Goal: Task Accomplishment & Management: Use online tool/utility

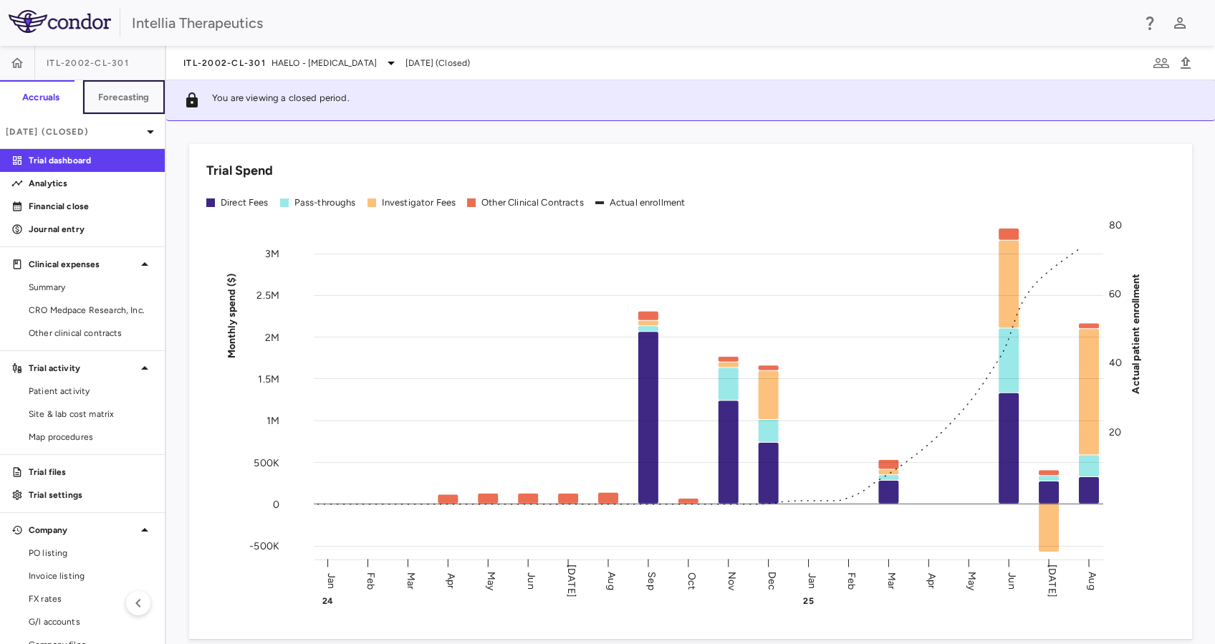
click at [107, 107] on button "Forecasting" at bounding box center [123, 97] width 83 height 34
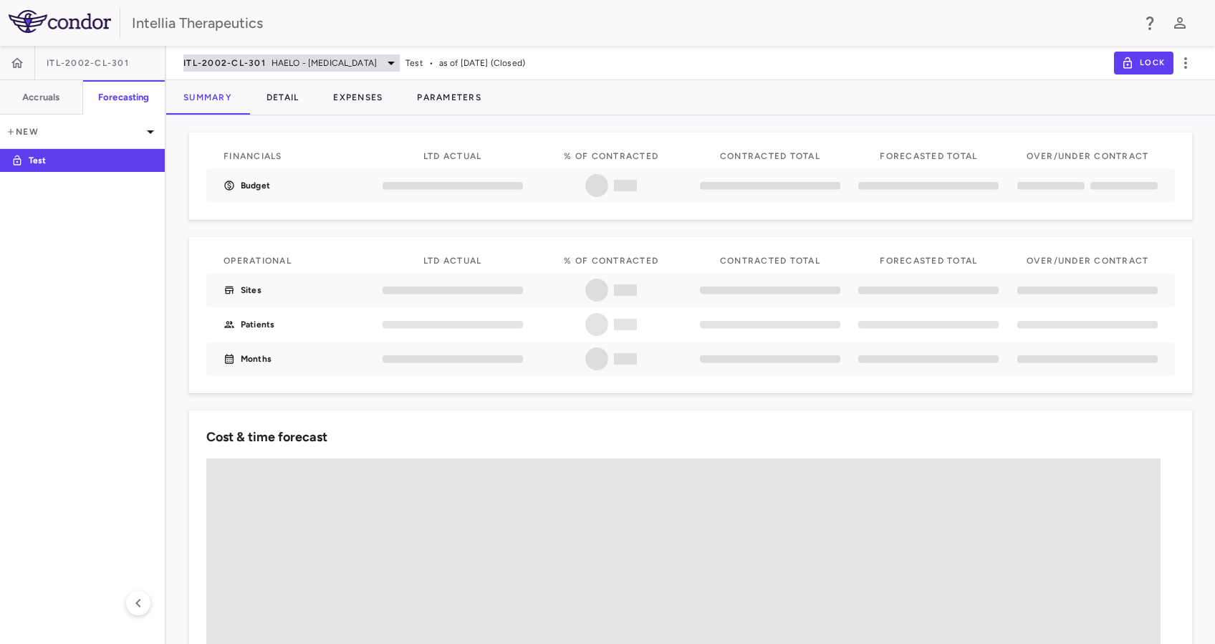
click at [304, 58] on span "HAELO - [MEDICAL_DATA]" at bounding box center [324, 63] width 105 height 13
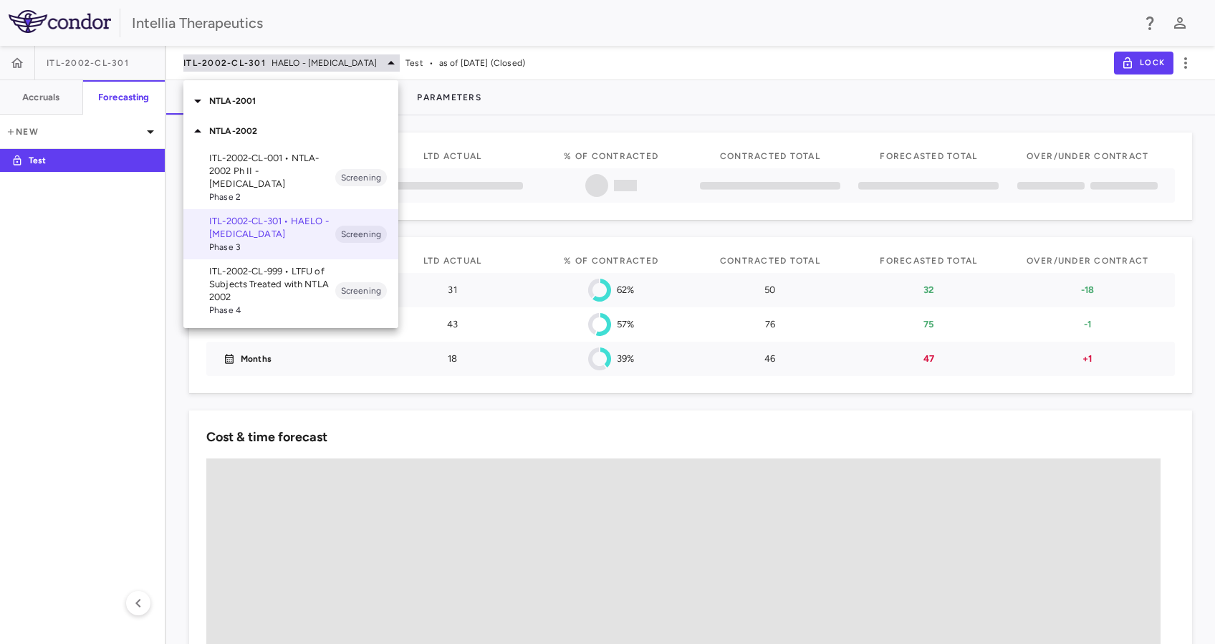
click at [304, 58] on div at bounding box center [607, 322] width 1215 height 644
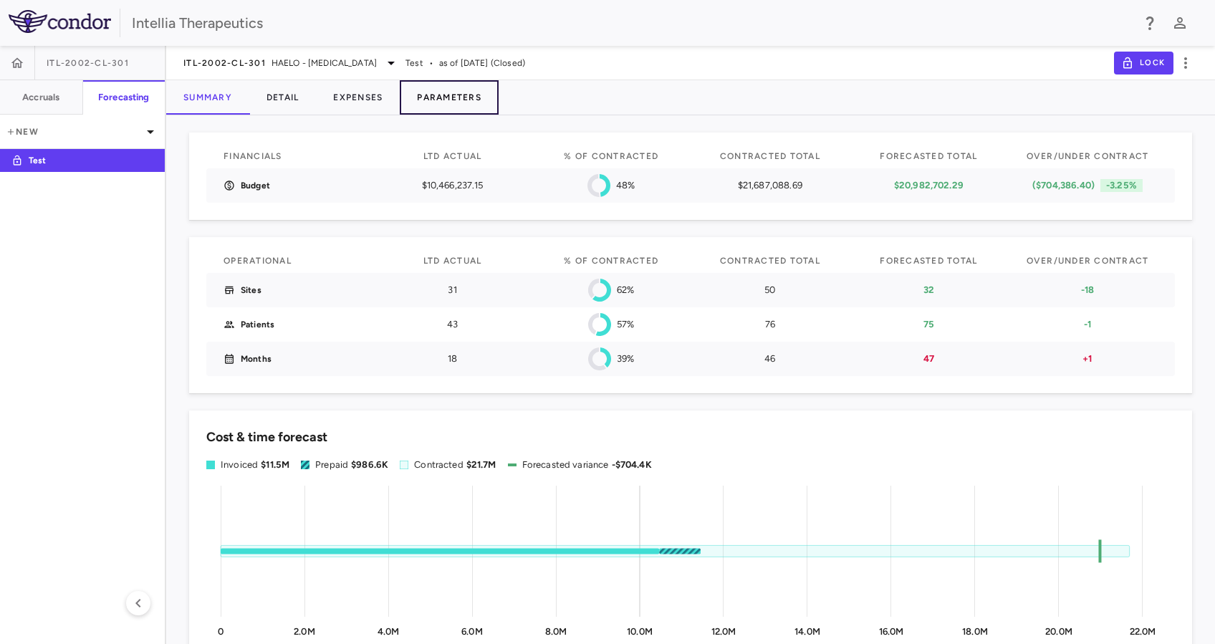
click at [465, 97] on button "Parameters" at bounding box center [449, 97] width 99 height 34
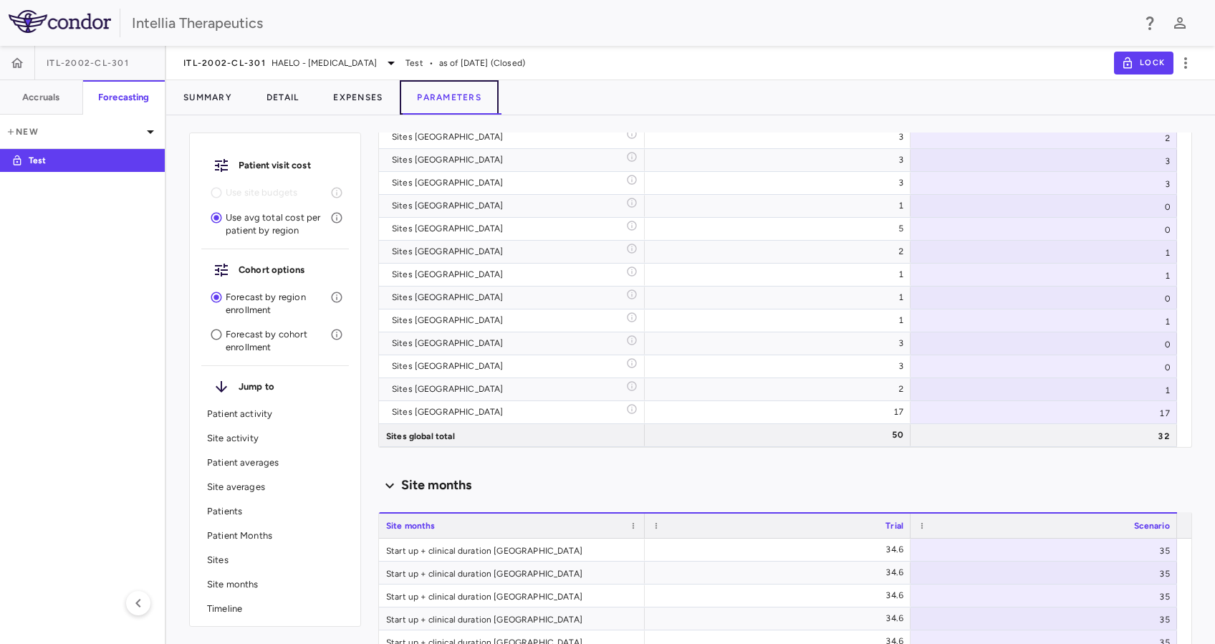
scroll to position [4884, 0]
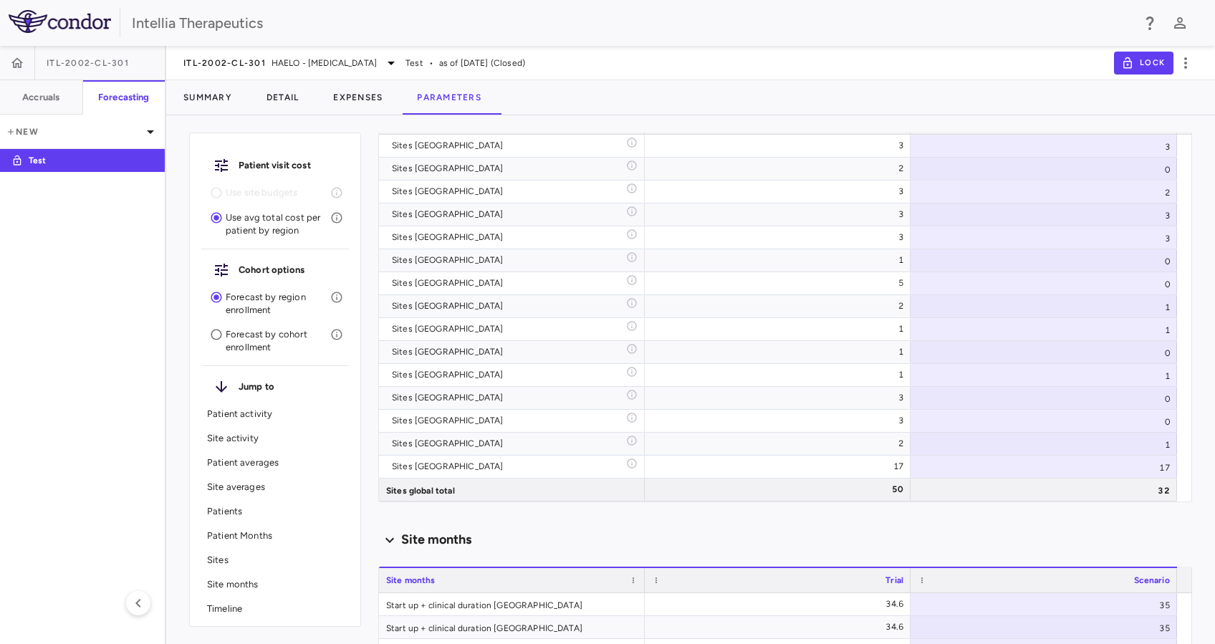
click at [389, 534] on icon at bounding box center [389, 540] width 23 height 17
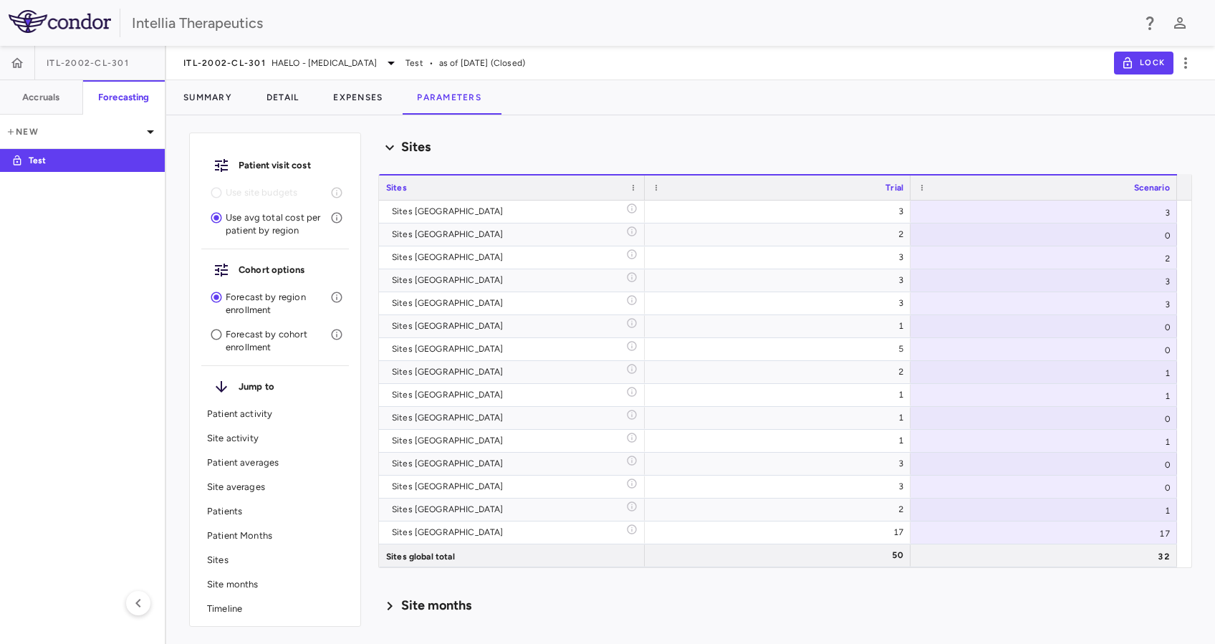
scroll to position [4789, 0]
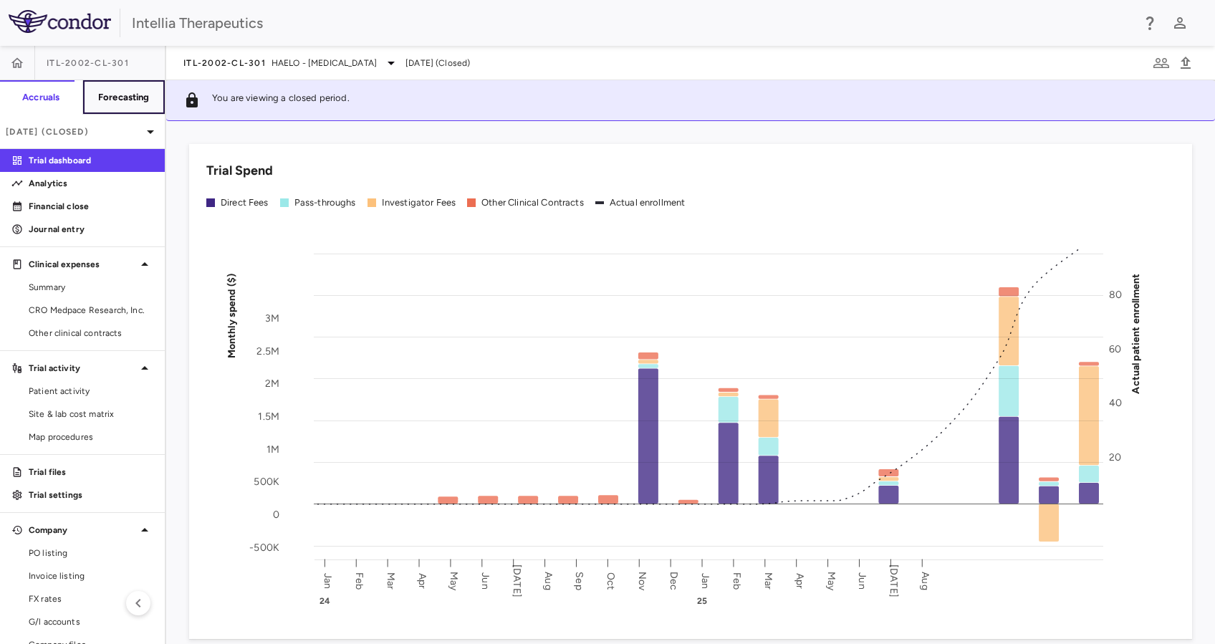
click at [100, 95] on h6 "Forecasting" at bounding box center [124, 97] width 52 height 13
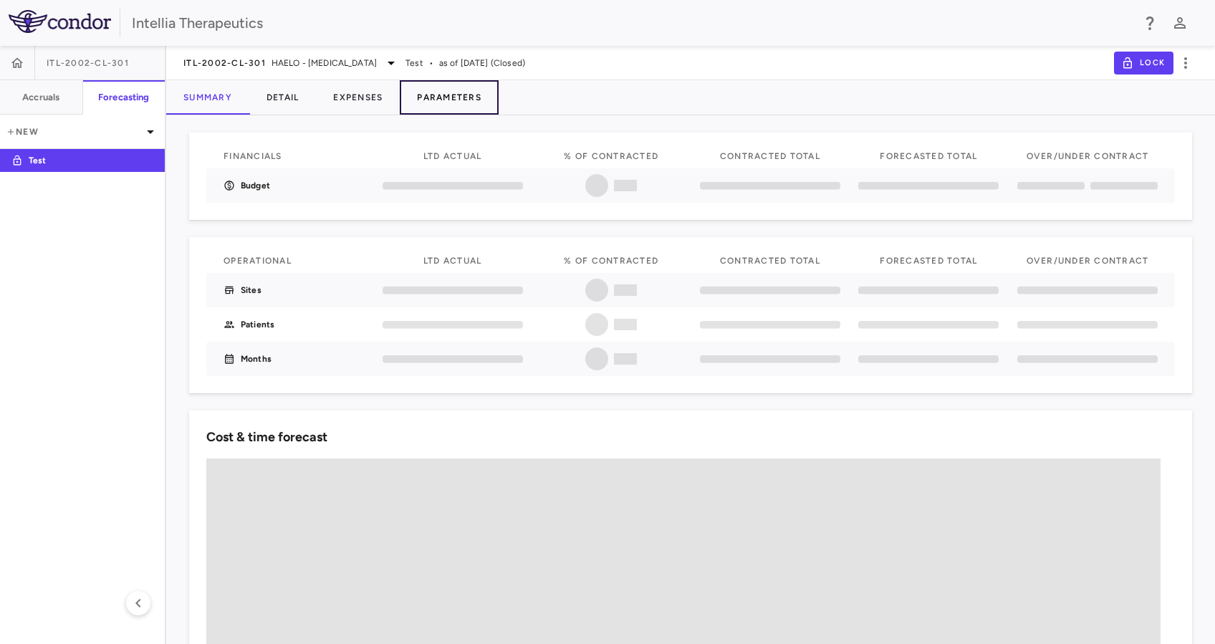
click at [474, 104] on button "Parameters" at bounding box center [449, 97] width 99 height 34
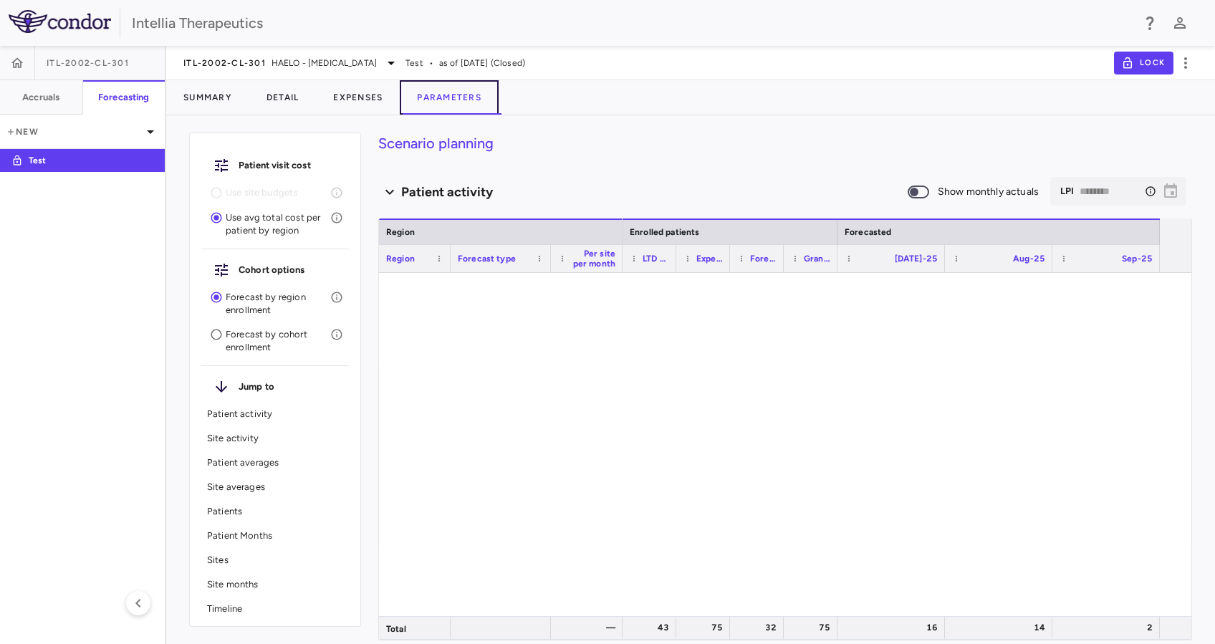
type input "********"
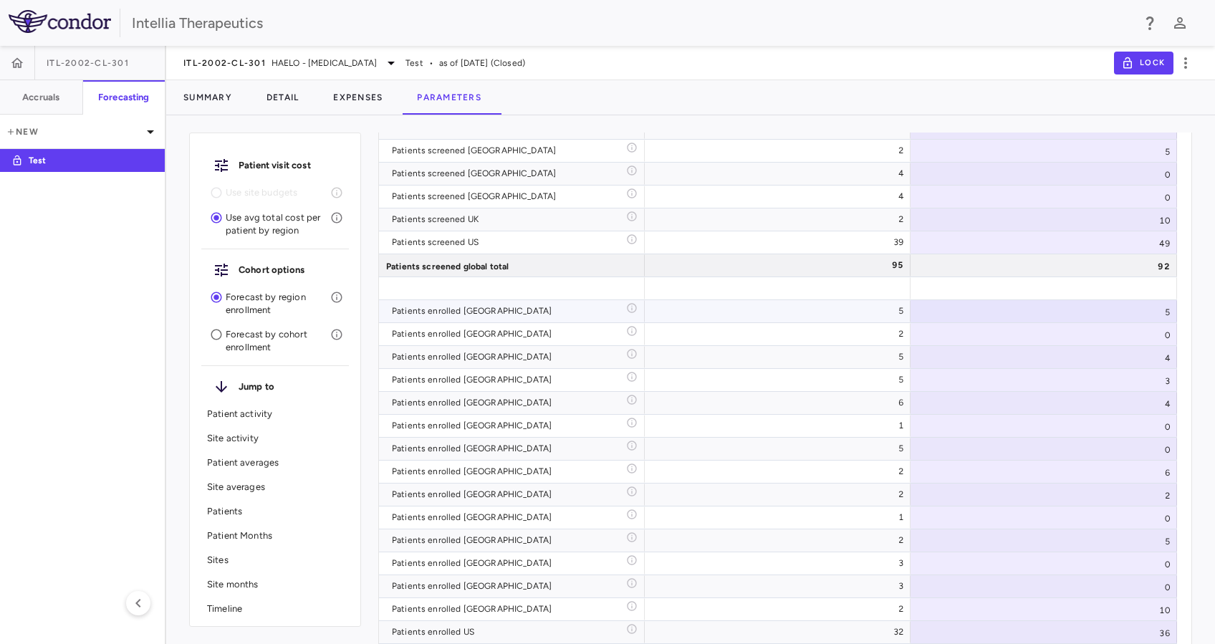
scroll to position [3439, 0]
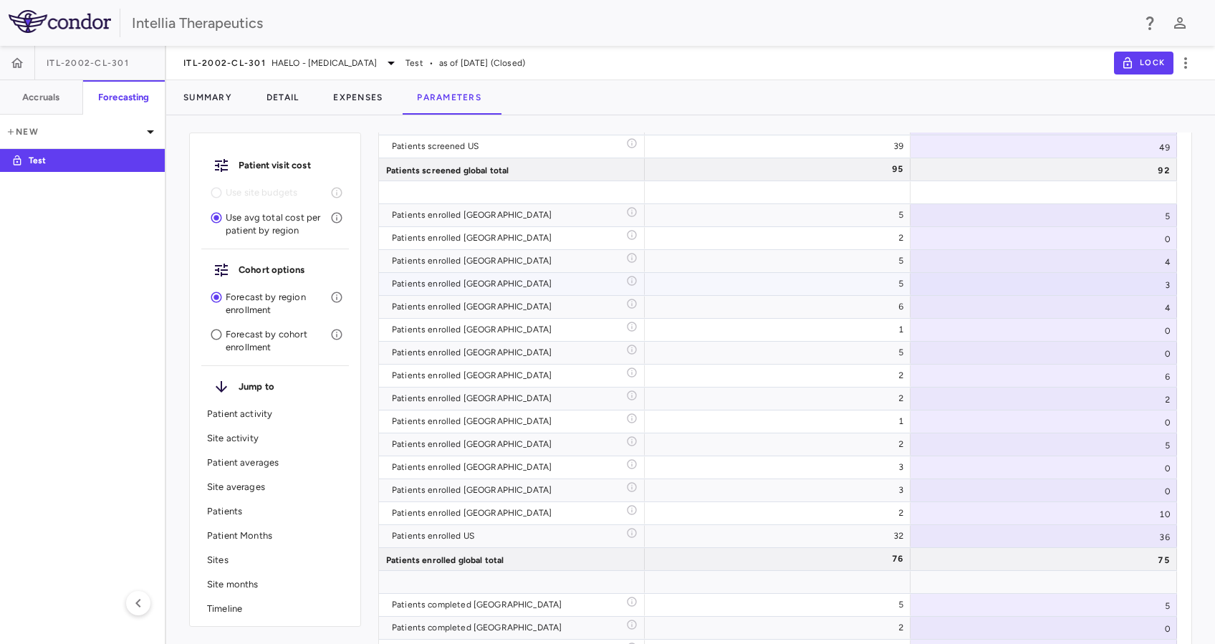
click at [1153, 281] on div "3" at bounding box center [1044, 284] width 267 height 22
type input "*"
click at [1159, 281] on input "*" at bounding box center [1055, 286] width 244 height 24
click at [1140, 301] on div "4" at bounding box center [1044, 307] width 267 height 22
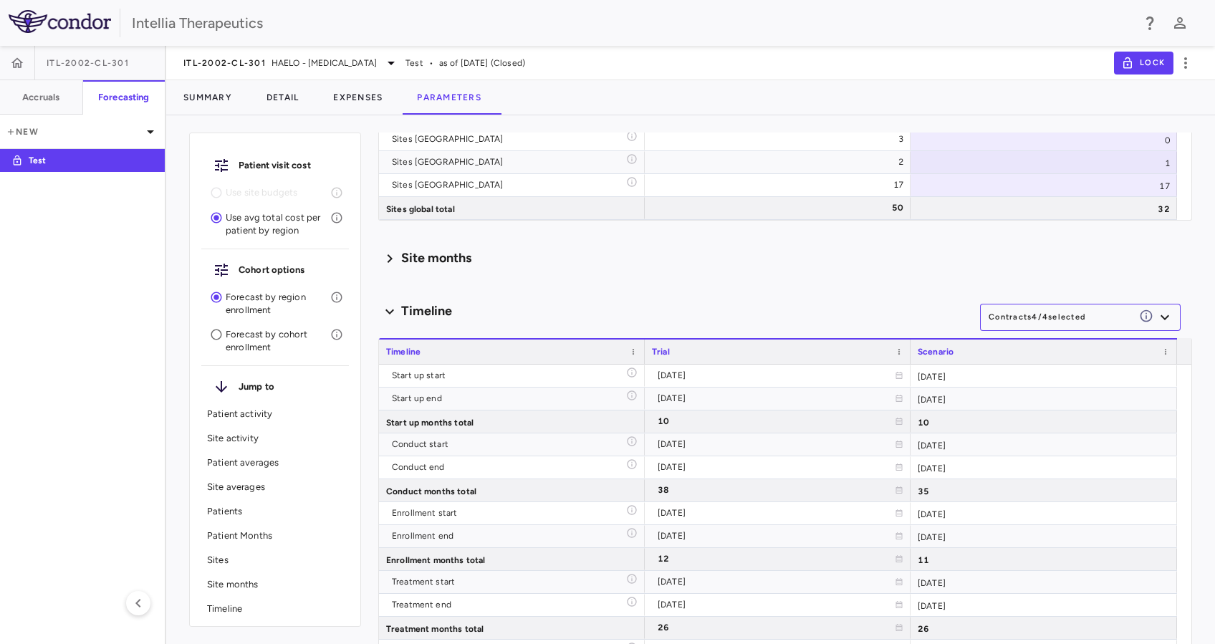
scroll to position [1712, 0]
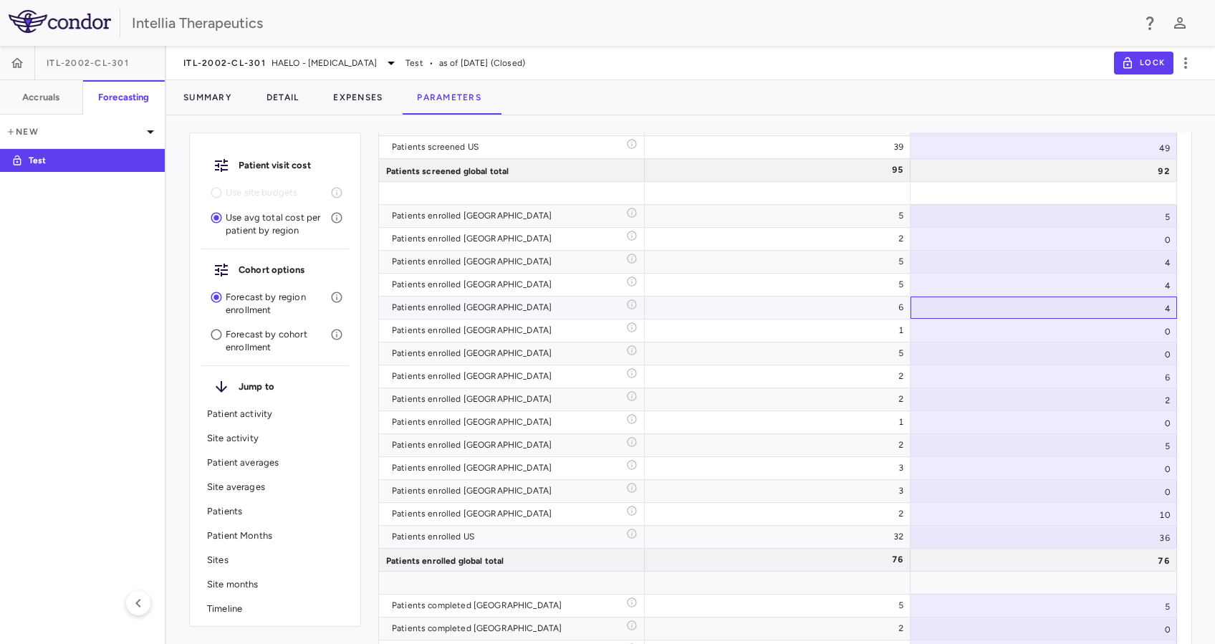
click at [1123, 312] on div "4" at bounding box center [1044, 308] width 267 height 22
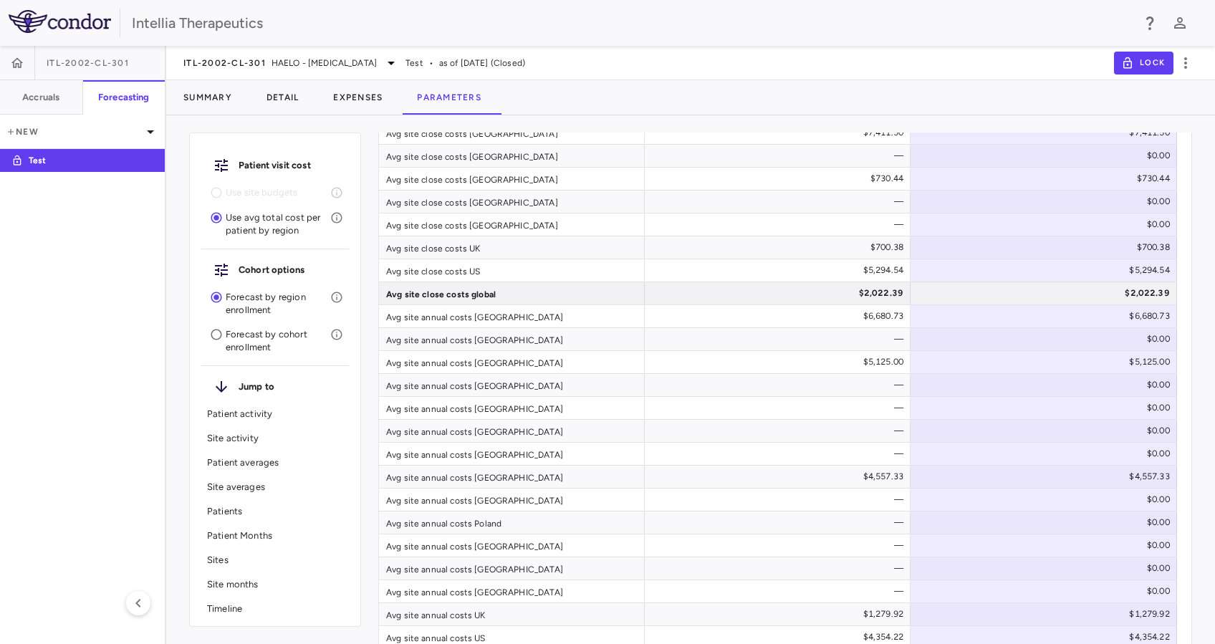
scroll to position [3438, 0]
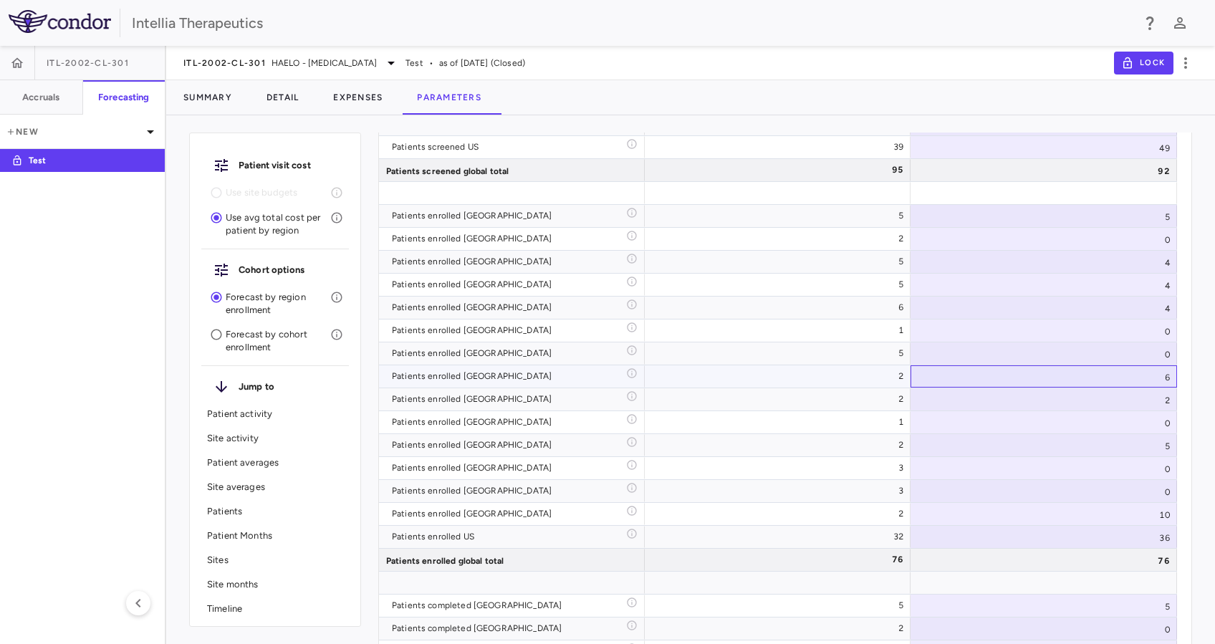
click at [1174, 374] on div "6" at bounding box center [1044, 376] width 267 height 22
type input "*"
click at [1163, 374] on input "*" at bounding box center [1055, 378] width 244 height 24
click at [1136, 402] on div "2" at bounding box center [1044, 399] width 267 height 22
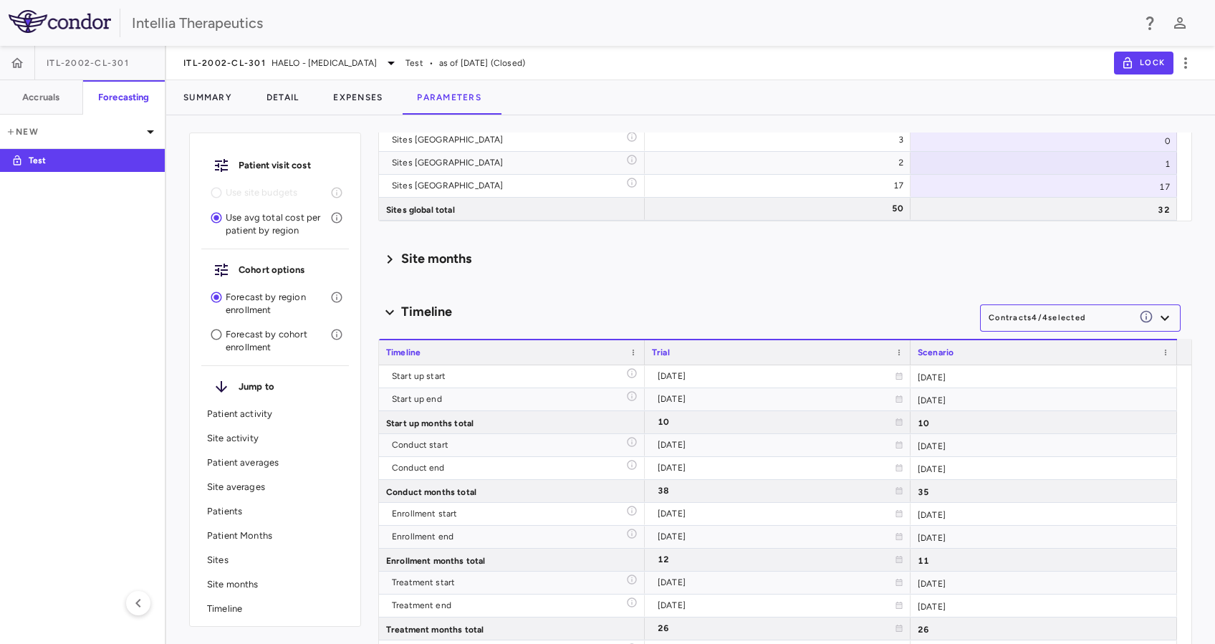
scroll to position [1711, 0]
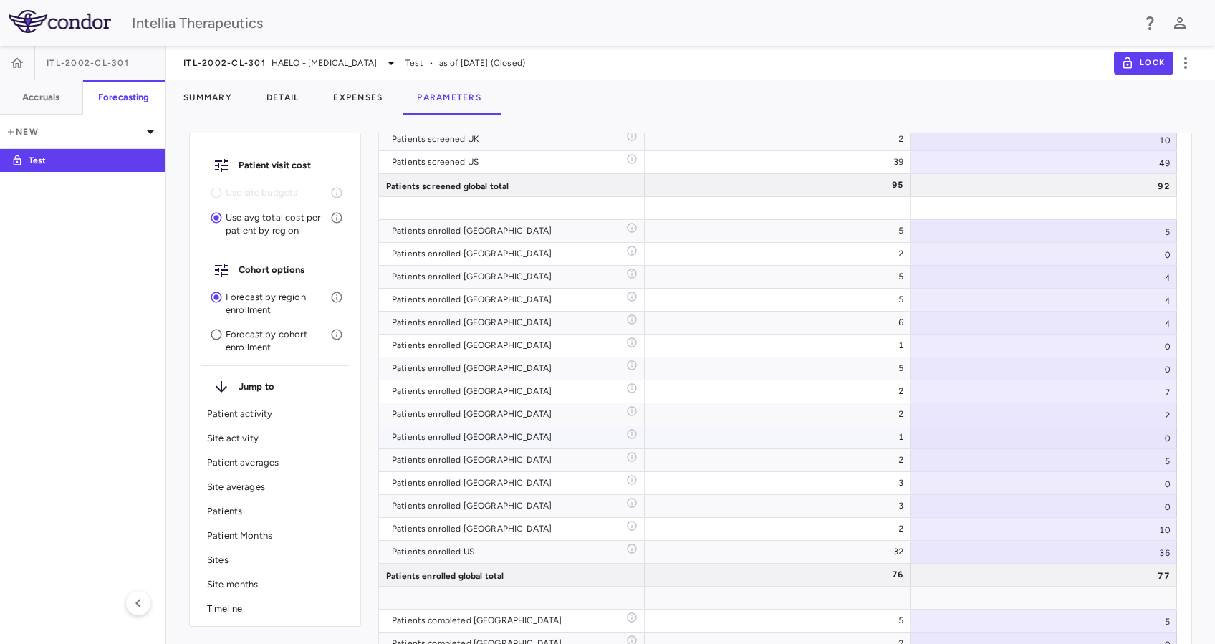
type input "********"
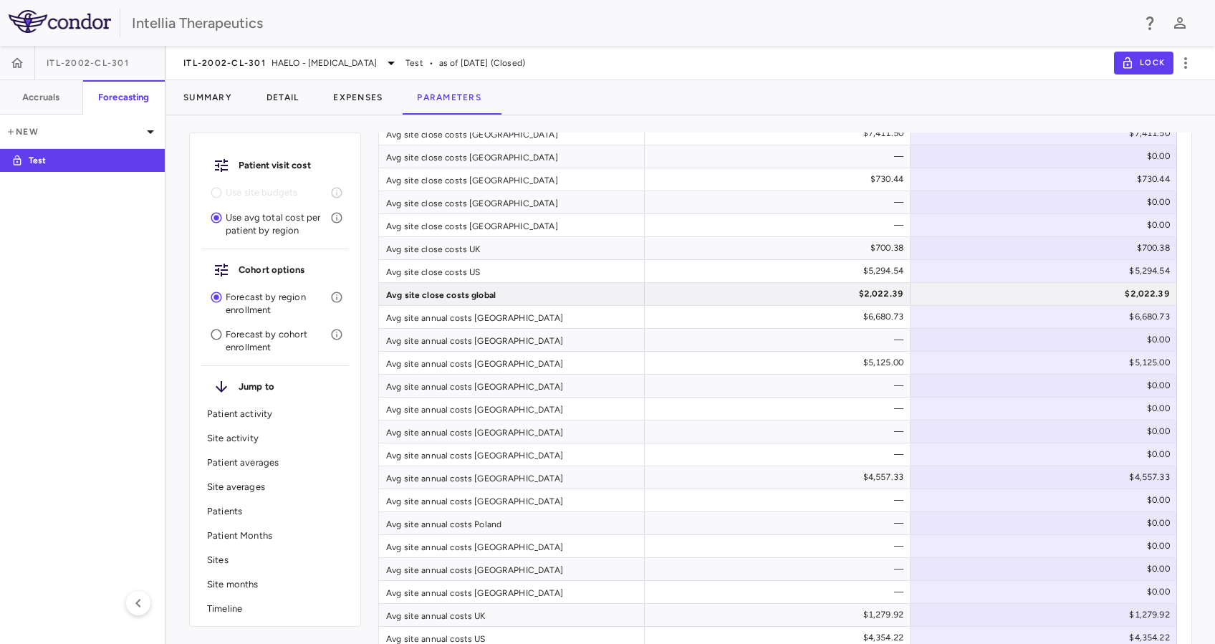
scroll to position [3452, 0]
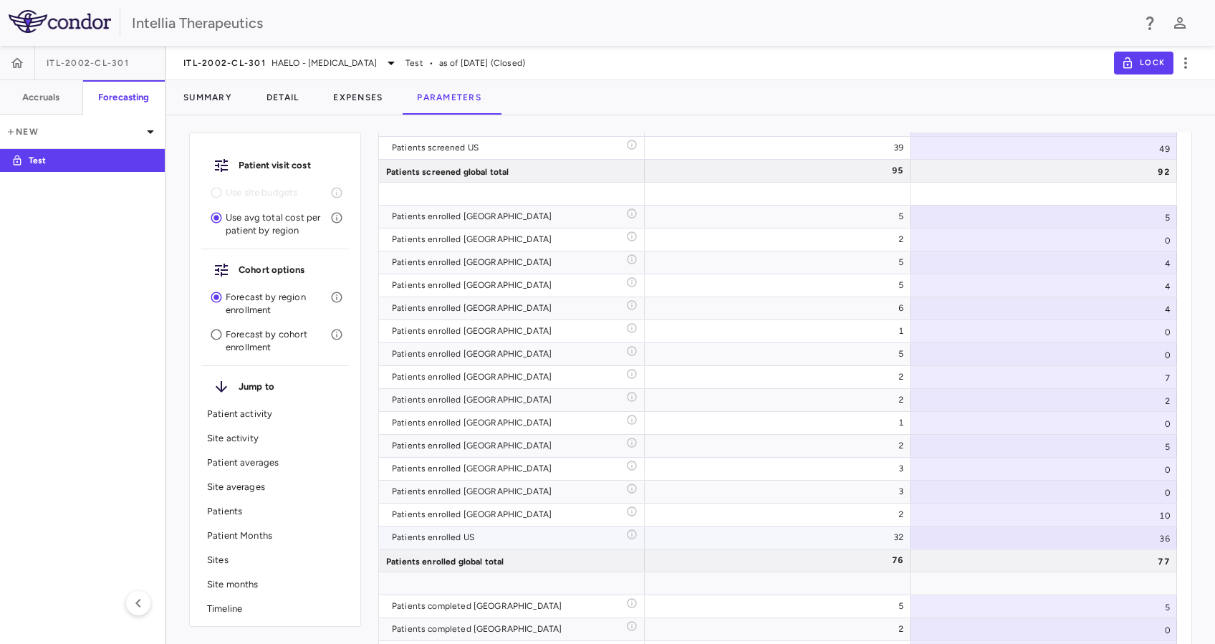
click at [1154, 537] on div "36" at bounding box center [1044, 538] width 267 height 22
click at [1161, 534] on input "**" at bounding box center [1055, 539] width 244 height 24
type input "**"
click at [1161, 534] on input "**" at bounding box center [1055, 539] width 244 height 24
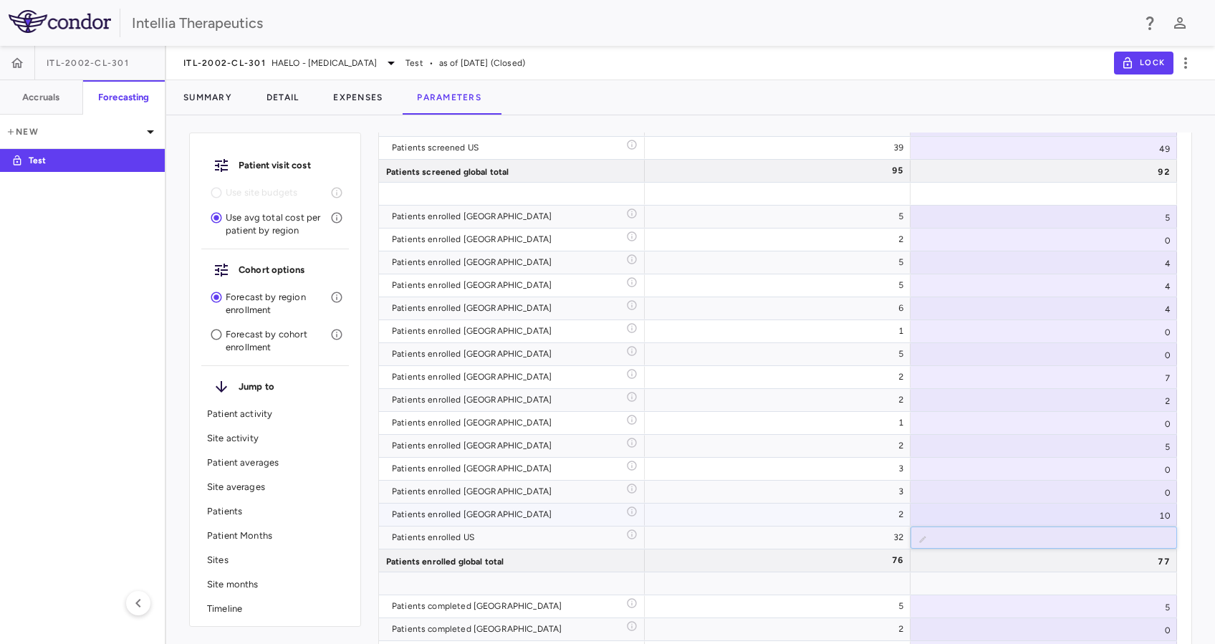
click at [1132, 516] on div "10" at bounding box center [1044, 515] width 267 height 22
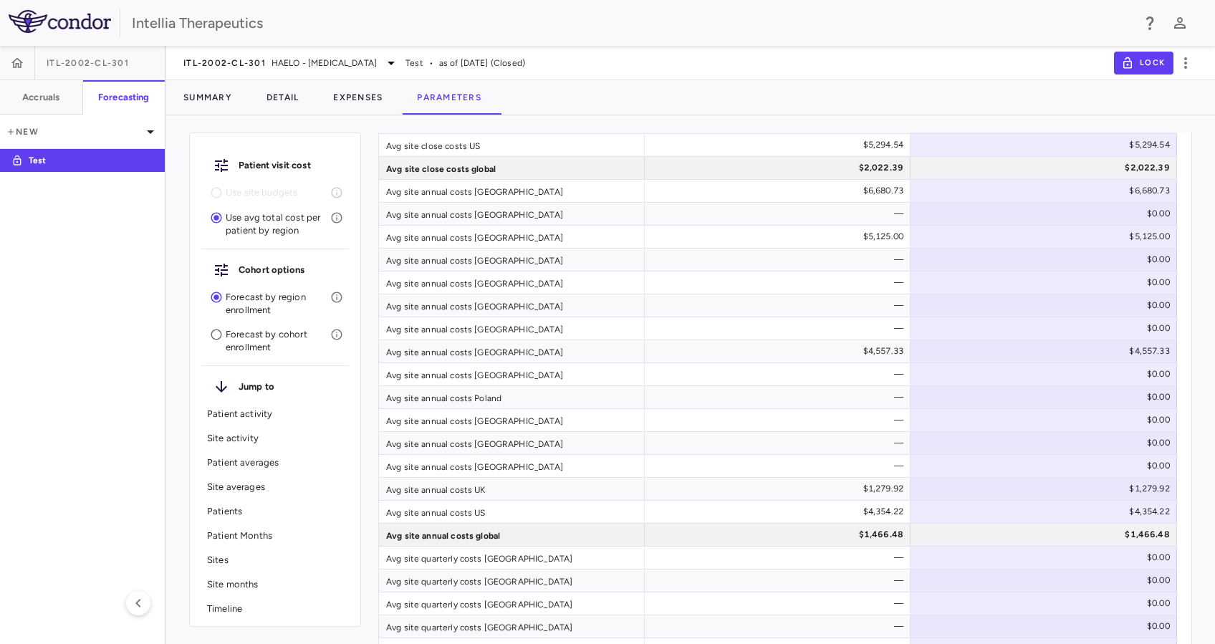
scroll to position [3577, 0]
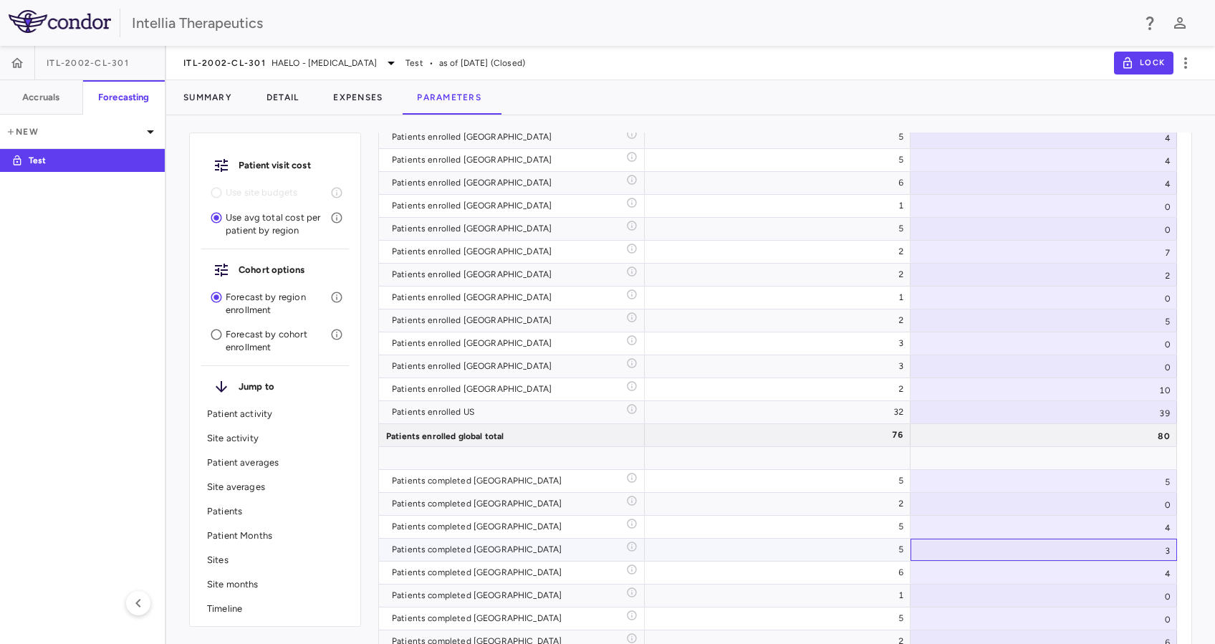
click at [1161, 550] on div "3" at bounding box center [1044, 550] width 267 height 22
type input "*"
click at [1160, 545] on input "*" at bounding box center [1055, 552] width 244 height 24
click at [1104, 641] on div "6" at bounding box center [1044, 642] width 267 height 22
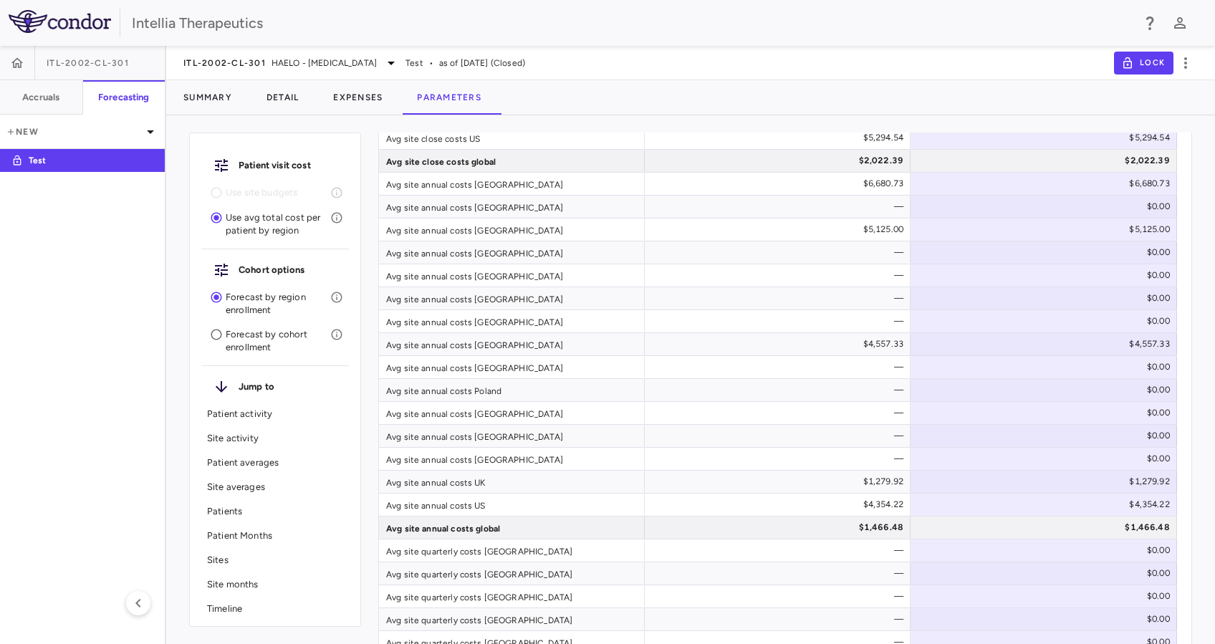
scroll to position [3586, 0]
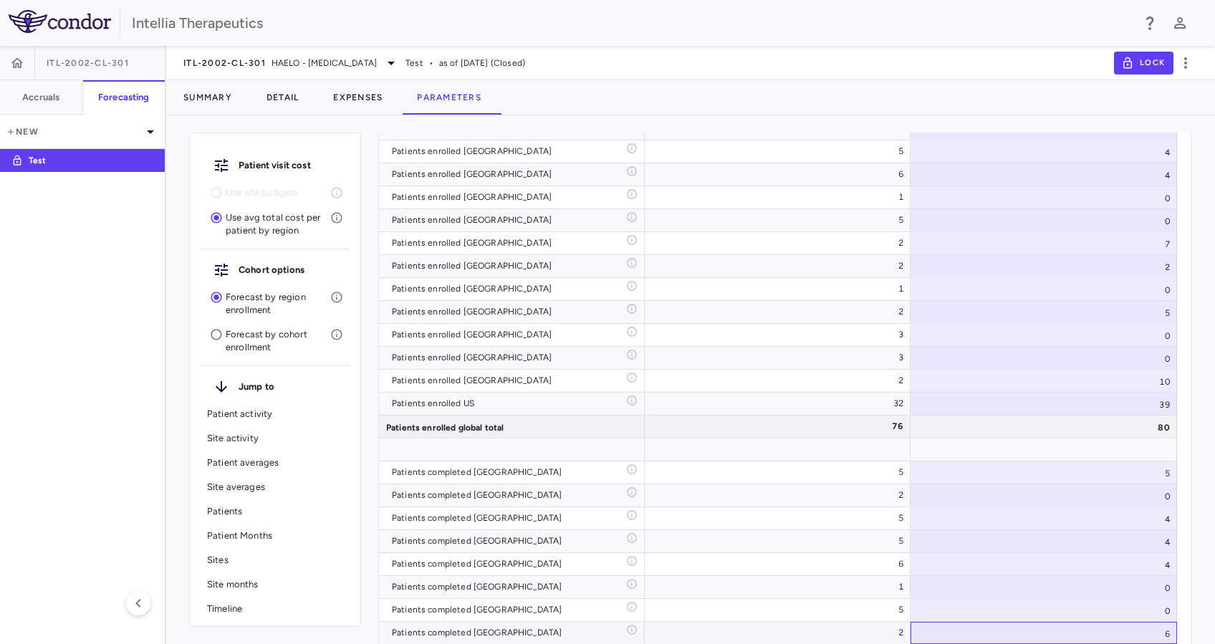
click at [1164, 627] on div "6" at bounding box center [1044, 633] width 267 height 22
type input "*"
click at [1156, 631] on input "*" at bounding box center [1055, 635] width 244 height 24
click at [1195, 631] on div "Patient visit cost Use site budgets Use avg total cost per patient by region Co…" at bounding box center [690, 385] width 1049 height 517
click at [1115, 474] on div "5" at bounding box center [1044, 472] width 267 height 22
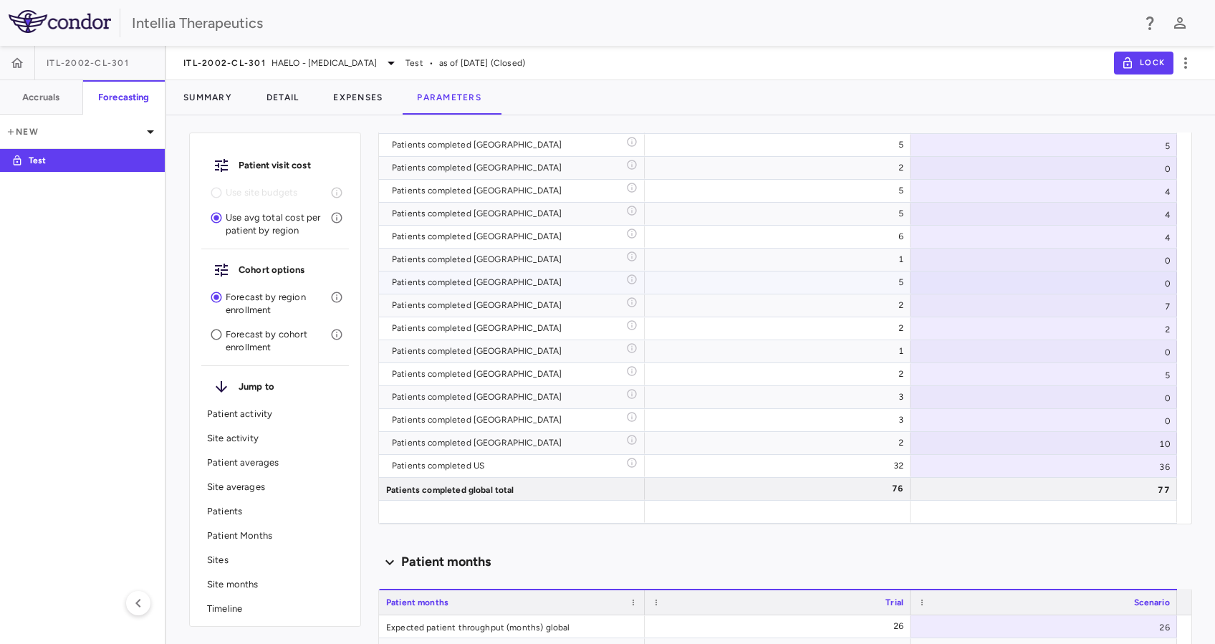
scroll to position [2241, 0]
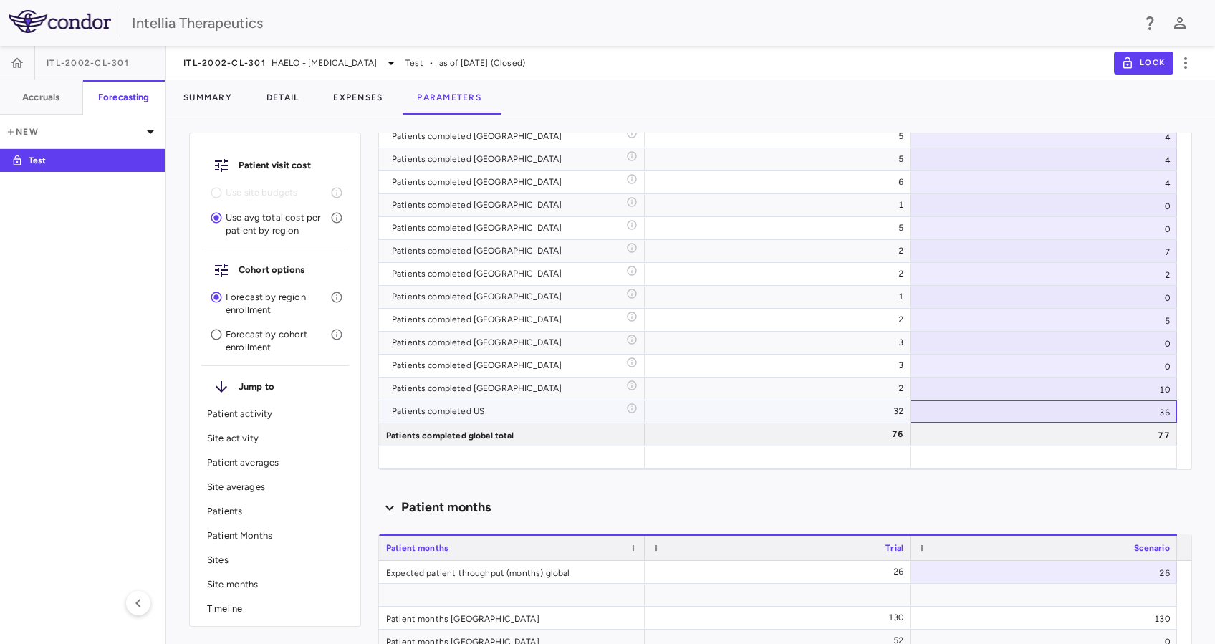
click at [1164, 404] on div "36" at bounding box center [1044, 412] width 267 height 22
click at [1163, 405] on input "**" at bounding box center [1055, 413] width 244 height 24
click at [1162, 406] on input "**" at bounding box center [1055, 413] width 244 height 24
type input "**"
click at [1162, 406] on input "**" at bounding box center [1055, 413] width 244 height 24
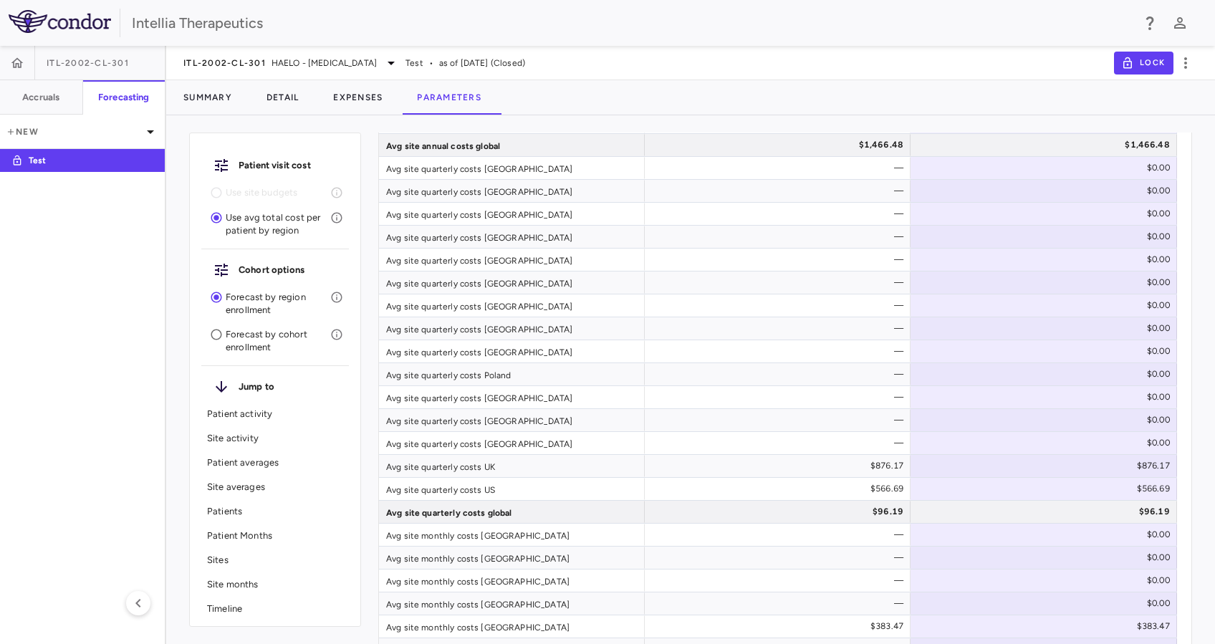
scroll to position [3968, 0]
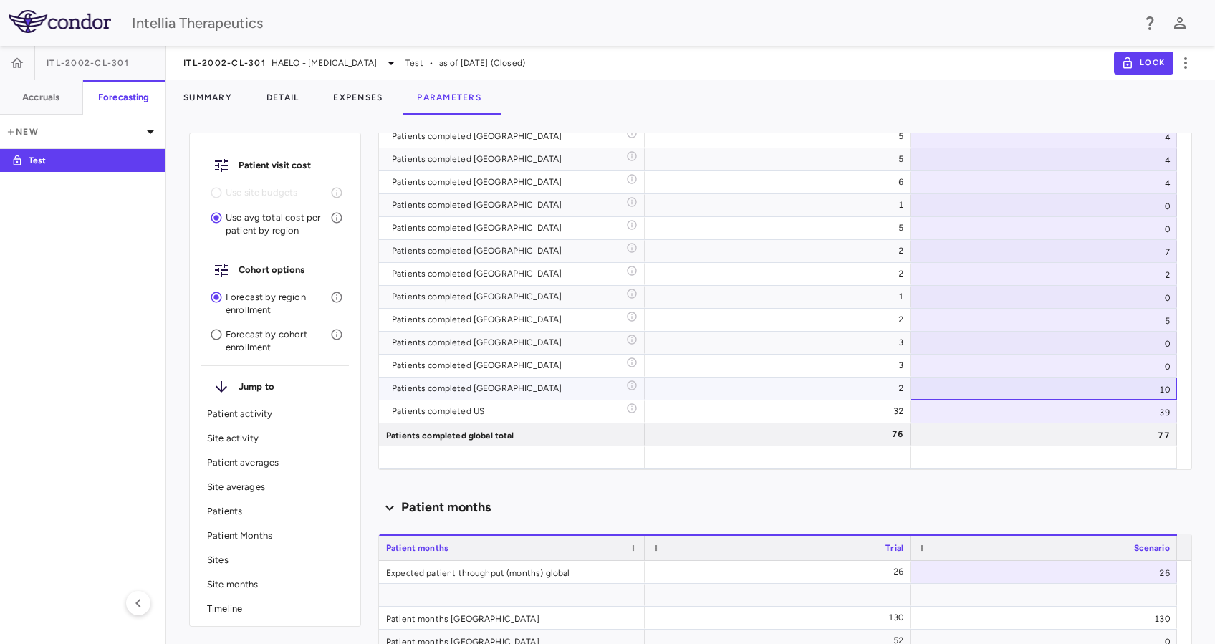
click at [1142, 389] on div "10" at bounding box center [1044, 389] width 267 height 22
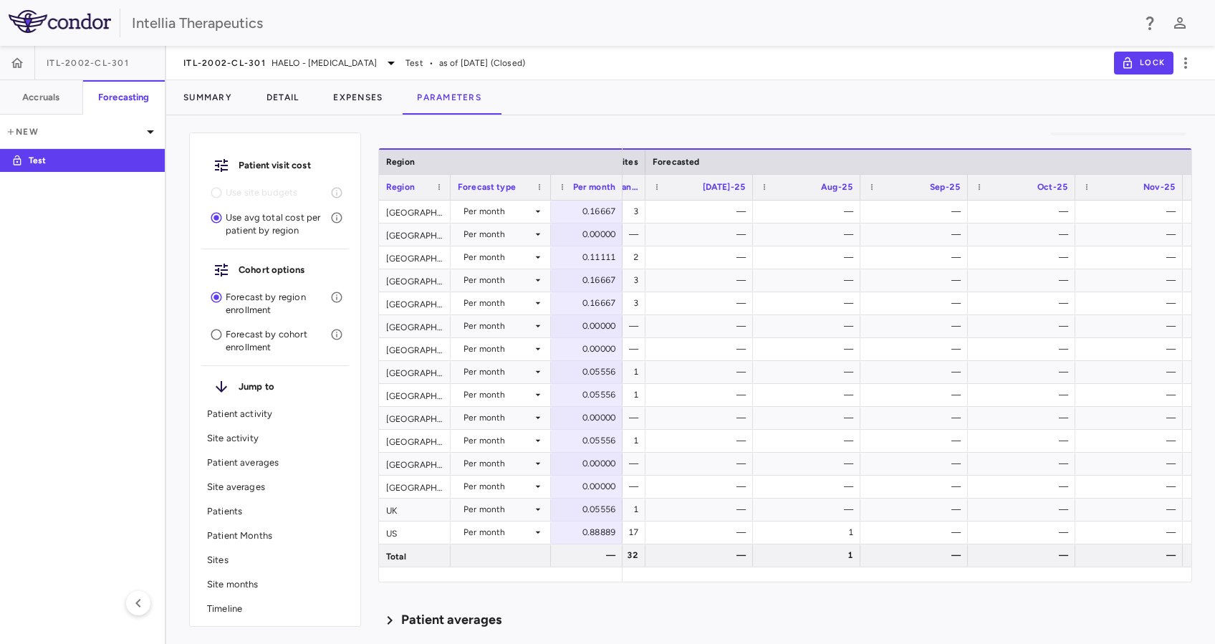
scroll to position [0, 0]
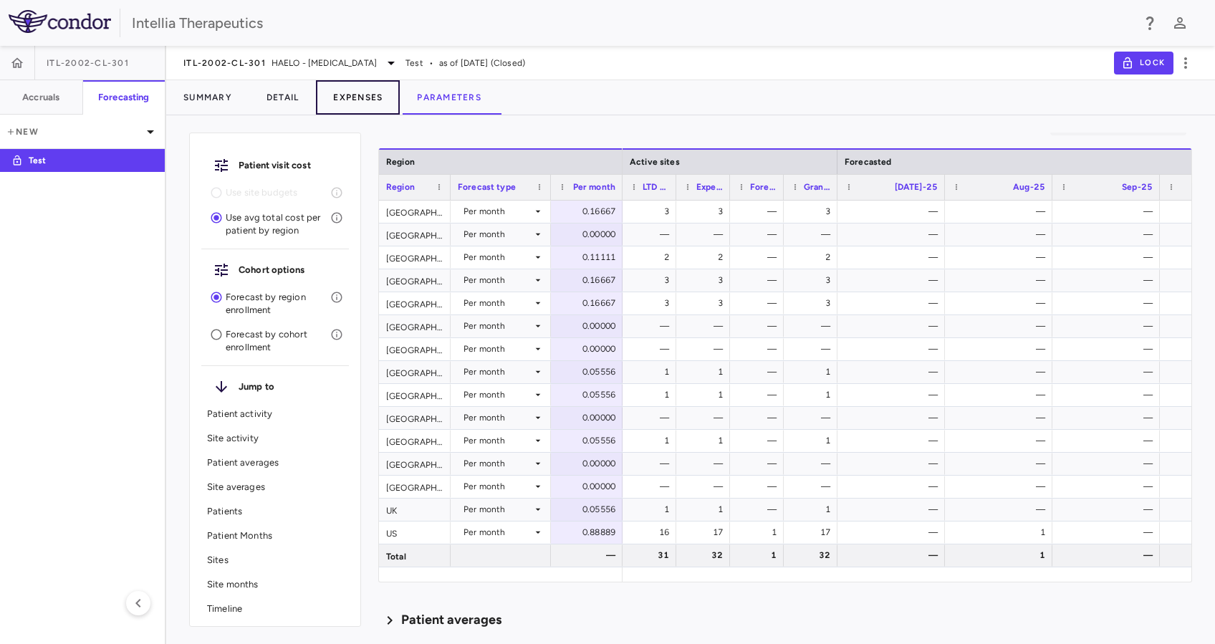
click at [381, 105] on button "Expenses" at bounding box center [358, 97] width 84 height 34
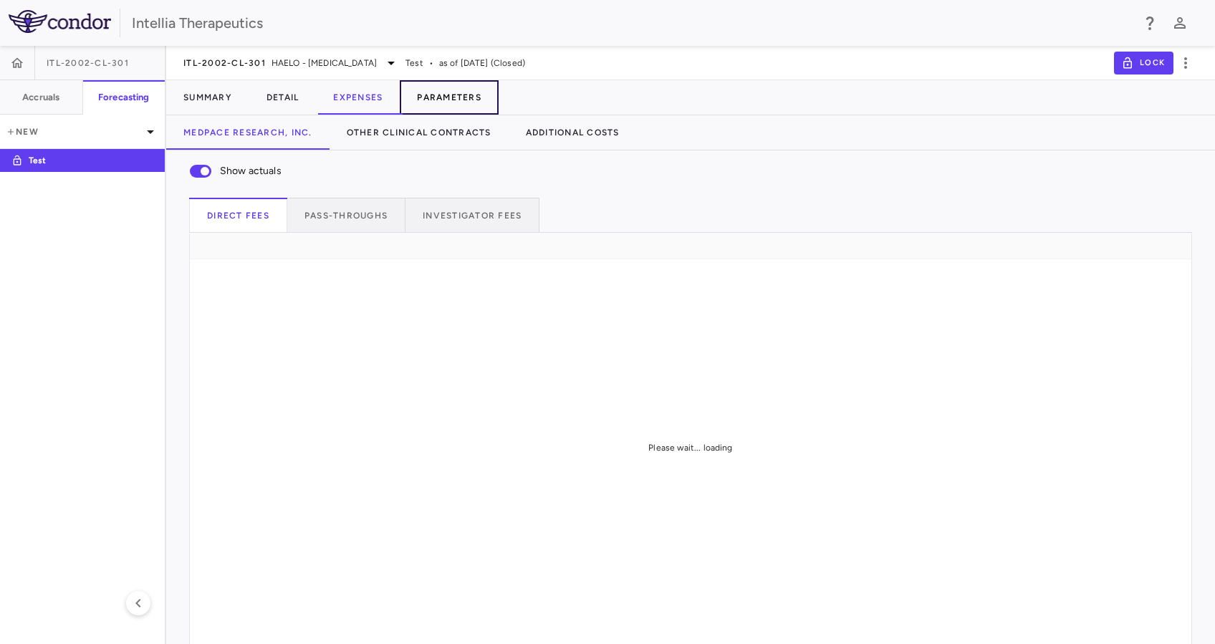
click at [466, 100] on button "Parameters" at bounding box center [449, 97] width 99 height 34
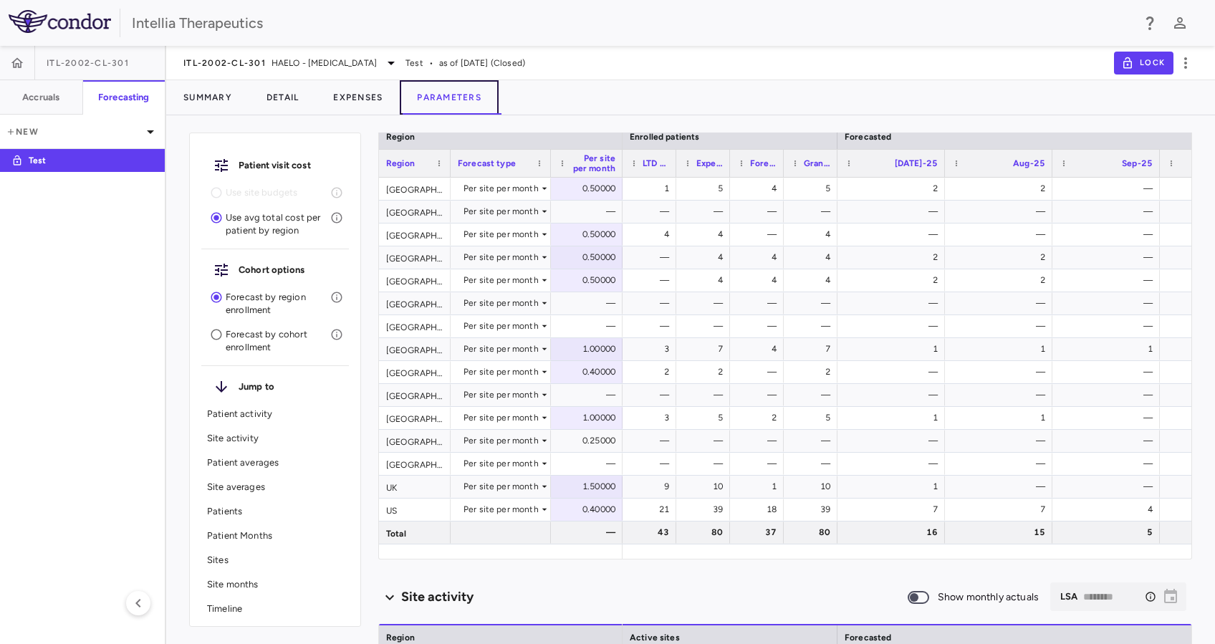
scroll to position [0, 65]
click at [587, 350] on div "1.00000" at bounding box center [590, 348] width 52 height 23
drag, startPoint x: 590, startPoint y: 351, endPoint x: 613, endPoint y: 351, distance: 23.6
click at [613, 351] on input "*" at bounding box center [597, 351] width 49 height 24
type input "***"
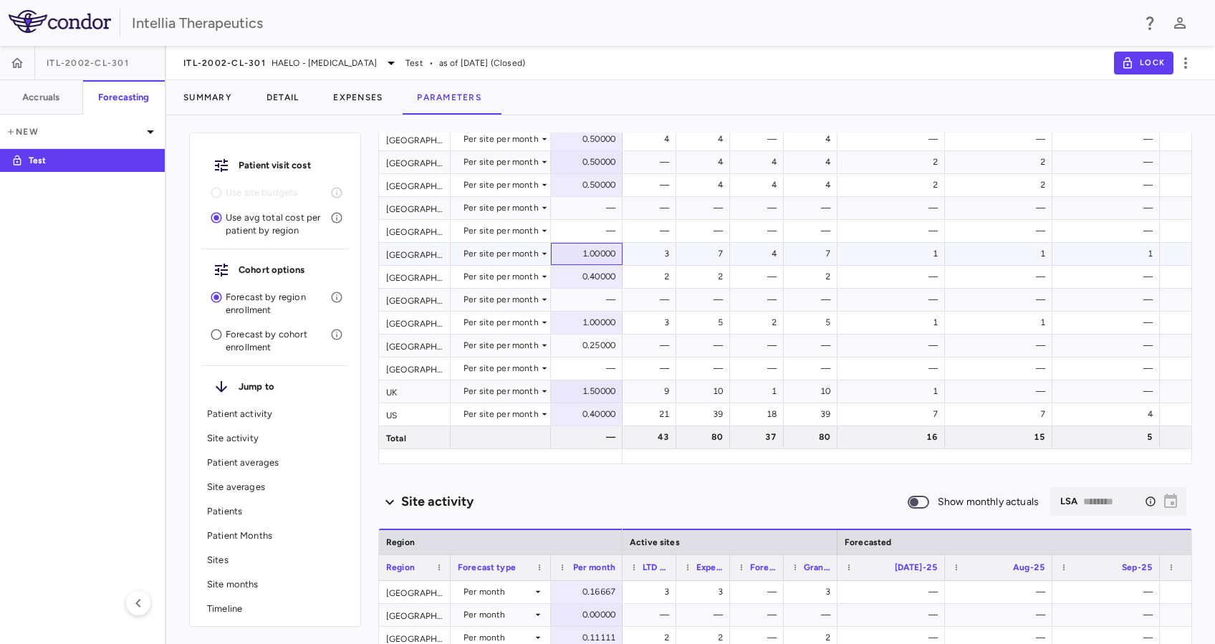
click at [590, 251] on div "1.00000" at bounding box center [590, 253] width 52 height 23
type input "********"
click at [574, 273] on div "0.40000" at bounding box center [590, 276] width 52 height 23
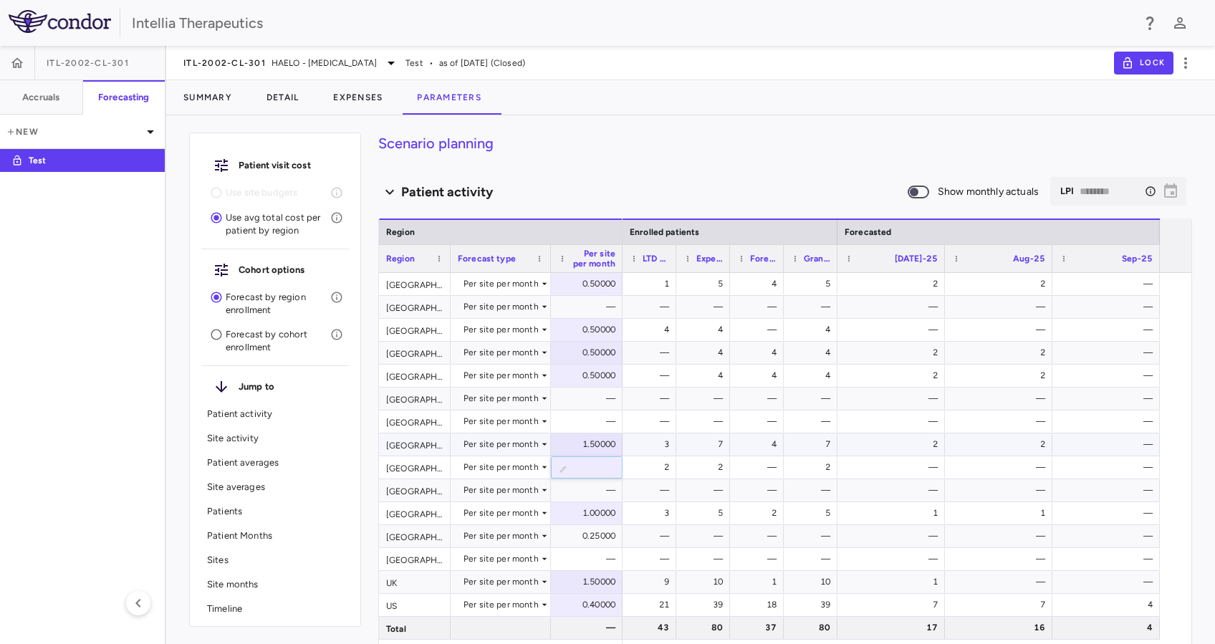
click at [588, 441] on div "1.50000" at bounding box center [590, 444] width 52 height 23
click at [598, 447] on input "***" at bounding box center [597, 446] width 49 height 24
type input "***"
click at [598, 471] on div "0.40000" at bounding box center [590, 467] width 52 height 23
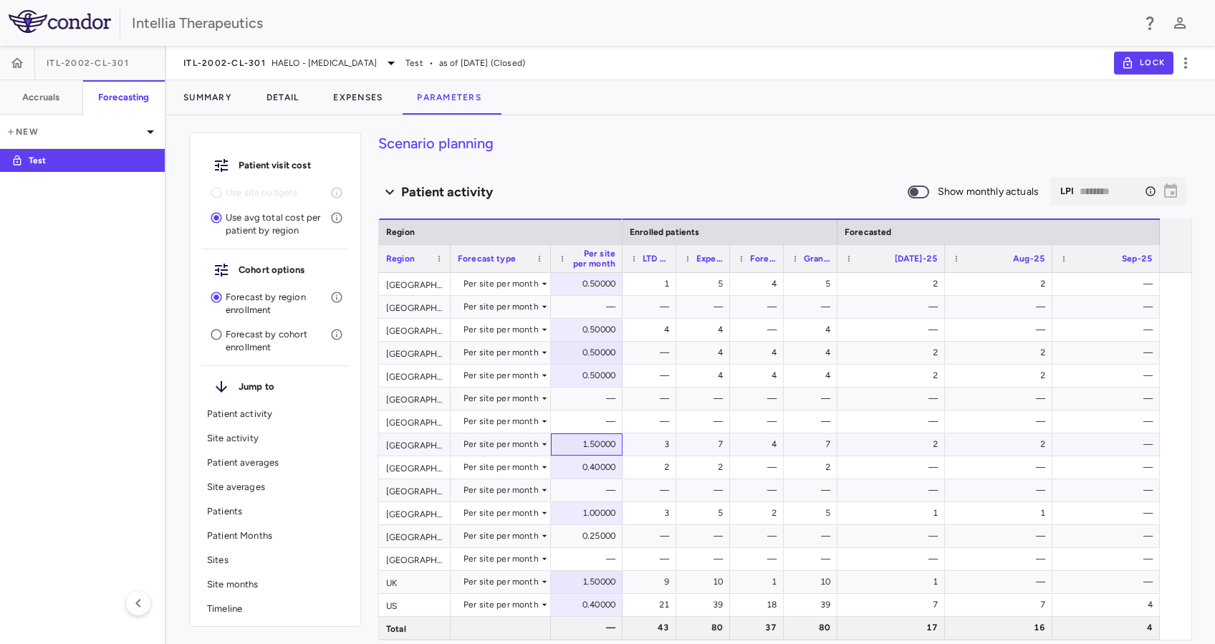
click at [586, 444] on div "1.50000" at bounding box center [590, 444] width 52 height 23
click at [599, 450] on input "***" at bounding box center [597, 446] width 49 height 24
type input "***"
click at [598, 461] on div "0.40000" at bounding box center [590, 467] width 52 height 23
click at [590, 383] on div "0.50000" at bounding box center [590, 375] width 52 height 23
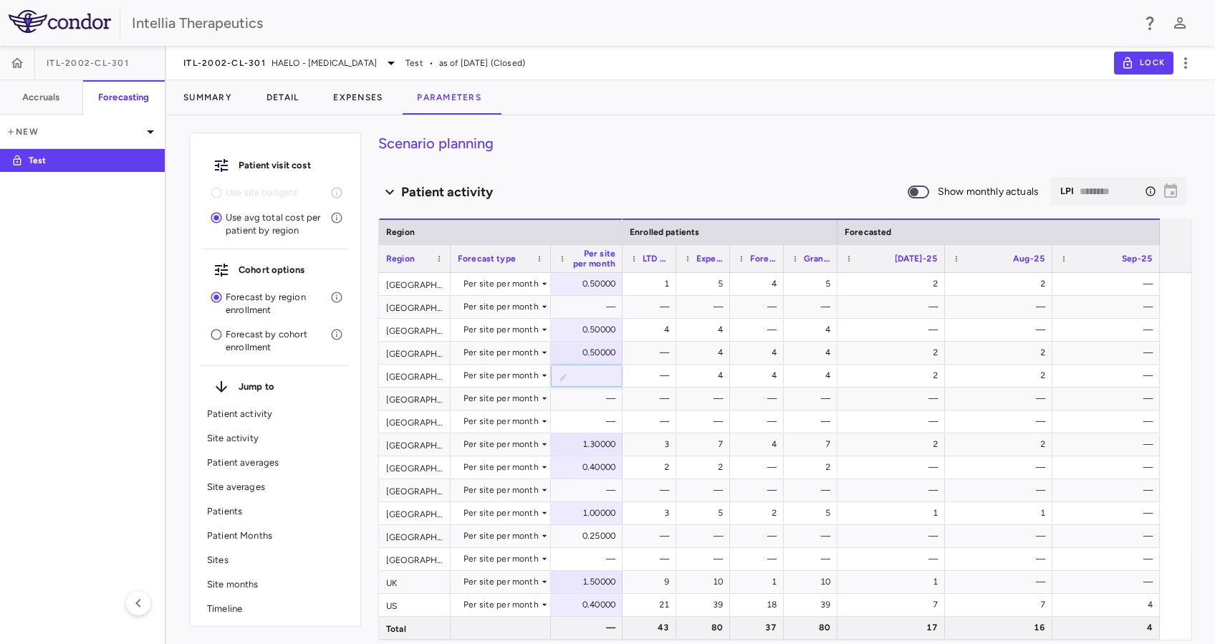
click at [596, 163] on div "Scenario planning Patient activity Show monthly actuals ​ LPI ******** ​ Drag h…" at bounding box center [785, 389] width 814 height 512
click at [542, 186] on div "Patient activity" at bounding box center [642, 192] width 529 height 19
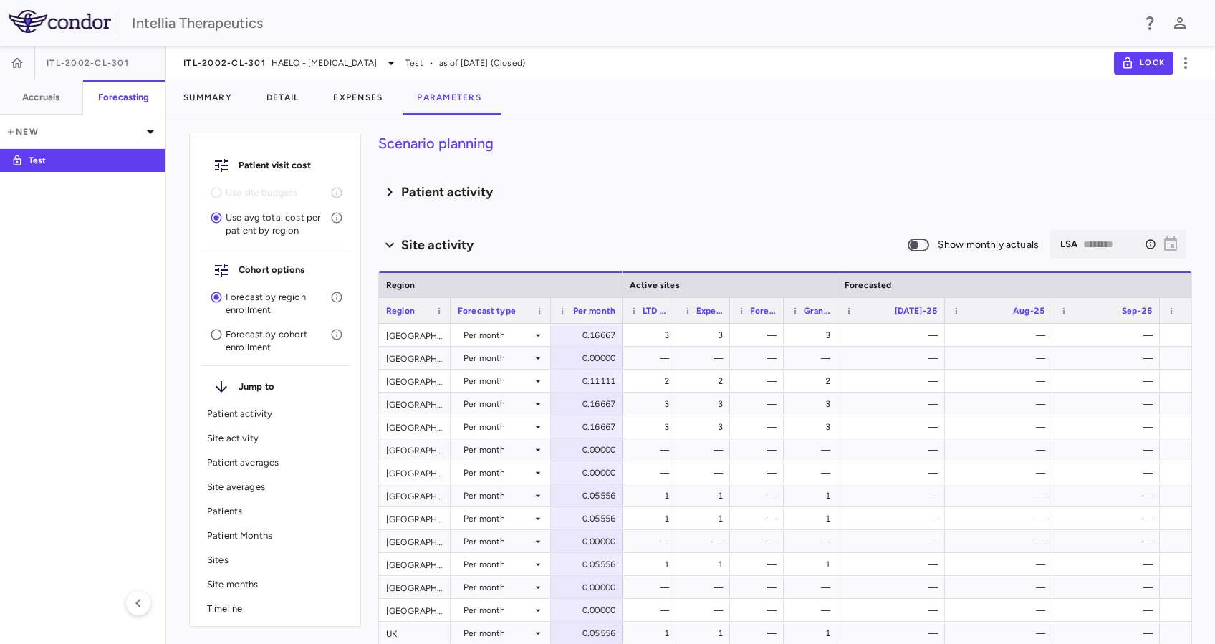
click at [436, 193] on h6 "Patient activity" at bounding box center [447, 192] width 92 height 19
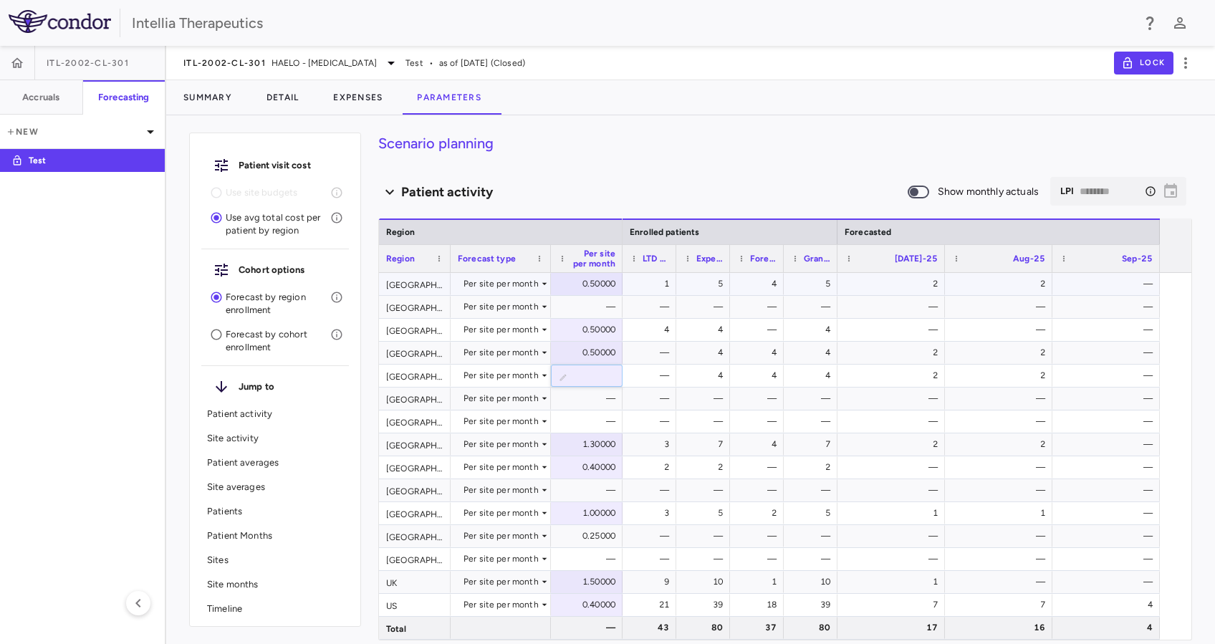
click at [608, 289] on div "0.50000" at bounding box center [590, 283] width 52 height 23
click at [618, 190] on div "Patient activity" at bounding box center [642, 192] width 529 height 19
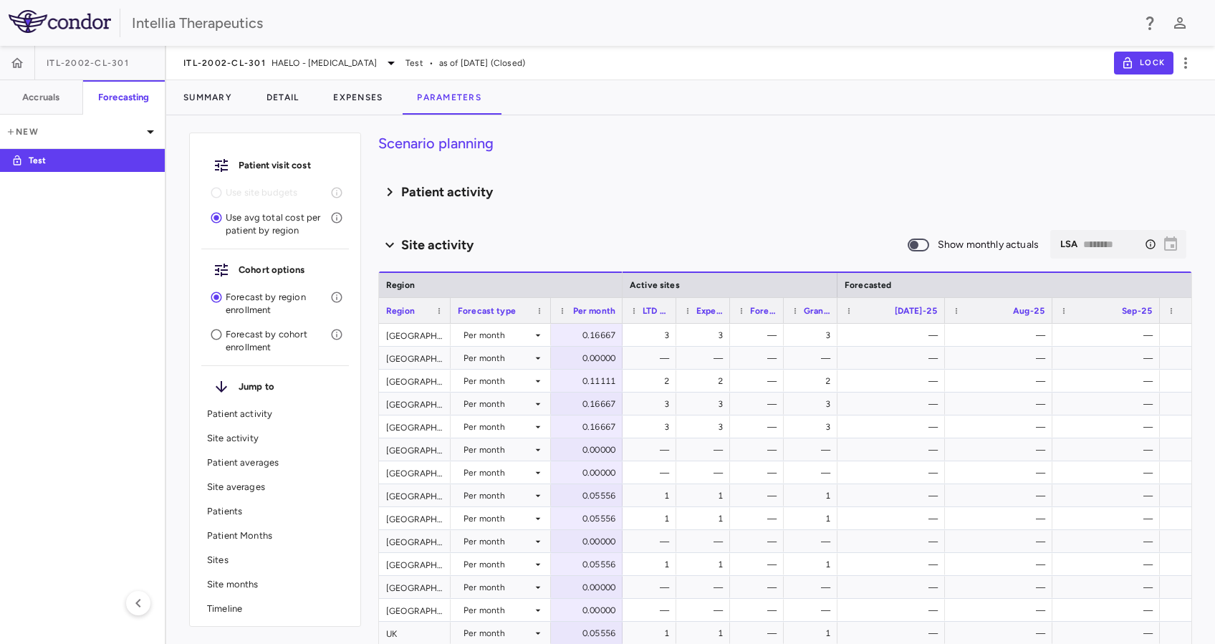
click at [618, 189] on div "Patient activity" at bounding box center [642, 192] width 529 height 19
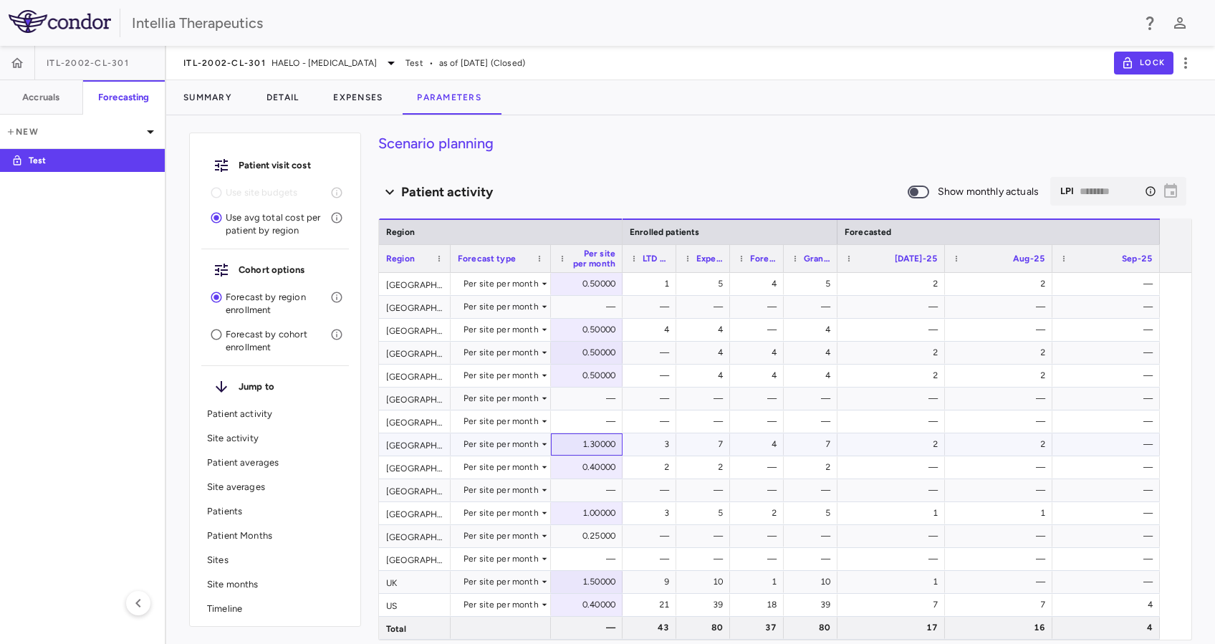
click at [591, 446] on div "1.30000" at bounding box center [590, 444] width 52 height 23
click at [598, 448] on input "***" at bounding box center [597, 446] width 49 height 24
type input "***"
click at [594, 384] on div "0.50000" at bounding box center [590, 375] width 52 height 23
click at [595, 446] on div "1.20000" at bounding box center [590, 444] width 52 height 23
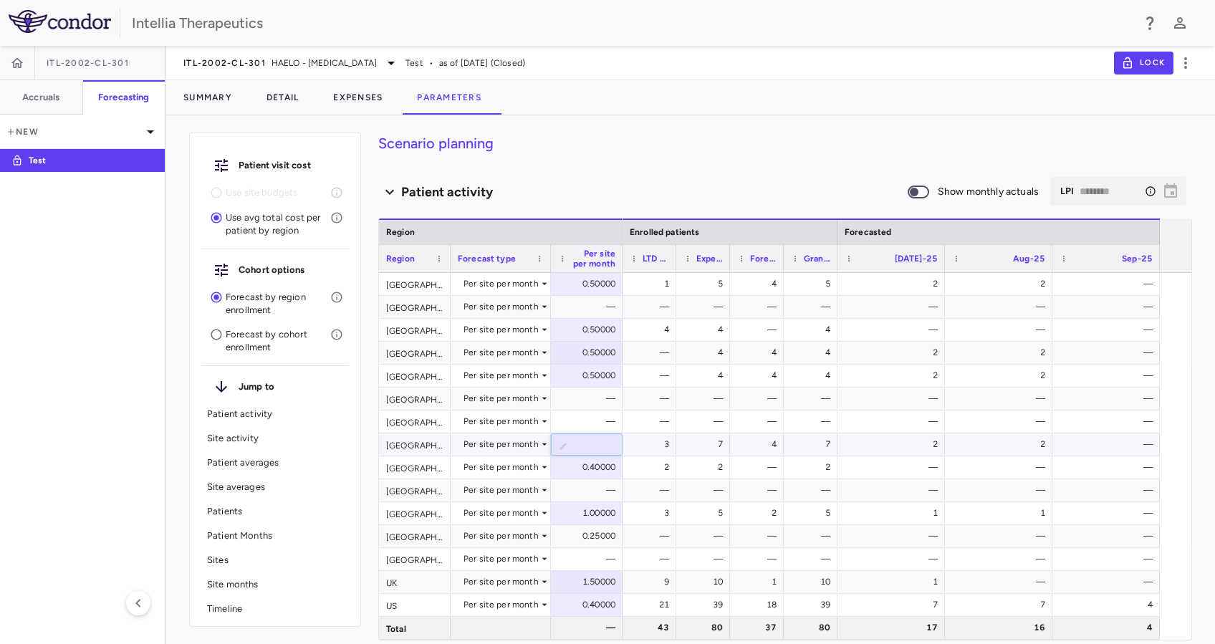
click at [600, 446] on input "***" at bounding box center [597, 446] width 49 height 24
type input "***"
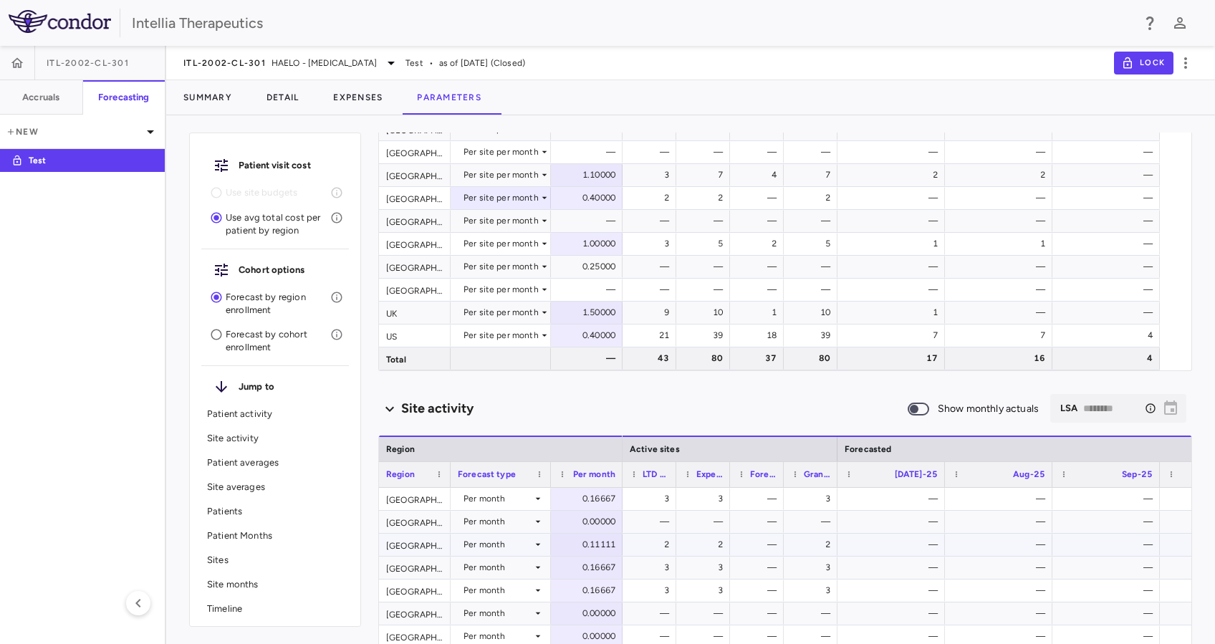
scroll to position [287, 0]
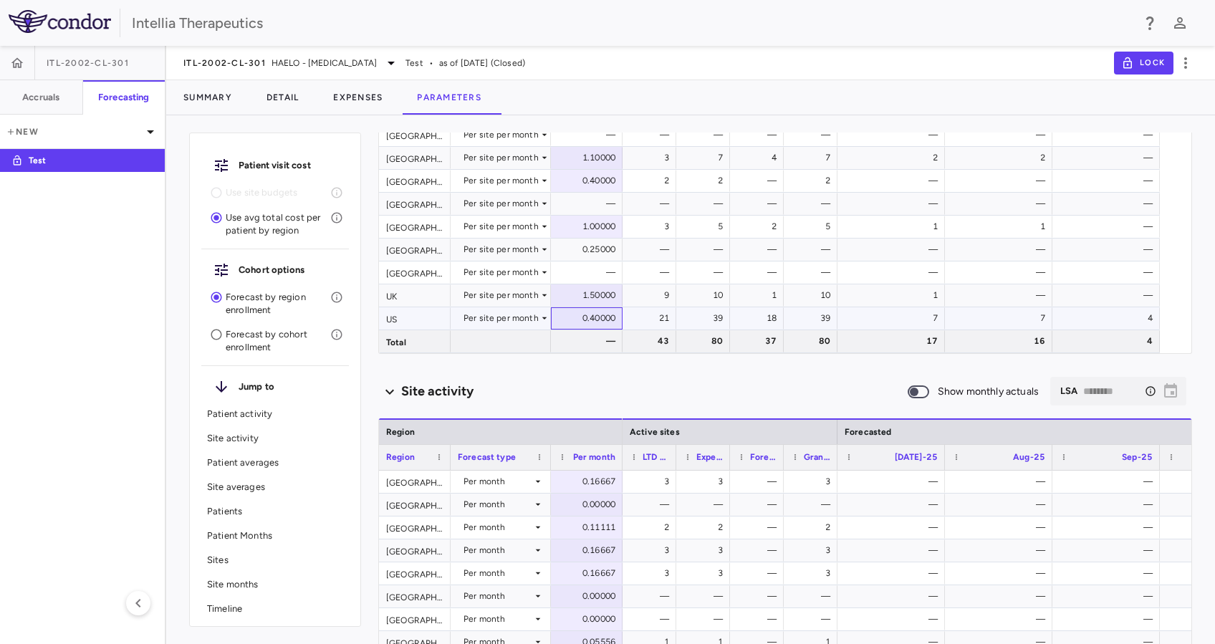
click at [588, 321] on div "0.40000" at bounding box center [590, 318] width 52 height 23
click at [591, 319] on input "***" at bounding box center [597, 320] width 49 height 24
click at [599, 319] on input "***" at bounding box center [597, 320] width 49 height 24
type input "***"
click at [602, 299] on div "1.50000" at bounding box center [590, 295] width 52 height 23
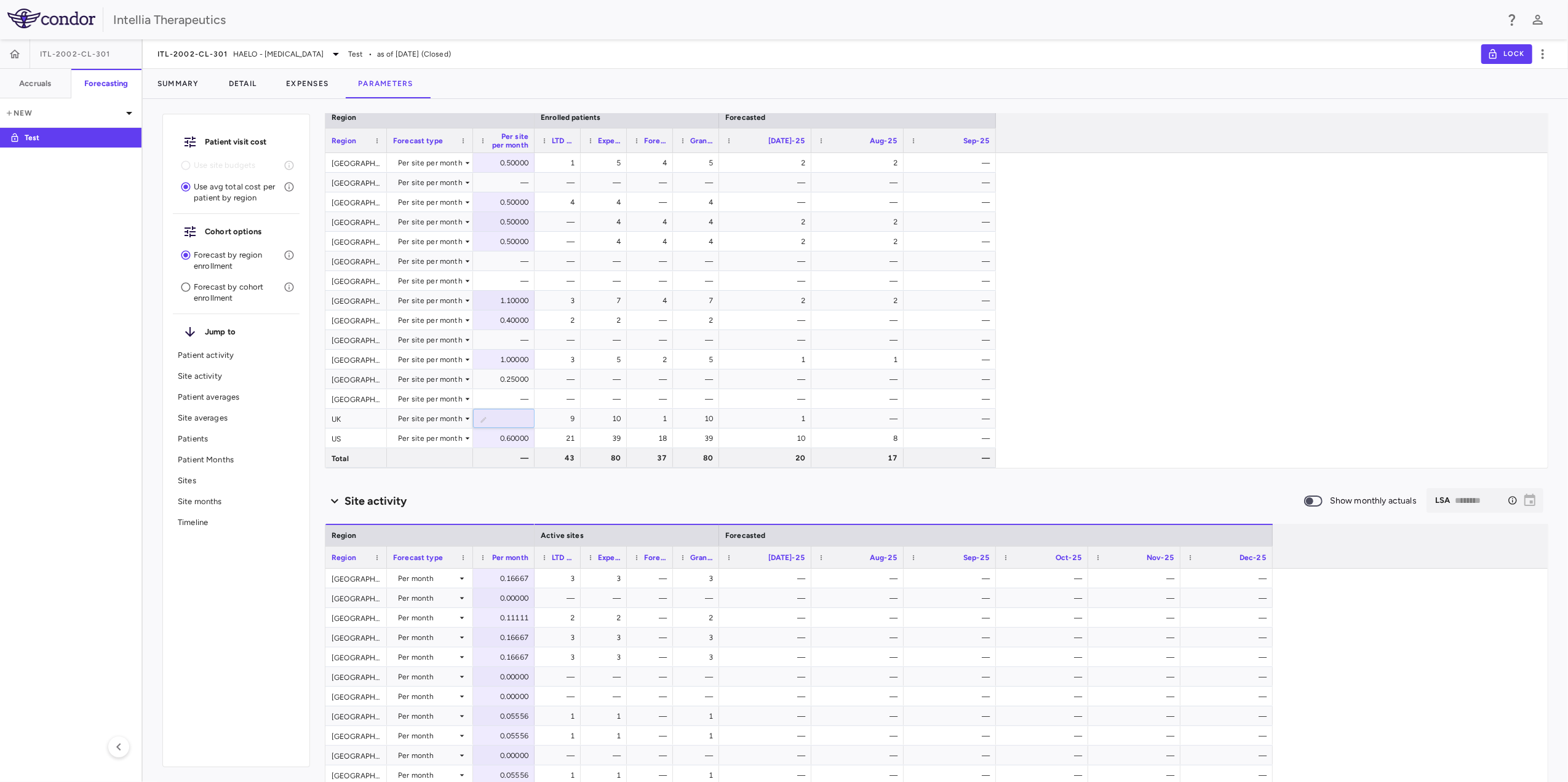
scroll to position [82, 0]
click at [1026, 491] on div "Site activity Show monthly actuals ​ LSA ******** ​" at bounding box center [936, 501] width 1224 height 26
click at [1042, 330] on div "1 5 4 5 2 2 — — — — — — — — 4 4 — 4 — — — — 4 4 4 2 2 — — 4 4 4 2 2 — — — — — —…" at bounding box center [1042, 310] width 1013 height 315
click at [882, 488] on div "Site activity Show monthly actuals ​ LSA ******** ​" at bounding box center [936, 501] width 1224 height 26
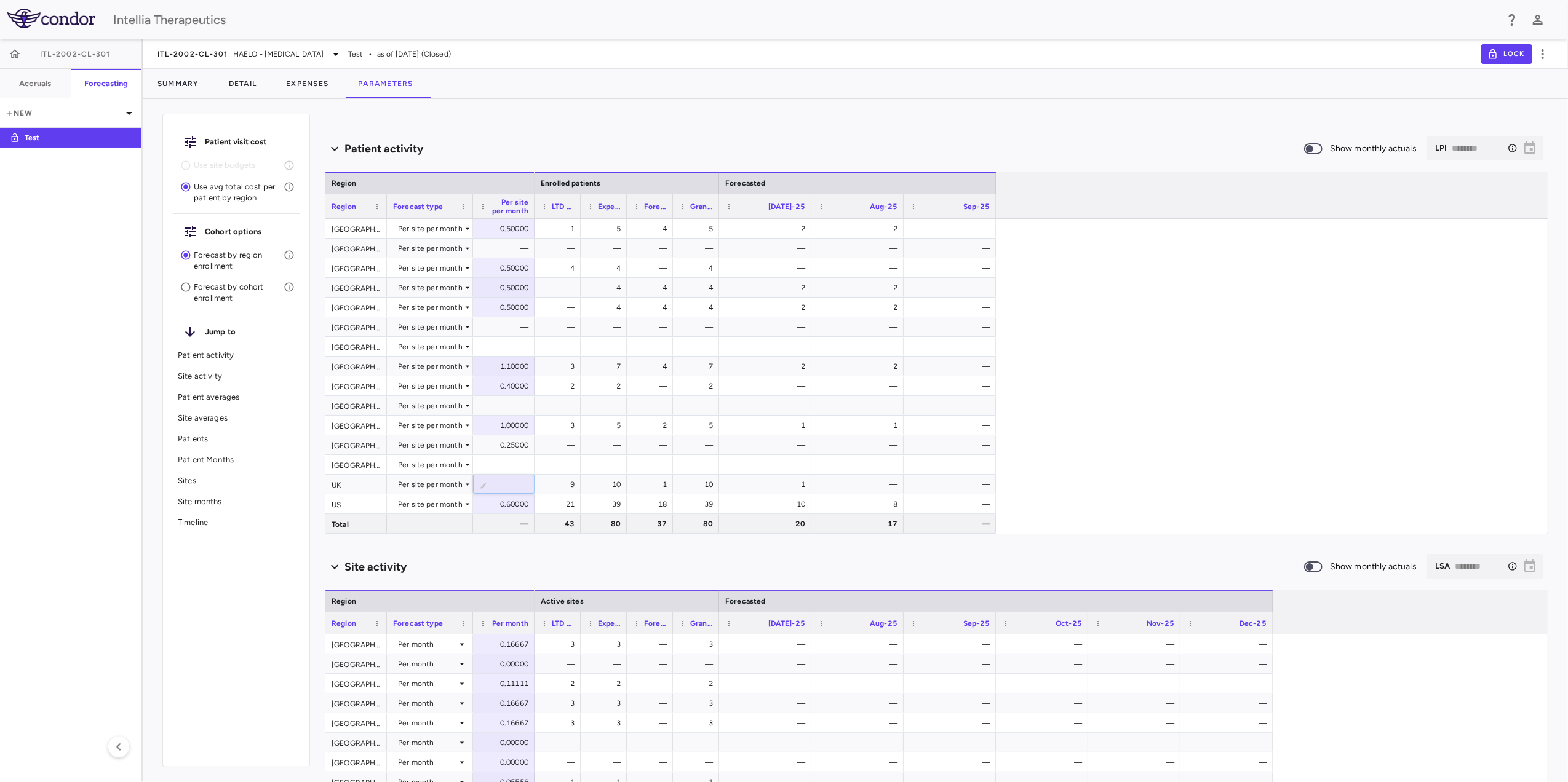
scroll to position [0, 0]
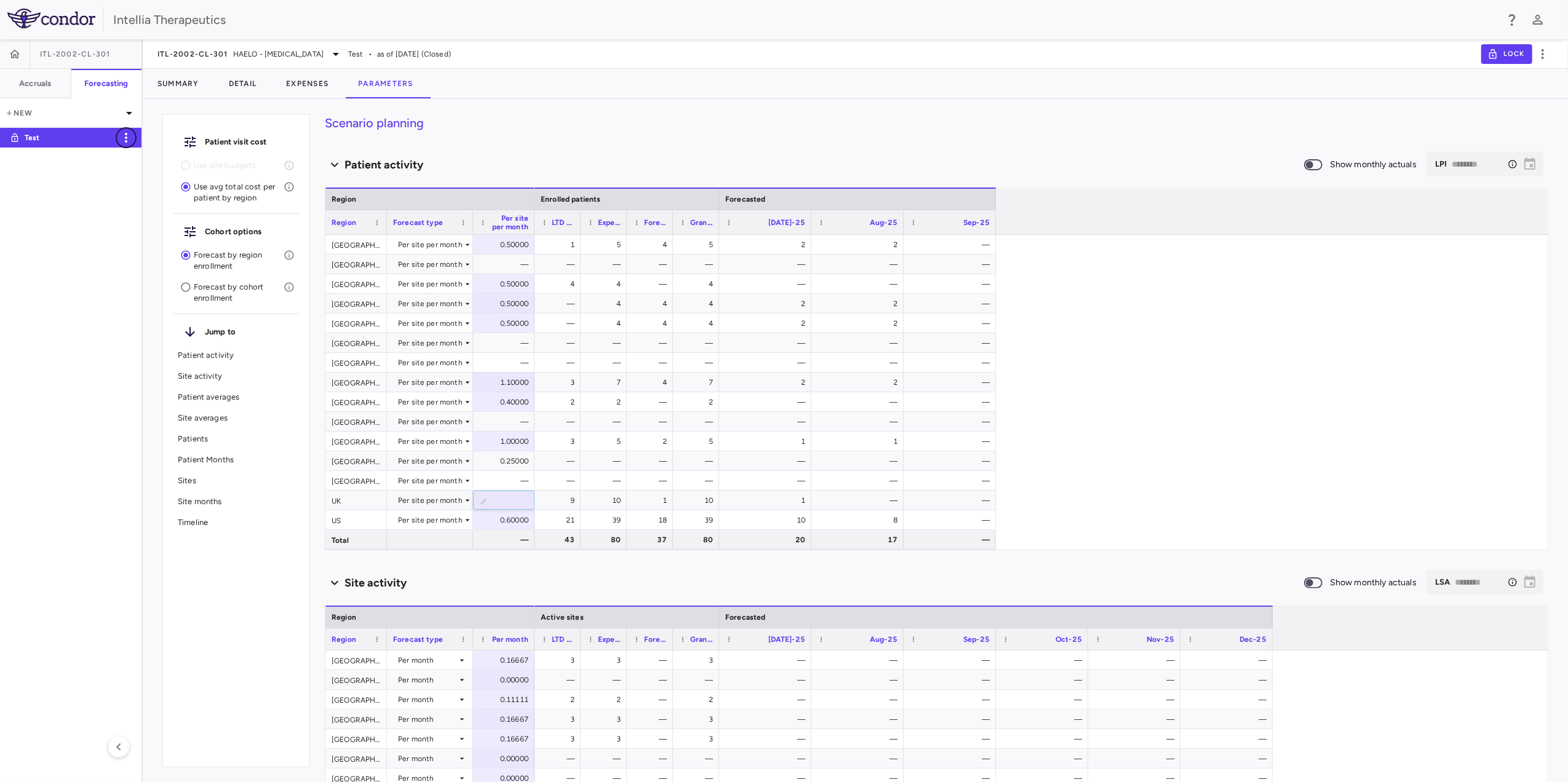
click at [124, 136] on icon "button" at bounding box center [125, 137] width 15 height 15
click at [820, 427] on body "Skip to sidebar Skip to main content Intellia Therapeutics ITL-2002-CL-301 Accr…" at bounding box center [784, 391] width 1568 height 782
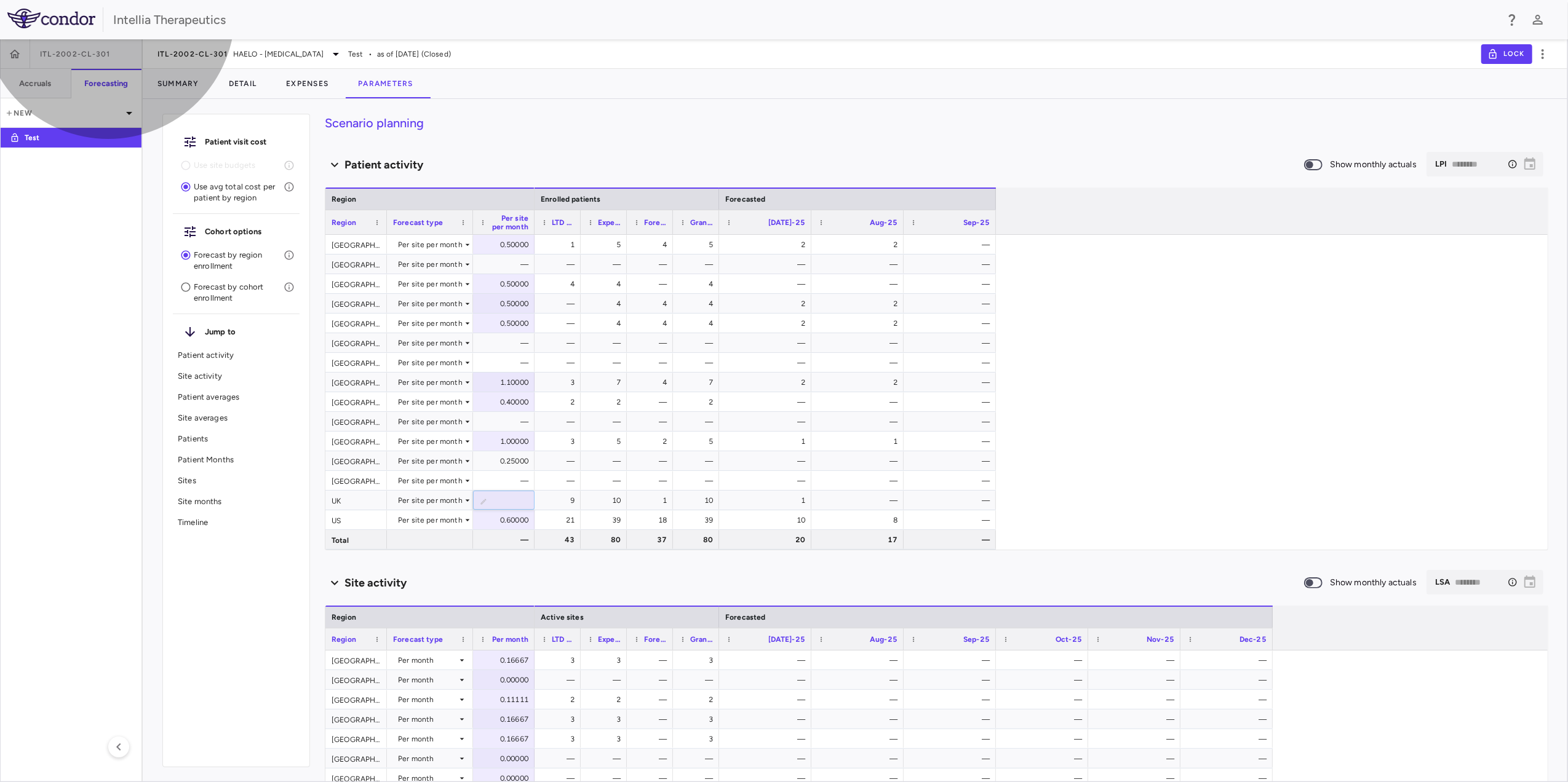
type input "**********"
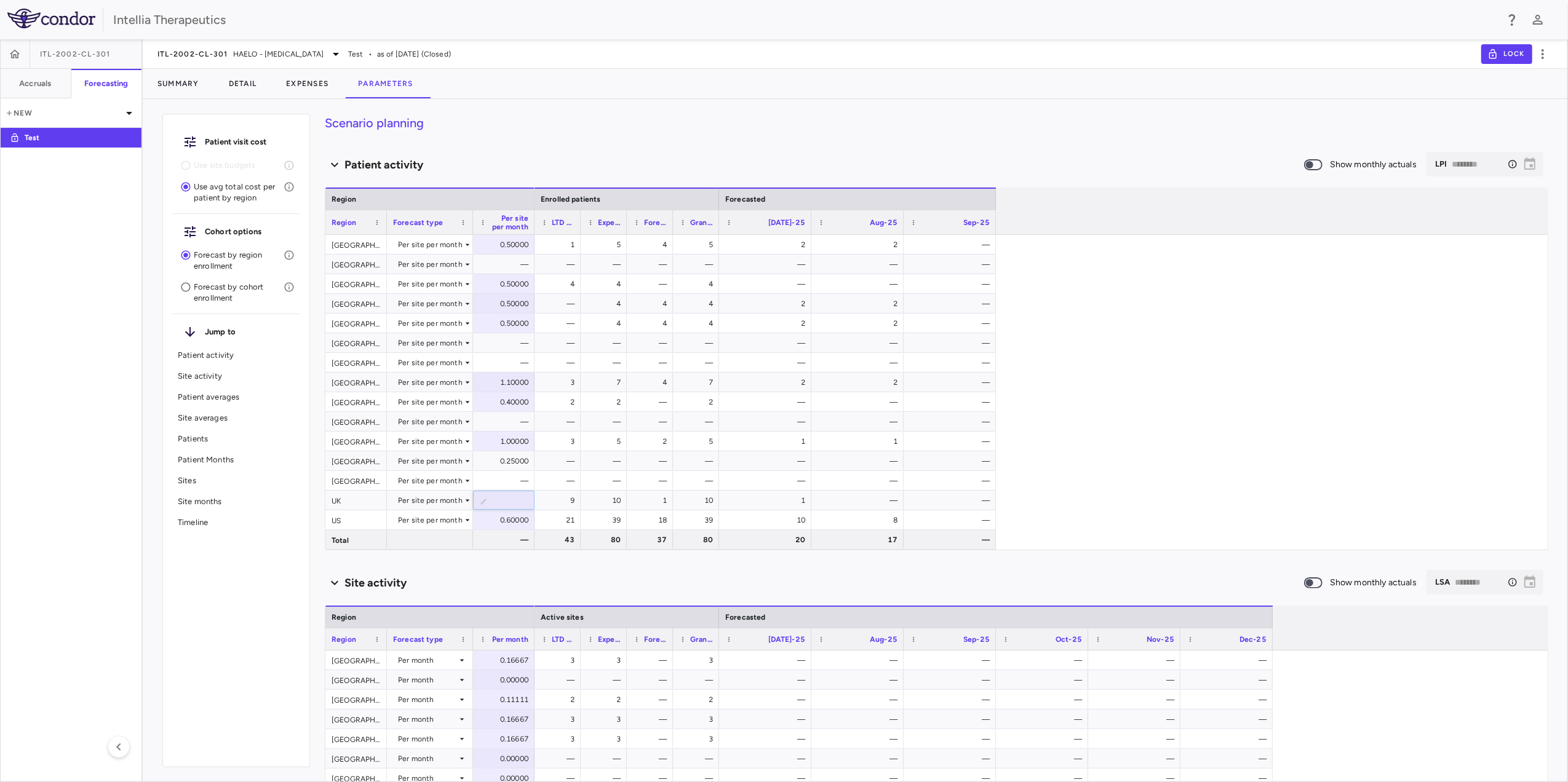
type input "*****"
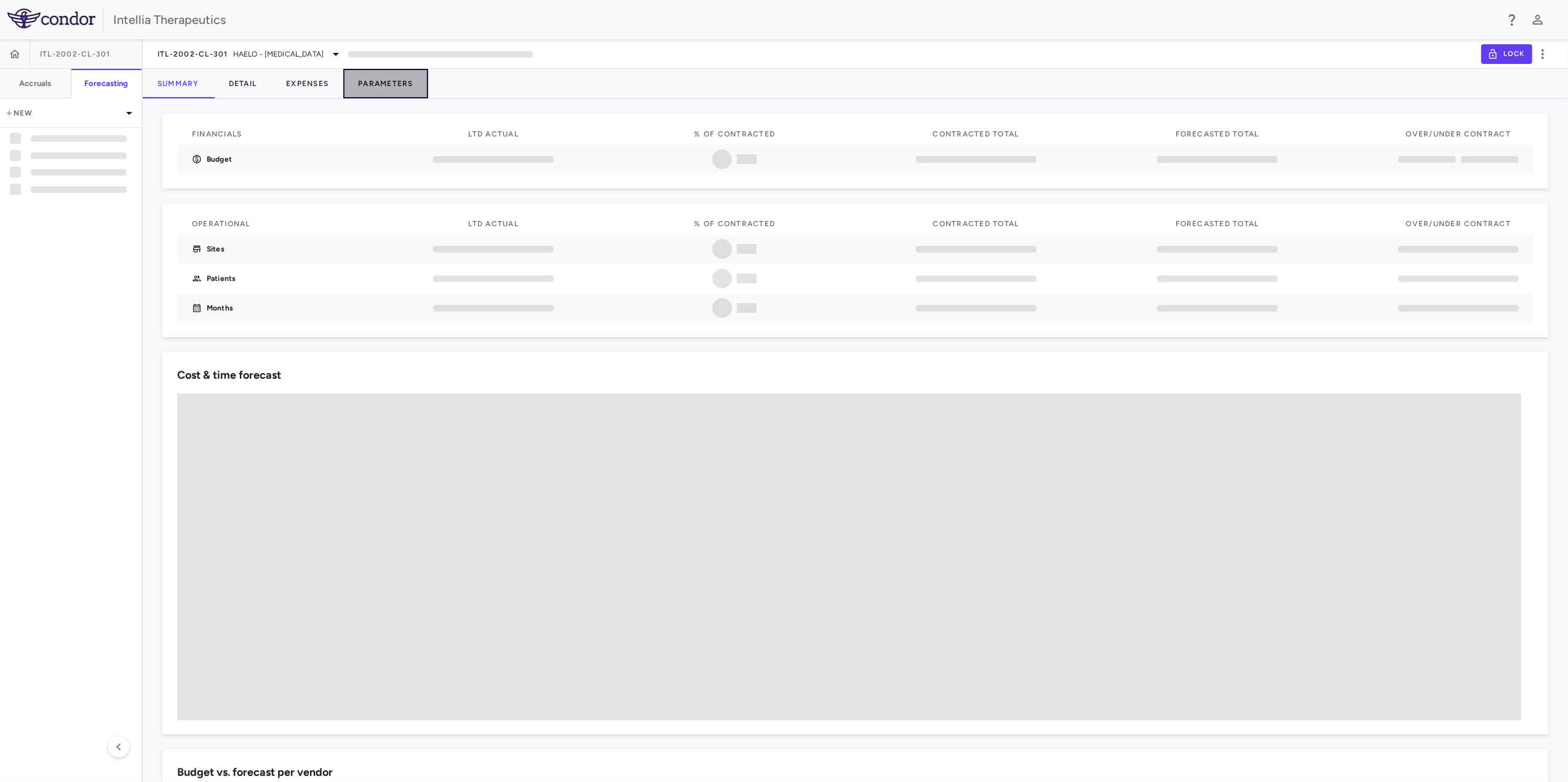
click at [413, 90] on button "Parameters" at bounding box center [386, 83] width 85 height 29
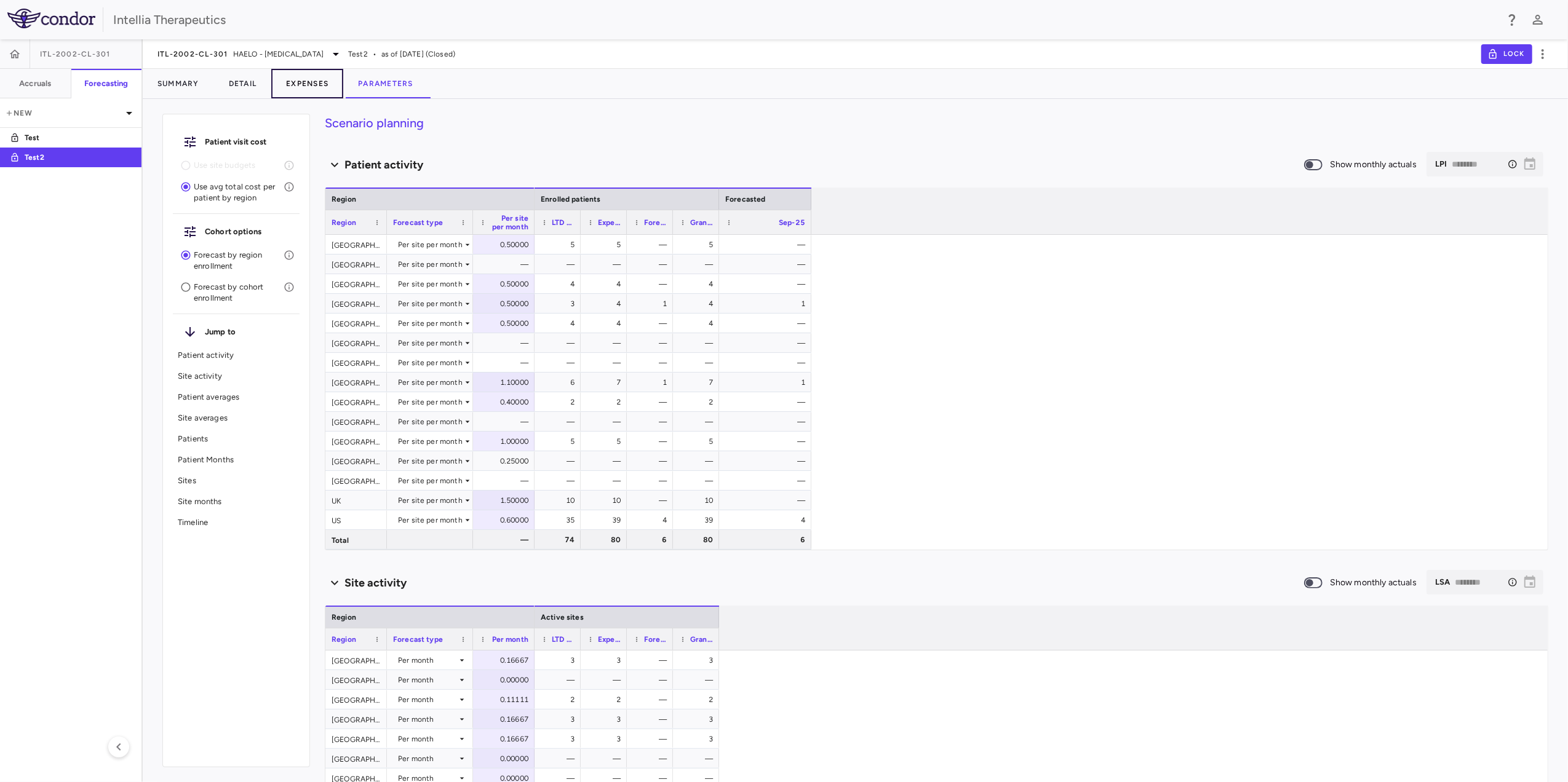
click at [319, 88] on button "Expenses" at bounding box center [307, 83] width 72 height 29
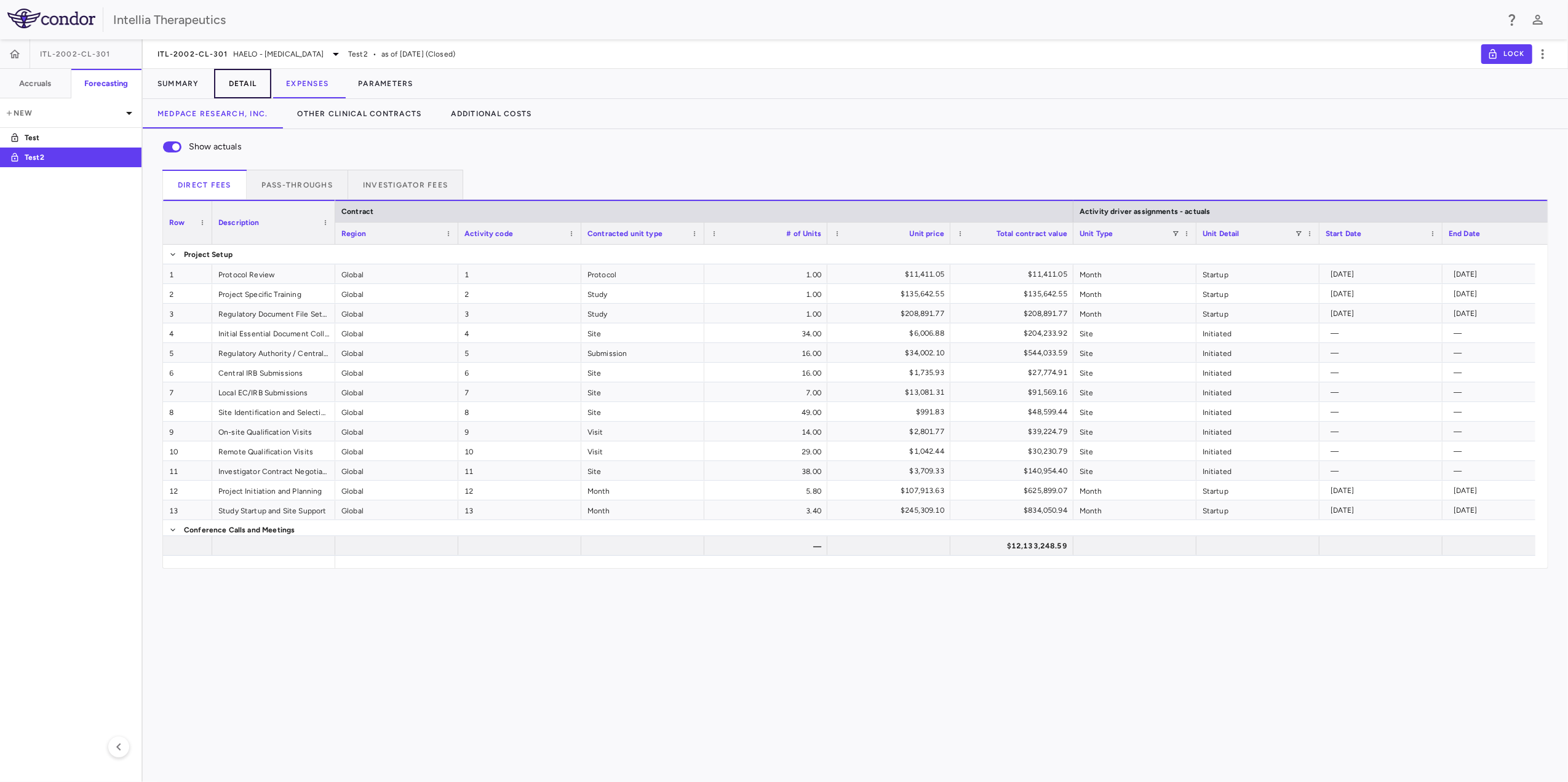
click at [234, 90] on button "Detail" at bounding box center [242, 83] width 58 height 29
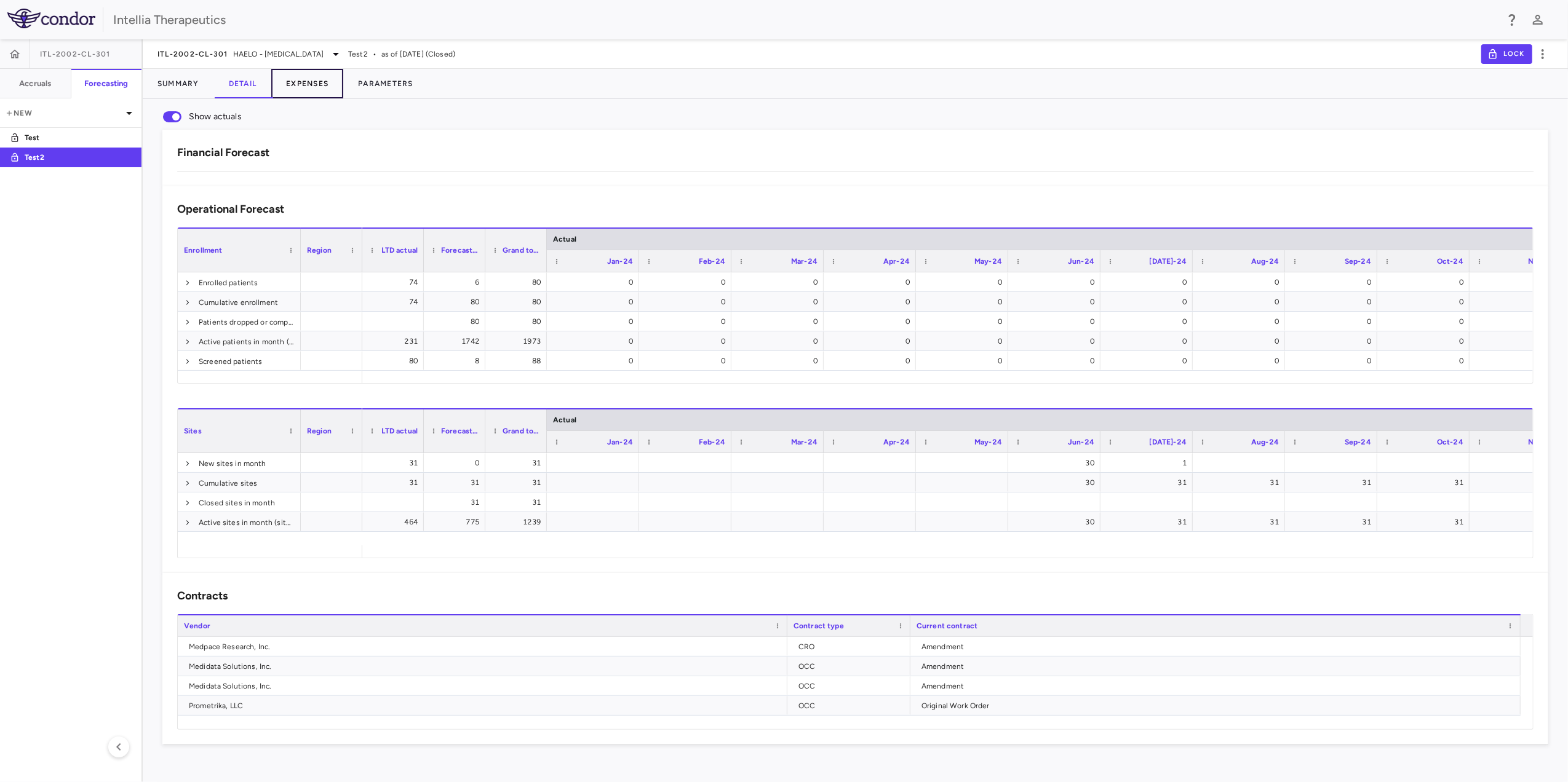
click at [294, 89] on button "Expenses" at bounding box center [307, 83] width 72 height 29
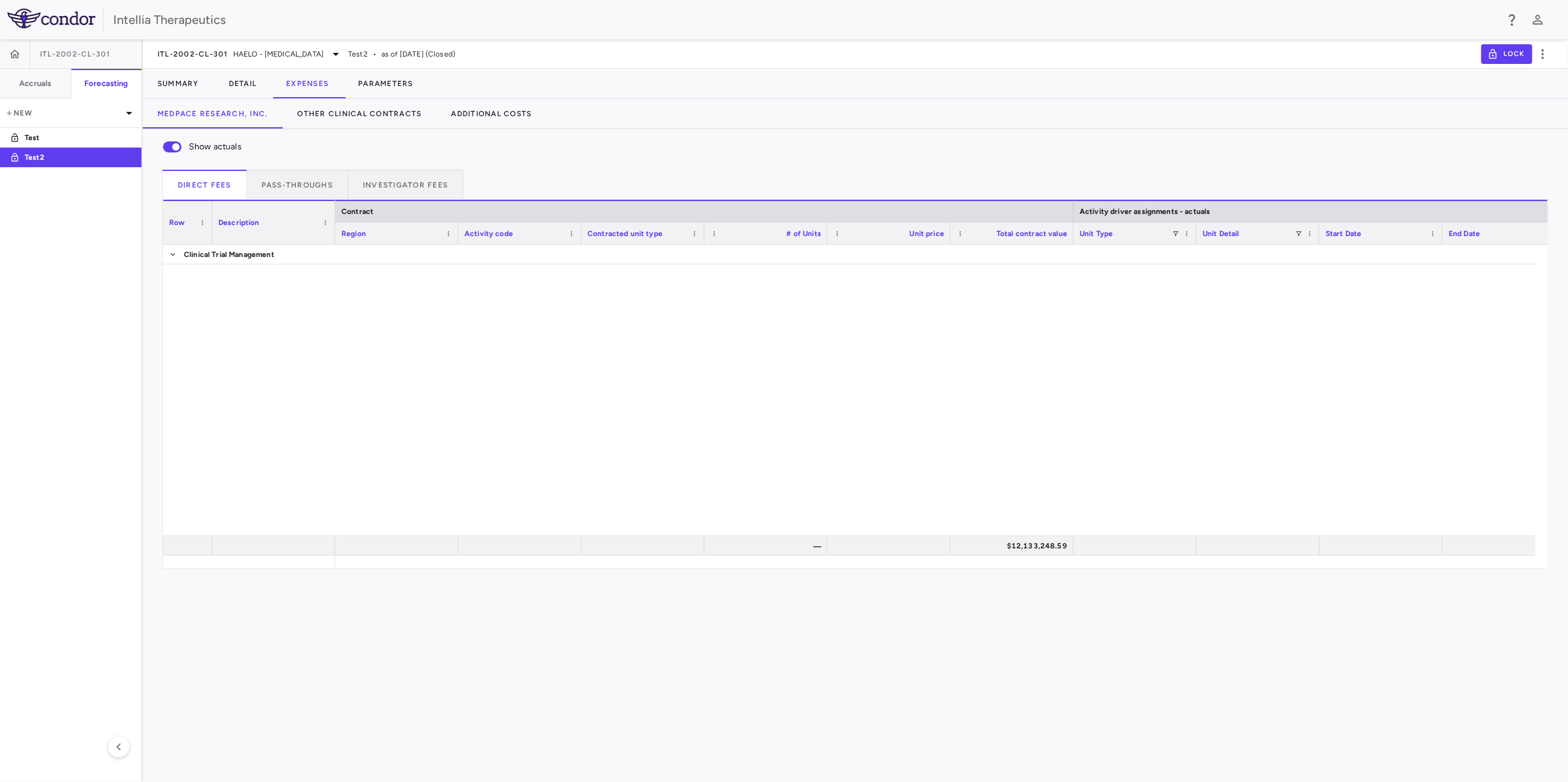
scroll to position [1125, 0]
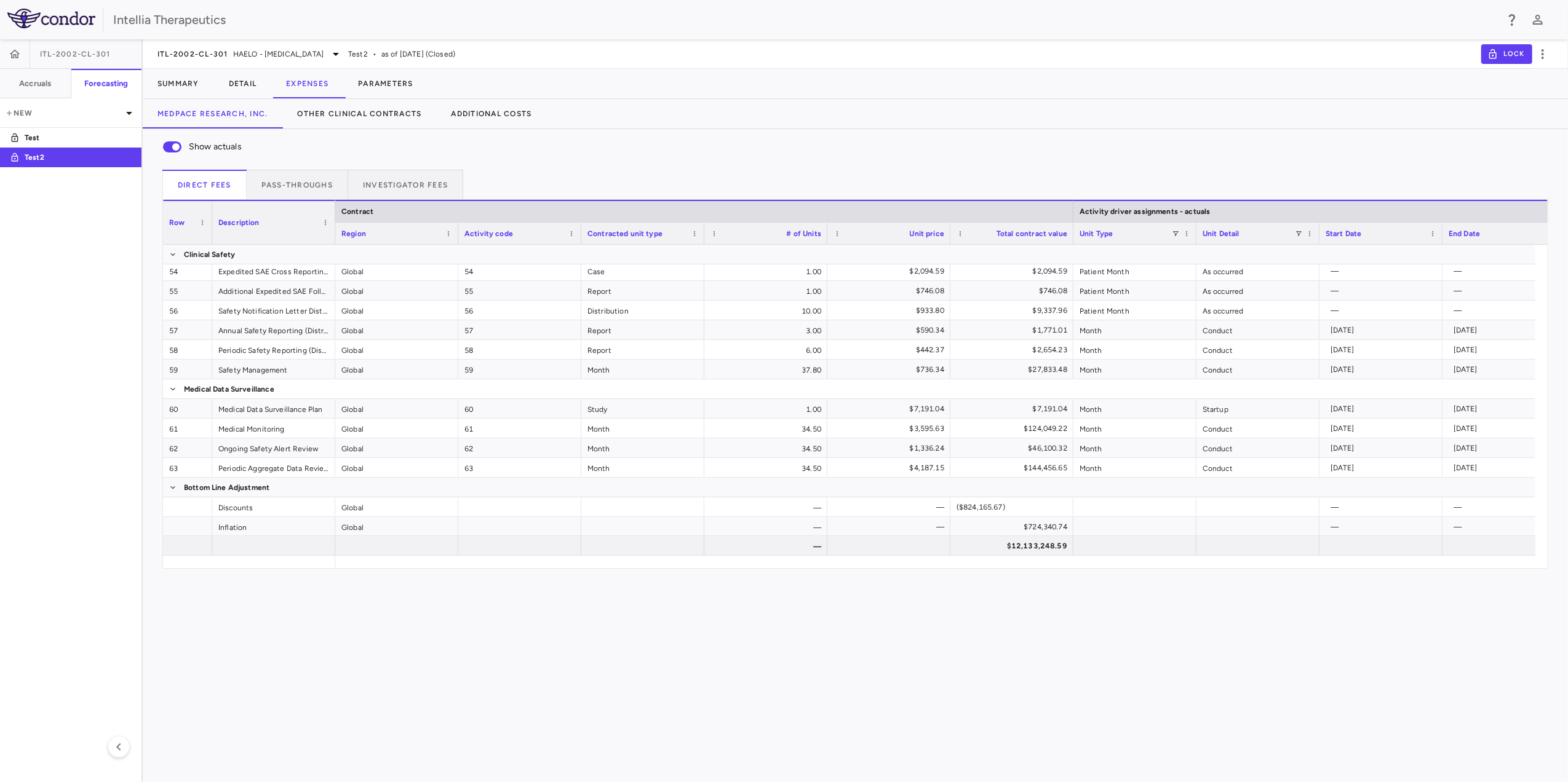
click at [426, 552] on div "Show actuals Direct Fees Pass-throughs Investigator Fees Service Category Drag …" at bounding box center [855, 455] width 1425 height 653
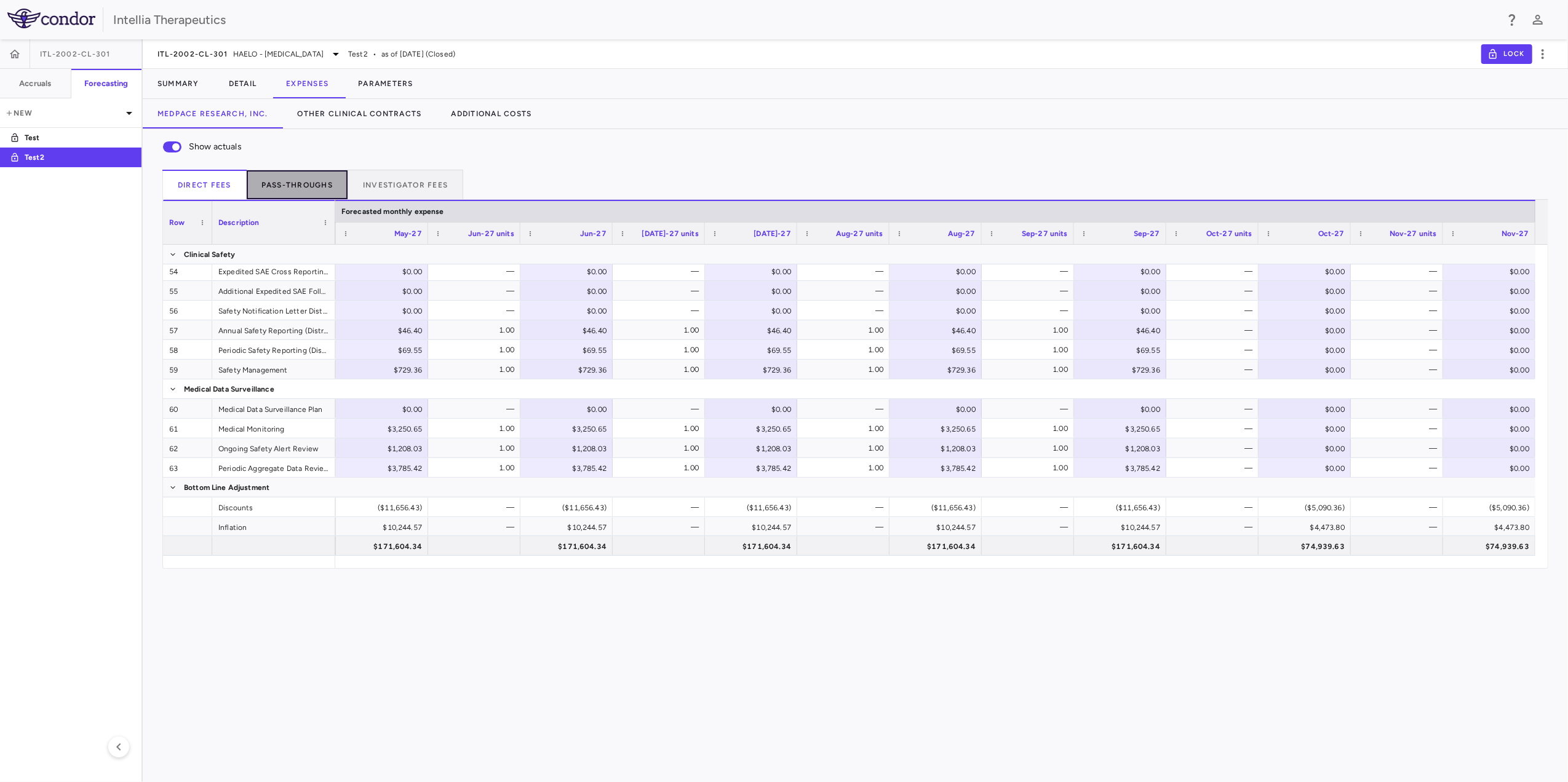
click at [319, 198] on button "Pass-throughs" at bounding box center [297, 185] width 101 height 29
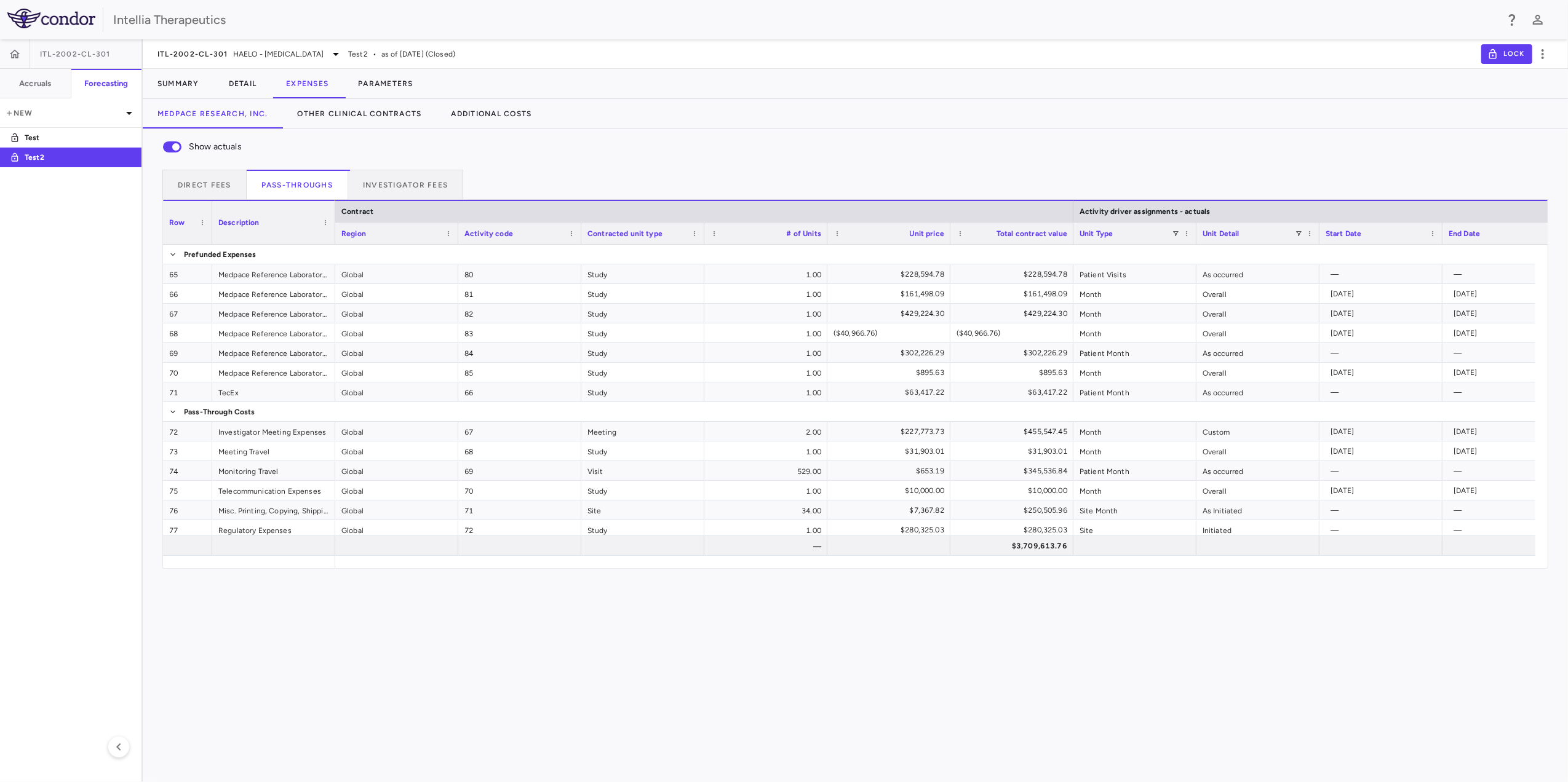
click at [828, 353] on div "$302,226.29" at bounding box center [889, 353] width 123 height 19
click at [930, 552] on div "Show actuals Direct Fees Pass-throughs Investigator Fees Service Category Drag …" at bounding box center [855, 455] width 1425 height 653
click at [694, 552] on div "Show actuals Direct Fees Pass-throughs Investigator Fees Service Category Drag …" at bounding box center [855, 455] width 1425 height 653
click at [444, 552] on div "Row Description Contract Activity driver assignments - actuals Region 65" at bounding box center [855, 384] width 1385 height 368
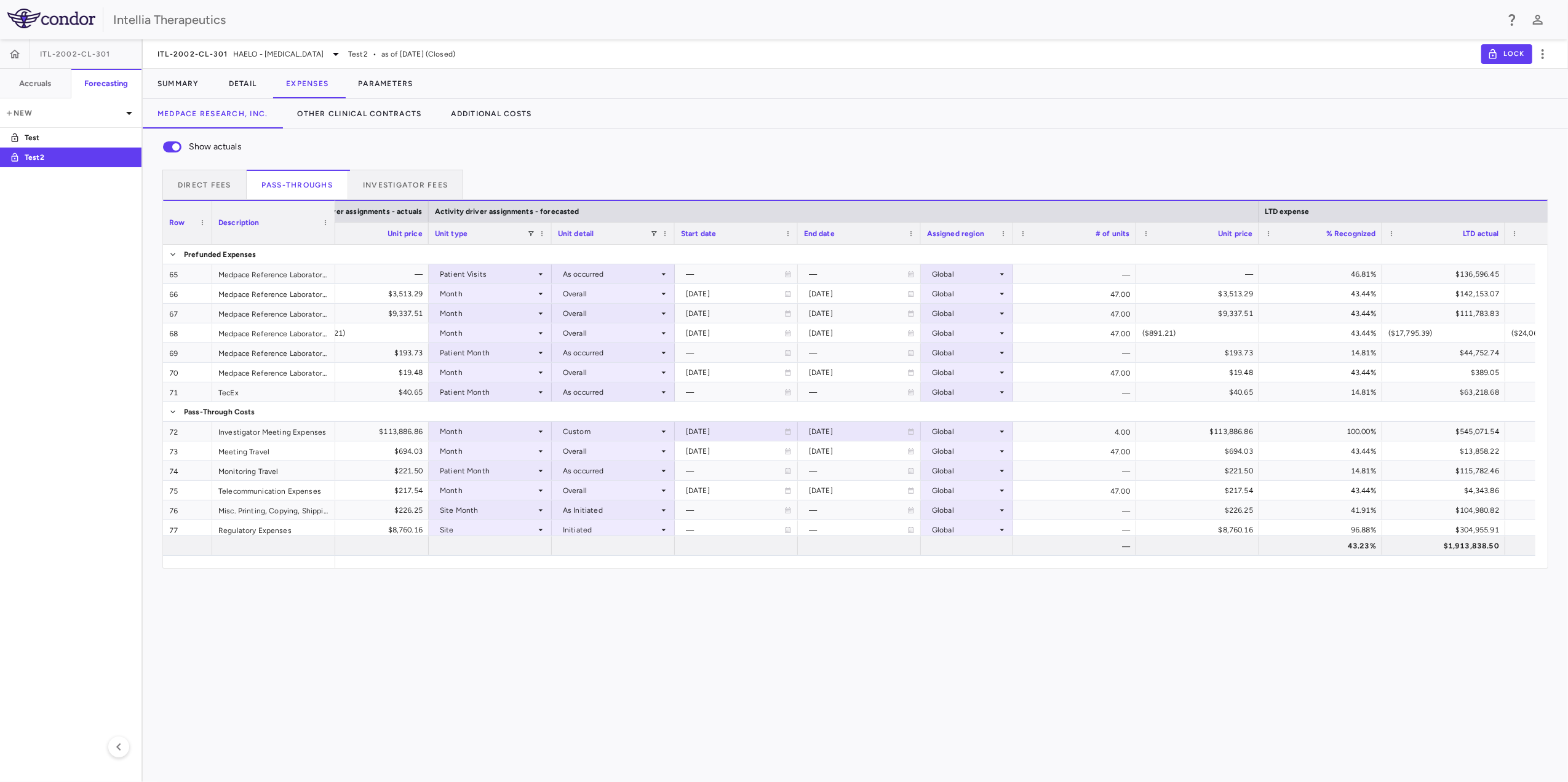
scroll to position [0, 1542]
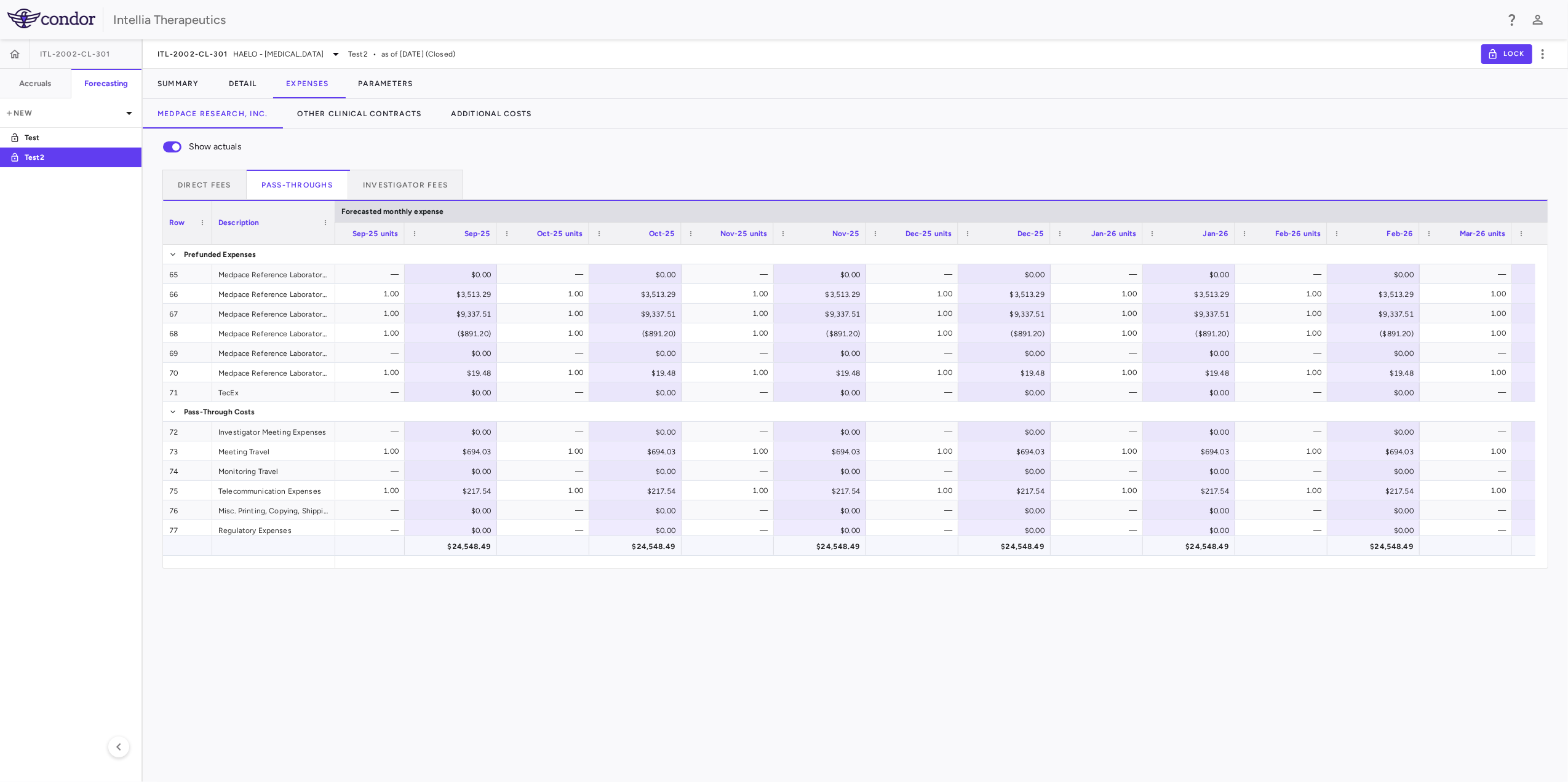
click at [1042, 537] on div at bounding box center [1097, 546] width 92 height 19
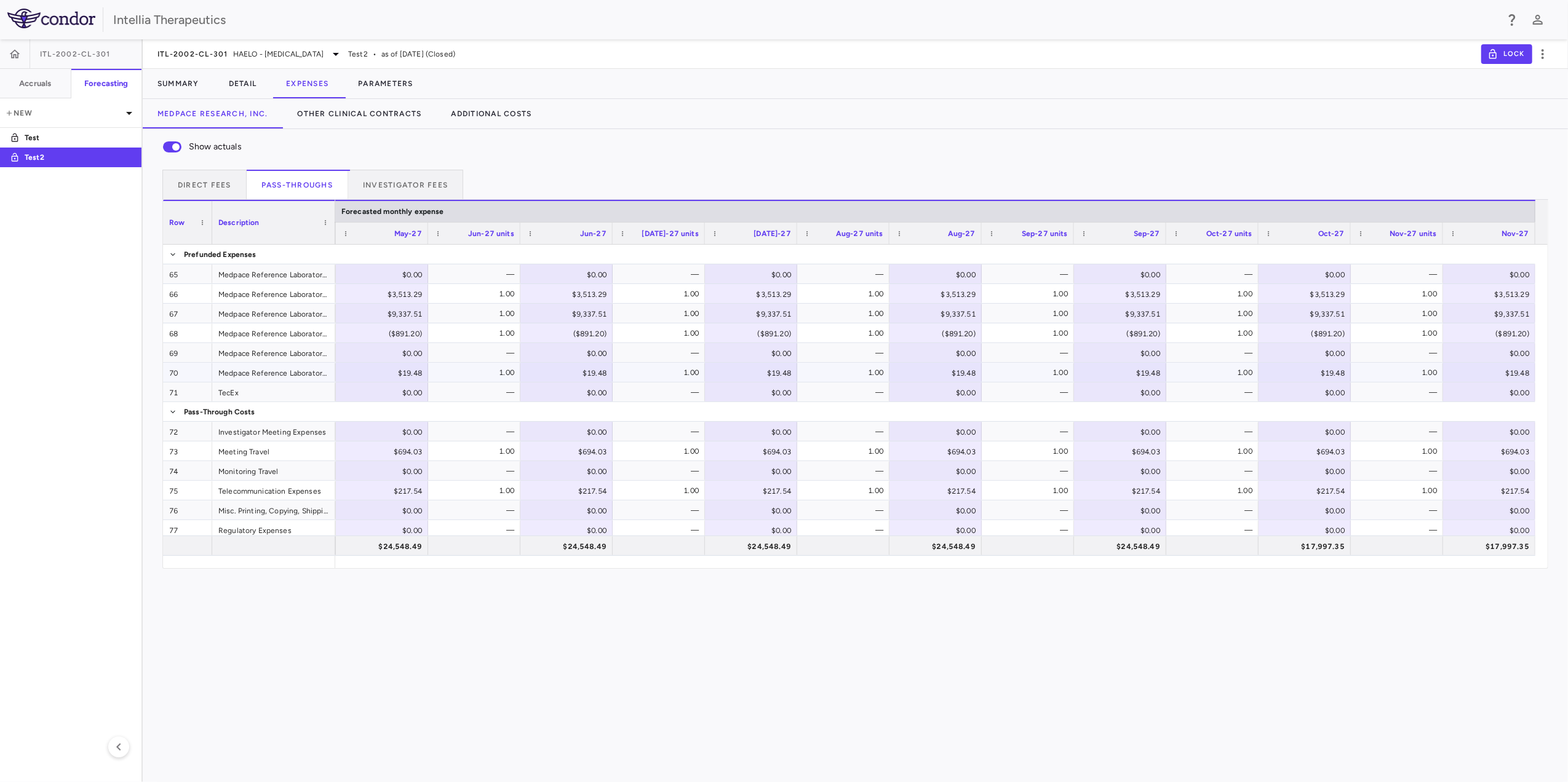
click at [818, 365] on div "1.00" at bounding box center [845, 373] width 75 height 20
click at [394, 185] on button "Investigator Fees" at bounding box center [406, 185] width 115 height 29
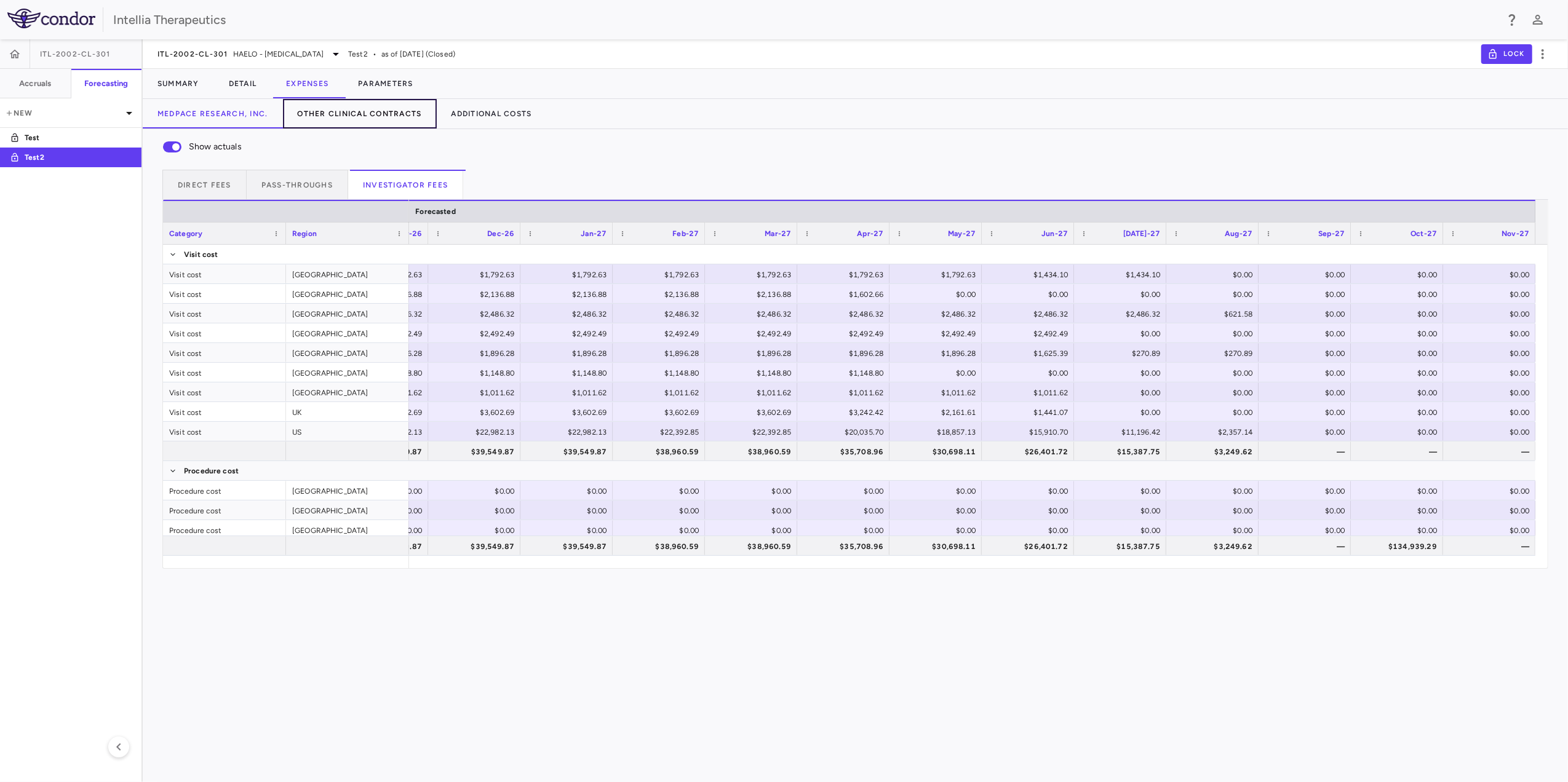
click at [390, 114] on button "Other Clinical Contracts" at bounding box center [360, 113] width 154 height 29
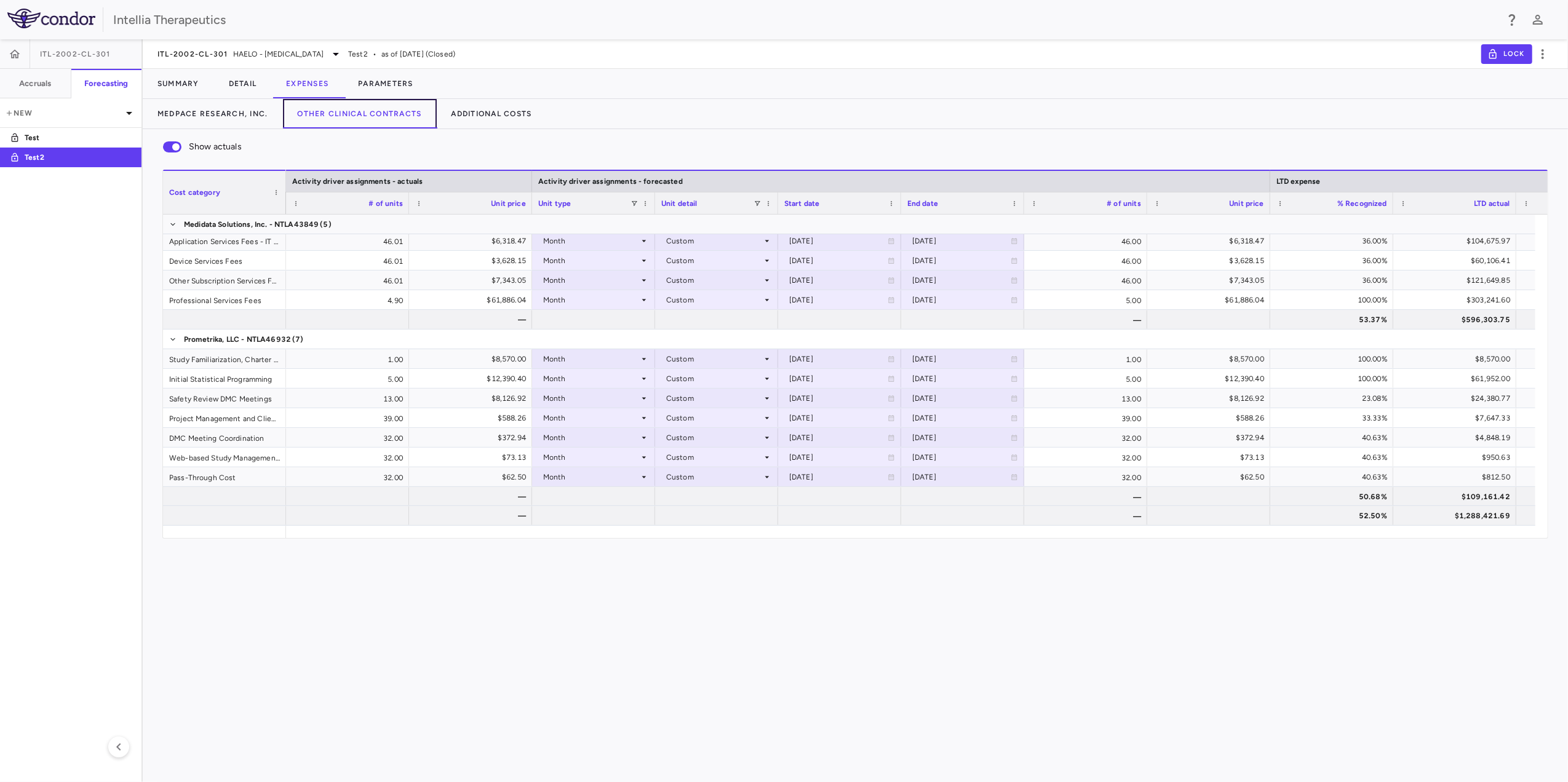
scroll to position [0, 928]
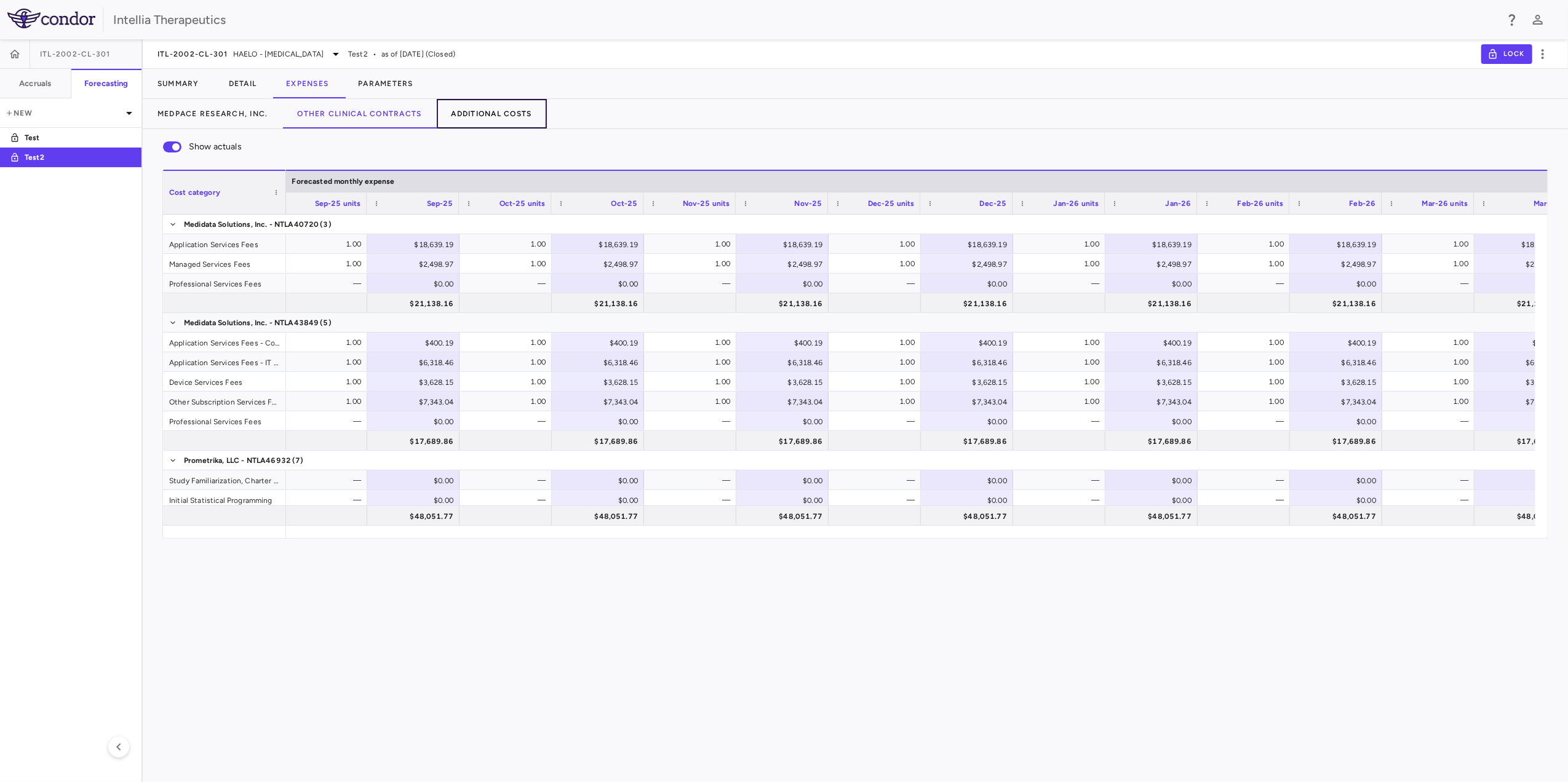
click at [527, 112] on button "Additional Costs" at bounding box center [492, 113] width 110 height 29
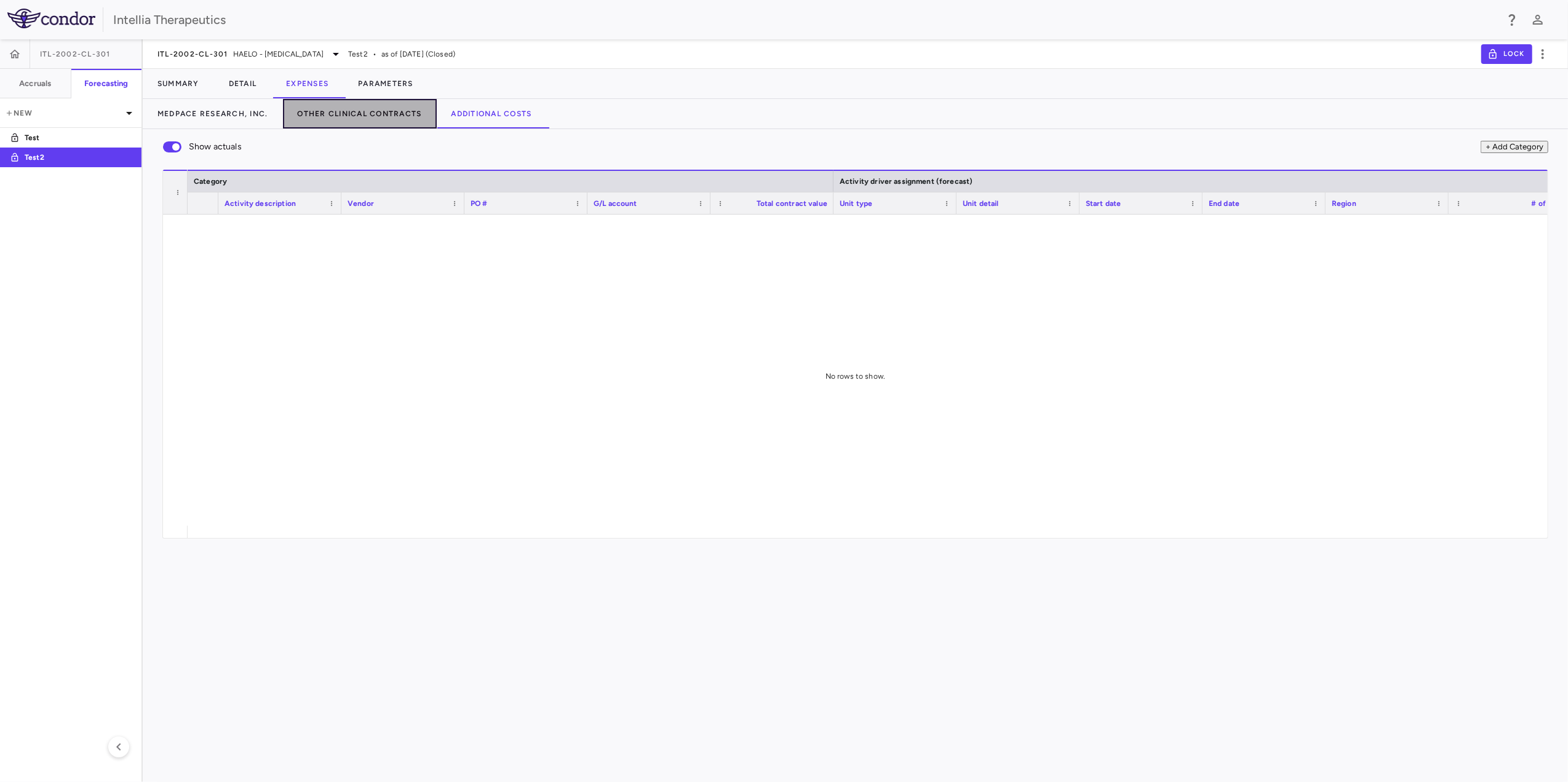
click at [359, 114] on button "Other Clinical Contracts" at bounding box center [360, 113] width 154 height 29
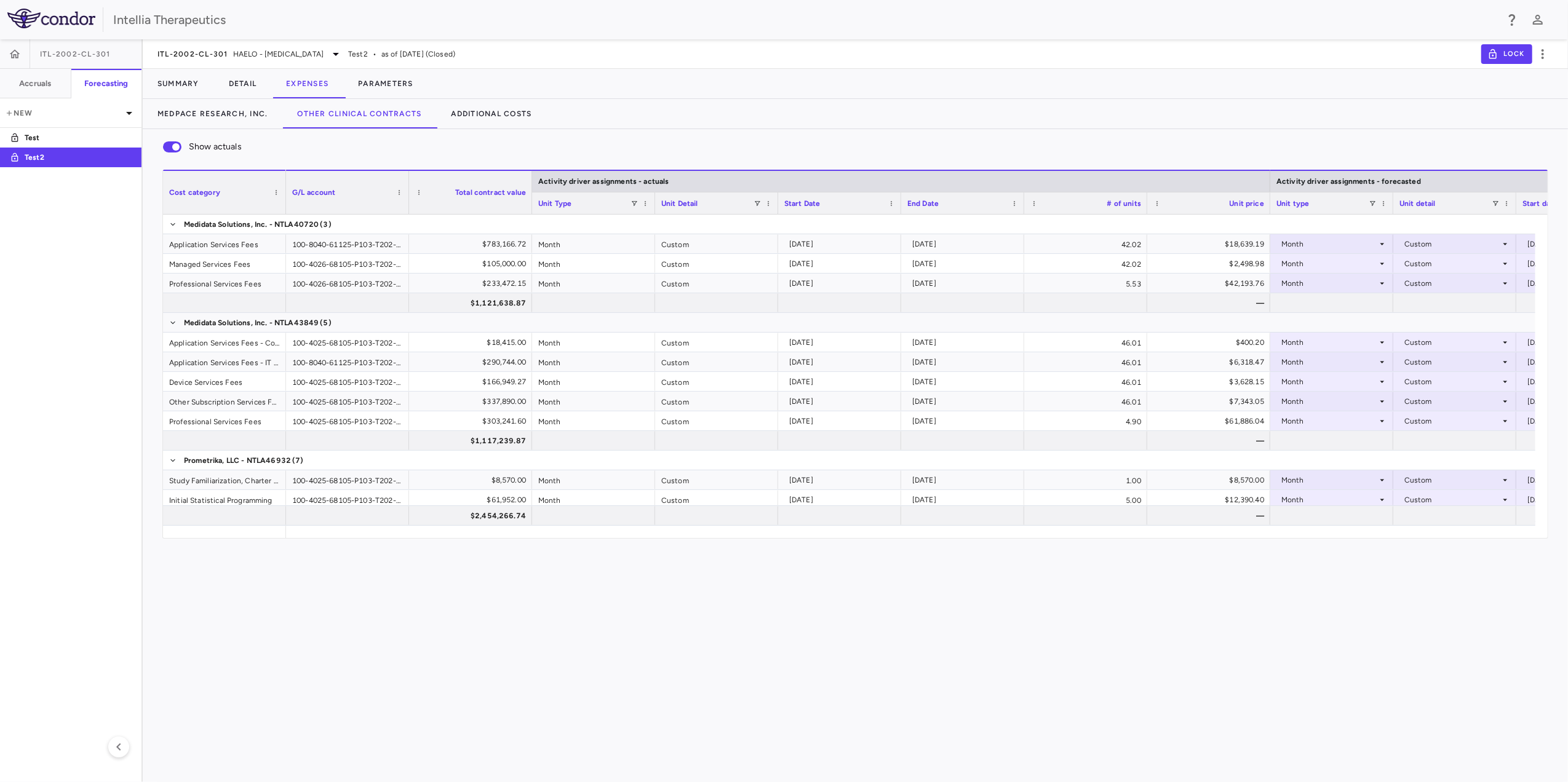
click at [407, 539] on div "Vendor Name Drag here to set column labels Cost category Activity driver assign…" at bounding box center [855, 355] width 1386 height 369
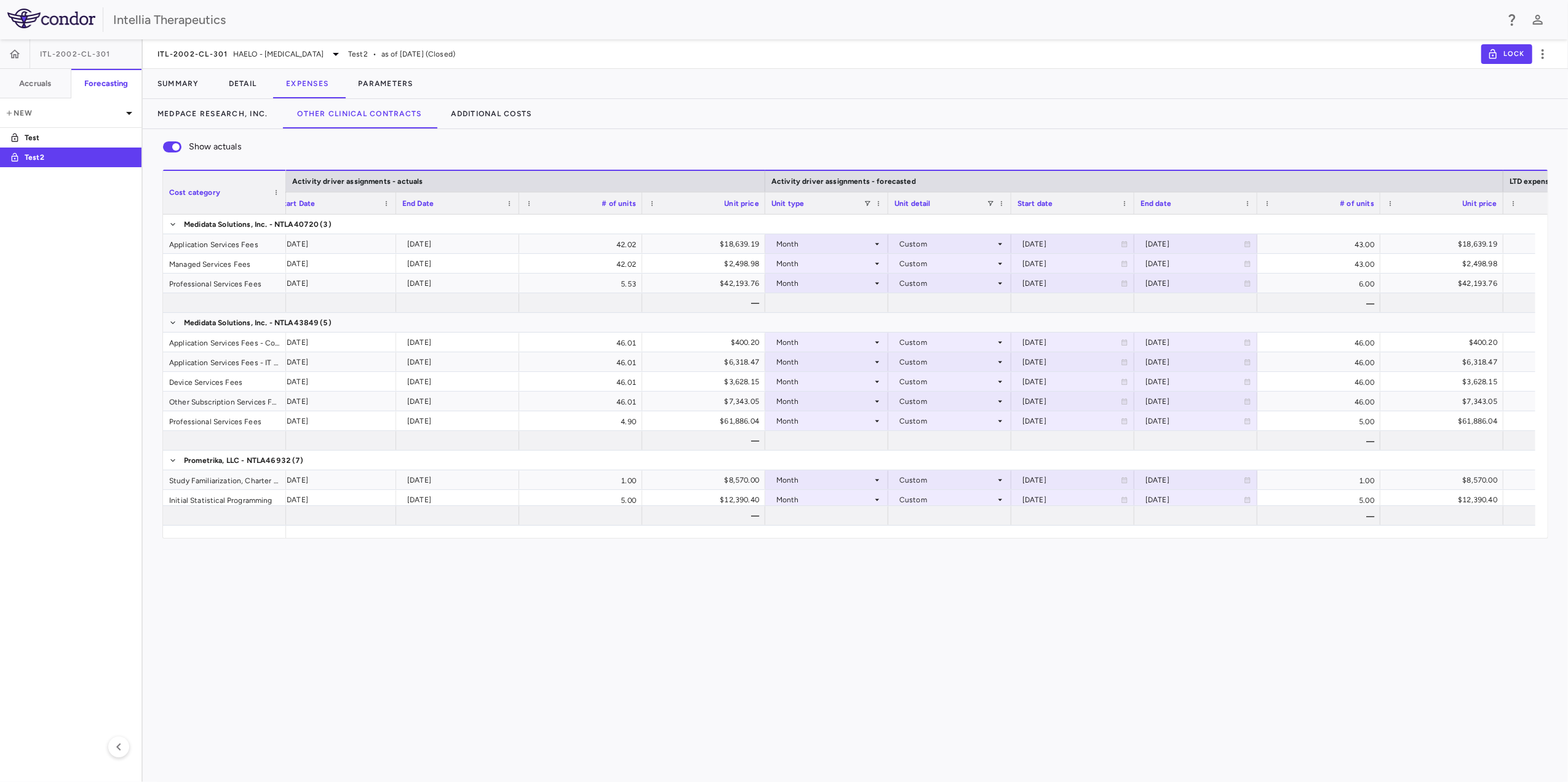
scroll to position [0, 870]
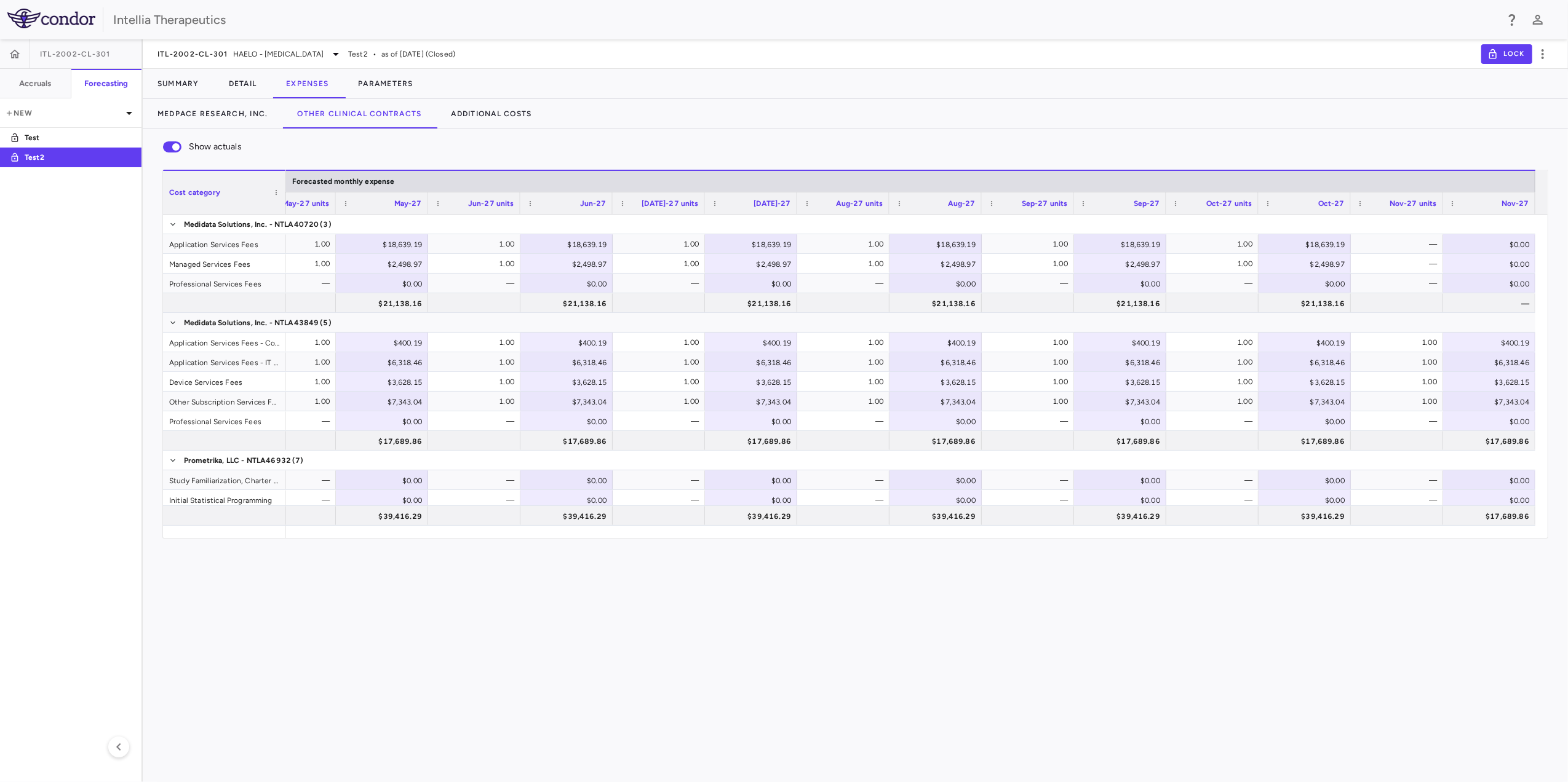
drag, startPoint x: 975, startPoint y: 600, endPoint x: 1006, endPoint y: 596, distance: 31.3
click at [975, 552] on div "Show actuals Vendor Name Drag here to set column labels Cost category Forecaste…" at bounding box center [855, 455] width 1425 height 653
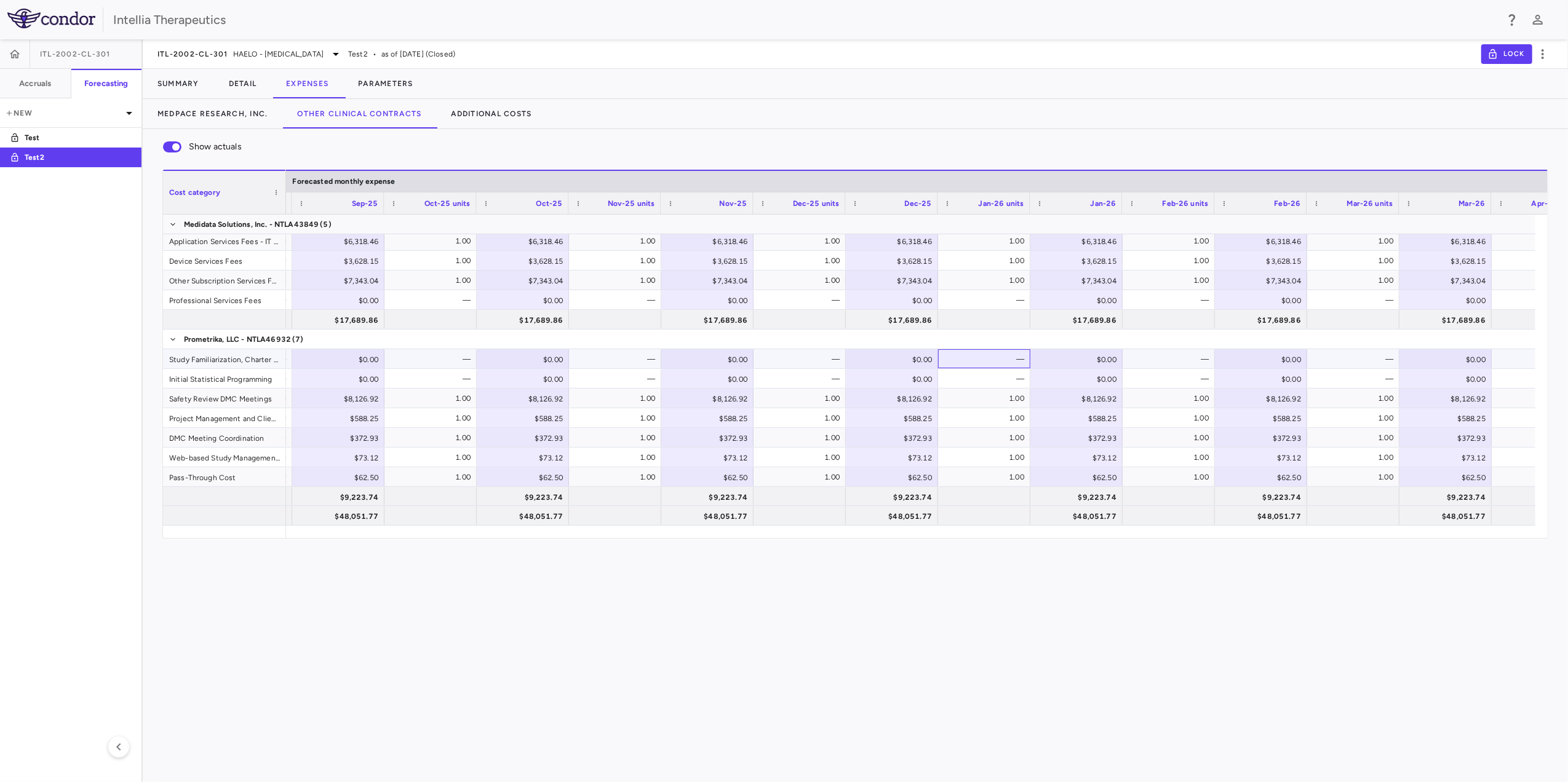
click at [958, 365] on div "—" at bounding box center [987, 359] width 75 height 20
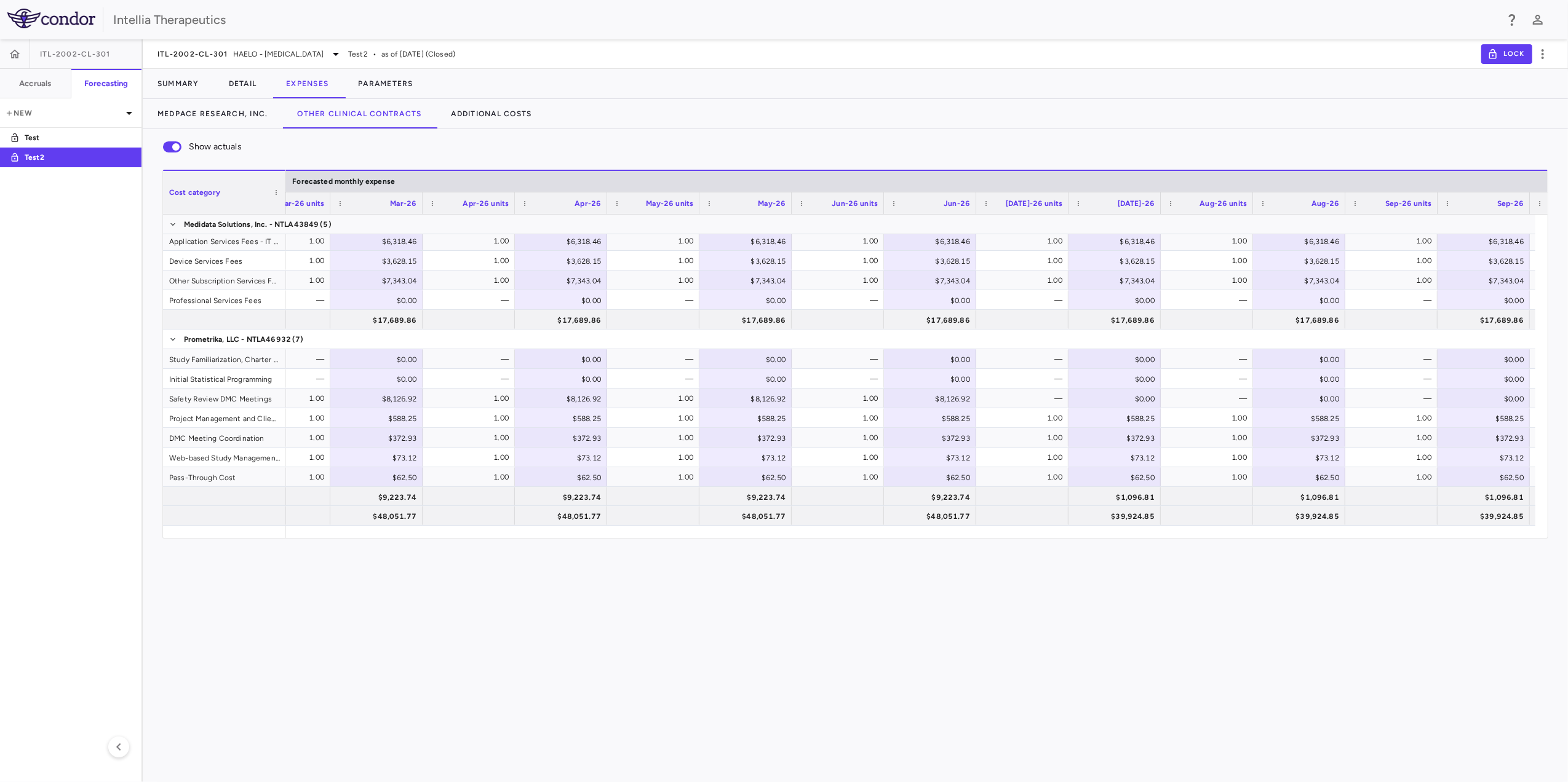
drag, startPoint x: 1206, startPoint y: 539, endPoint x: 1273, endPoint y: 539, distance: 67.0
click at [1042, 539] on div "Show actuals Vendor Name Drag here to set column labels Cost category Forecaste…" at bounding box center [855, 455] width 1425 height 653
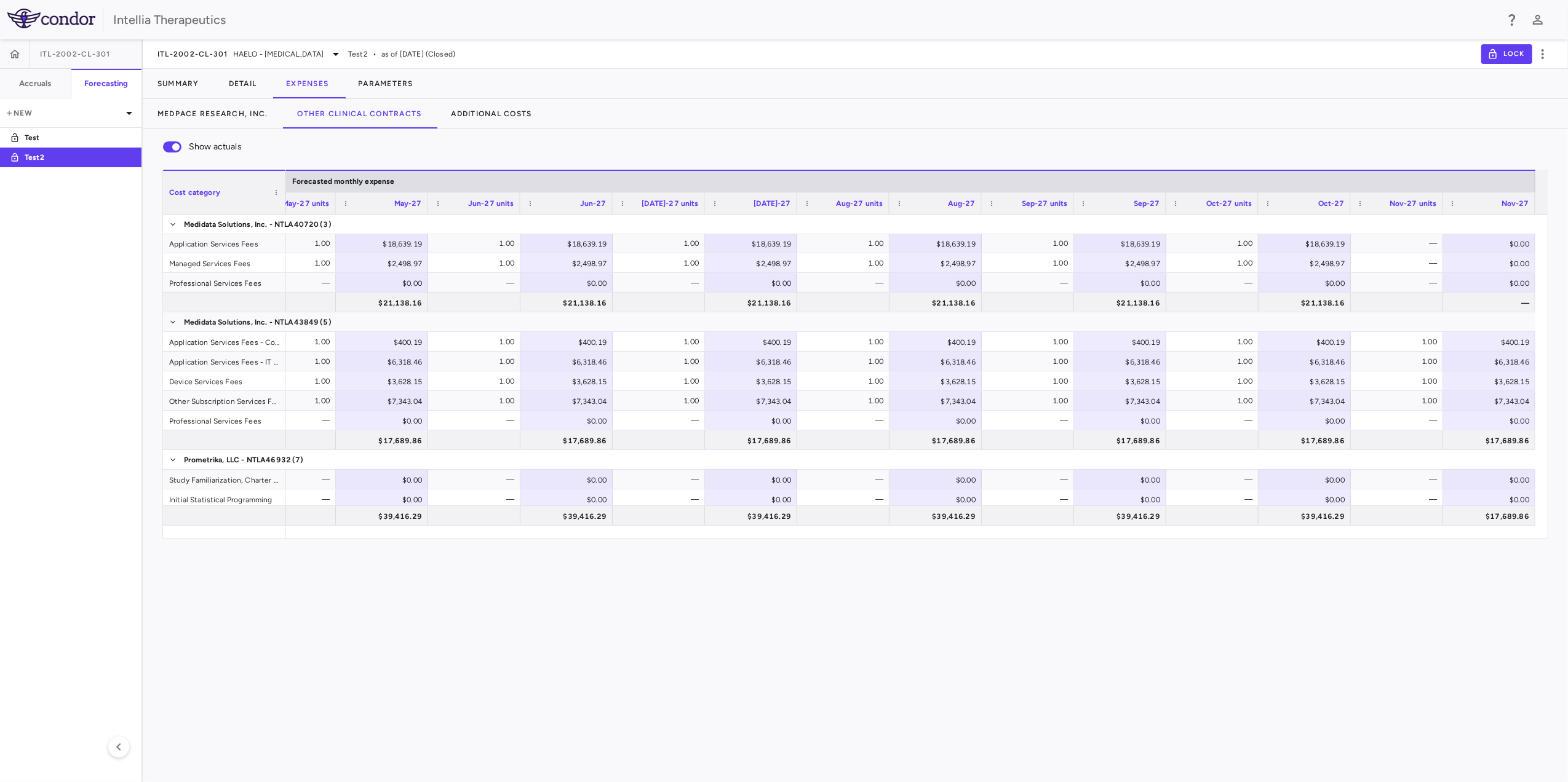
scroll to position [0, 0]
click at [241, 123] on button "Medpace Research, Inc." at bounding box center [212, 113] width 140 height 29
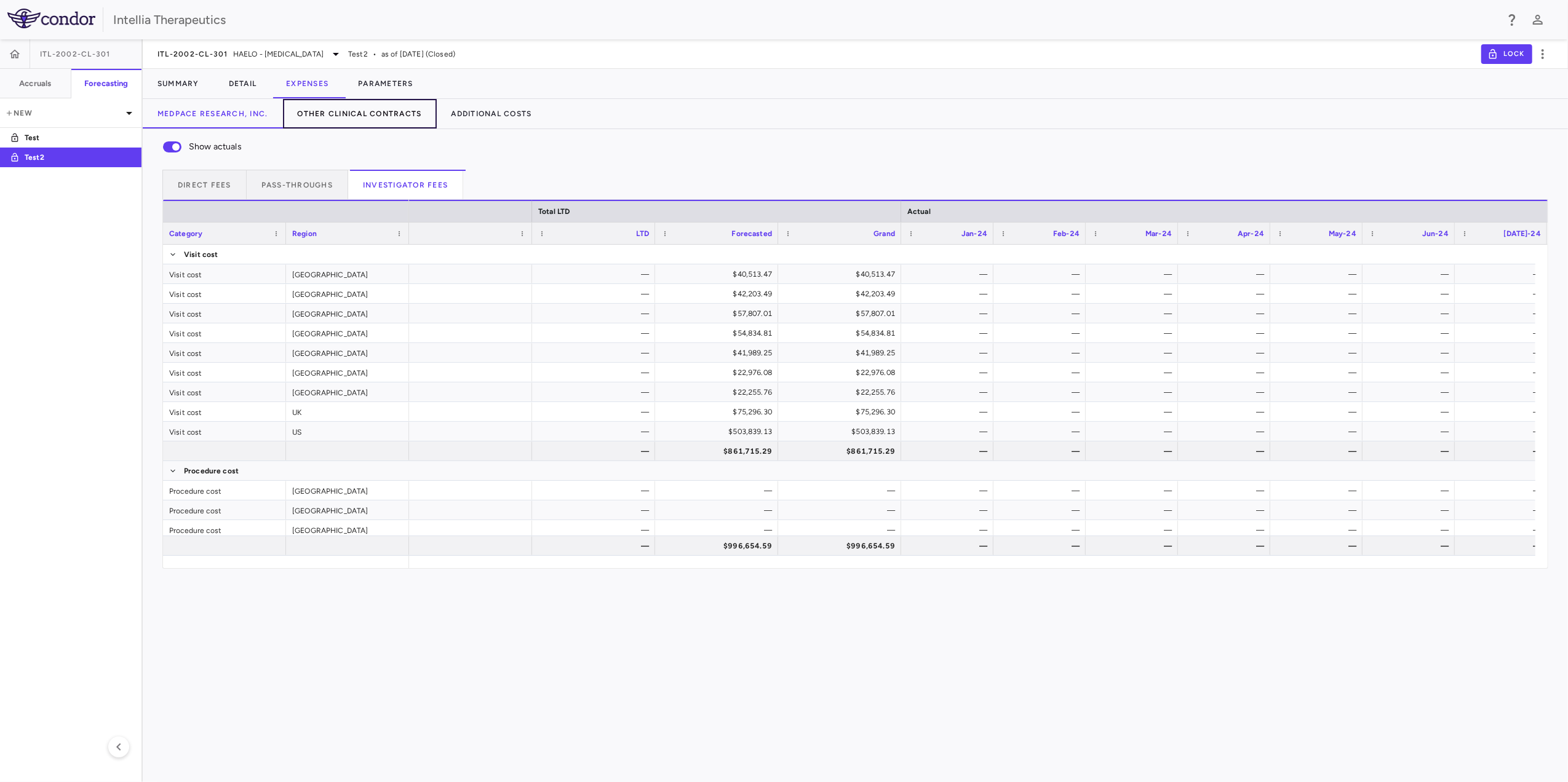
click at [335, 119] on button "Other Clinical Contracts" at bounding box center [360, 113] width 154 height 29
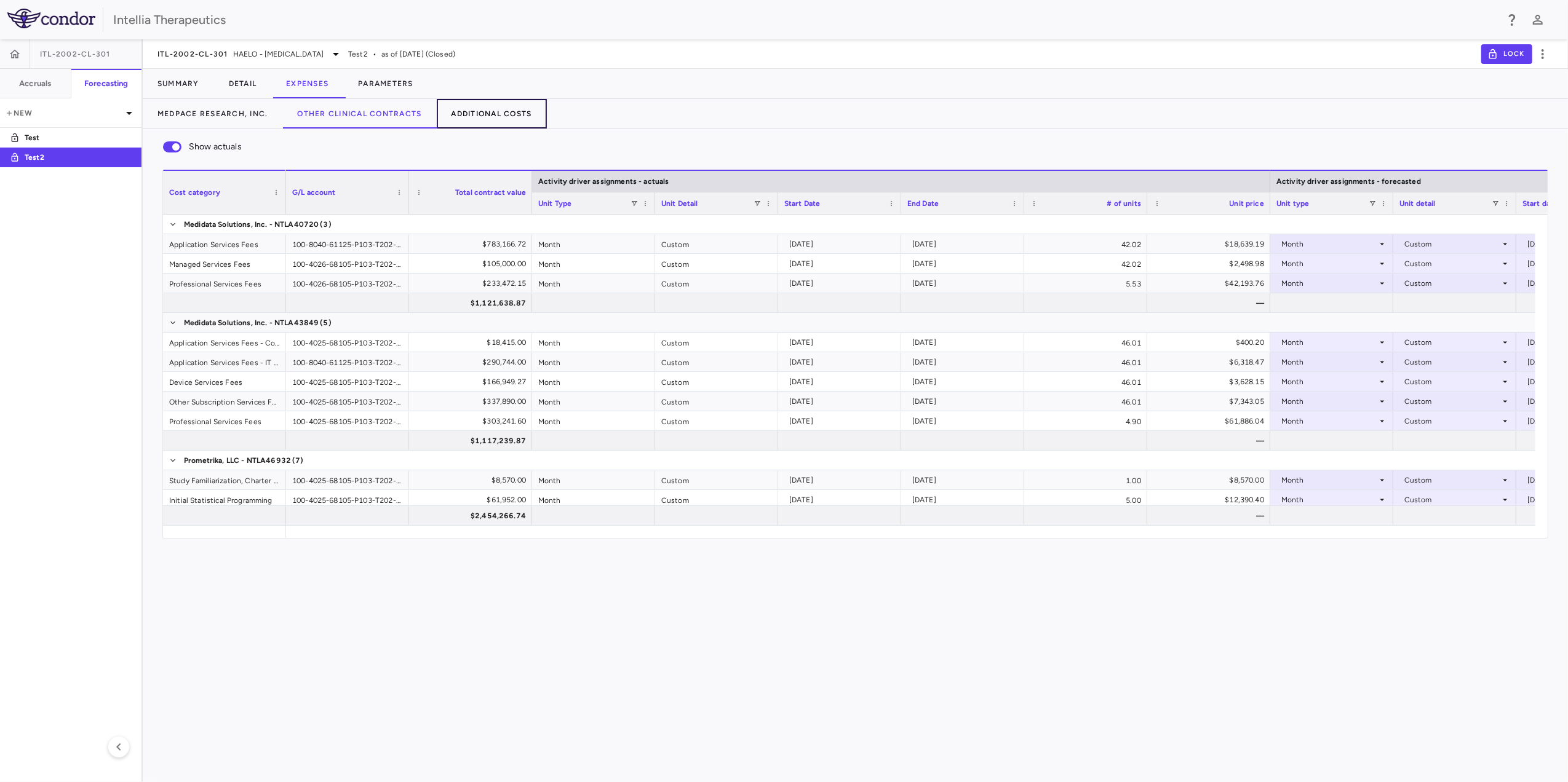
click at [497, 114] on button "Additional Costs" at bounding box center [492, 113] width 110 height 29
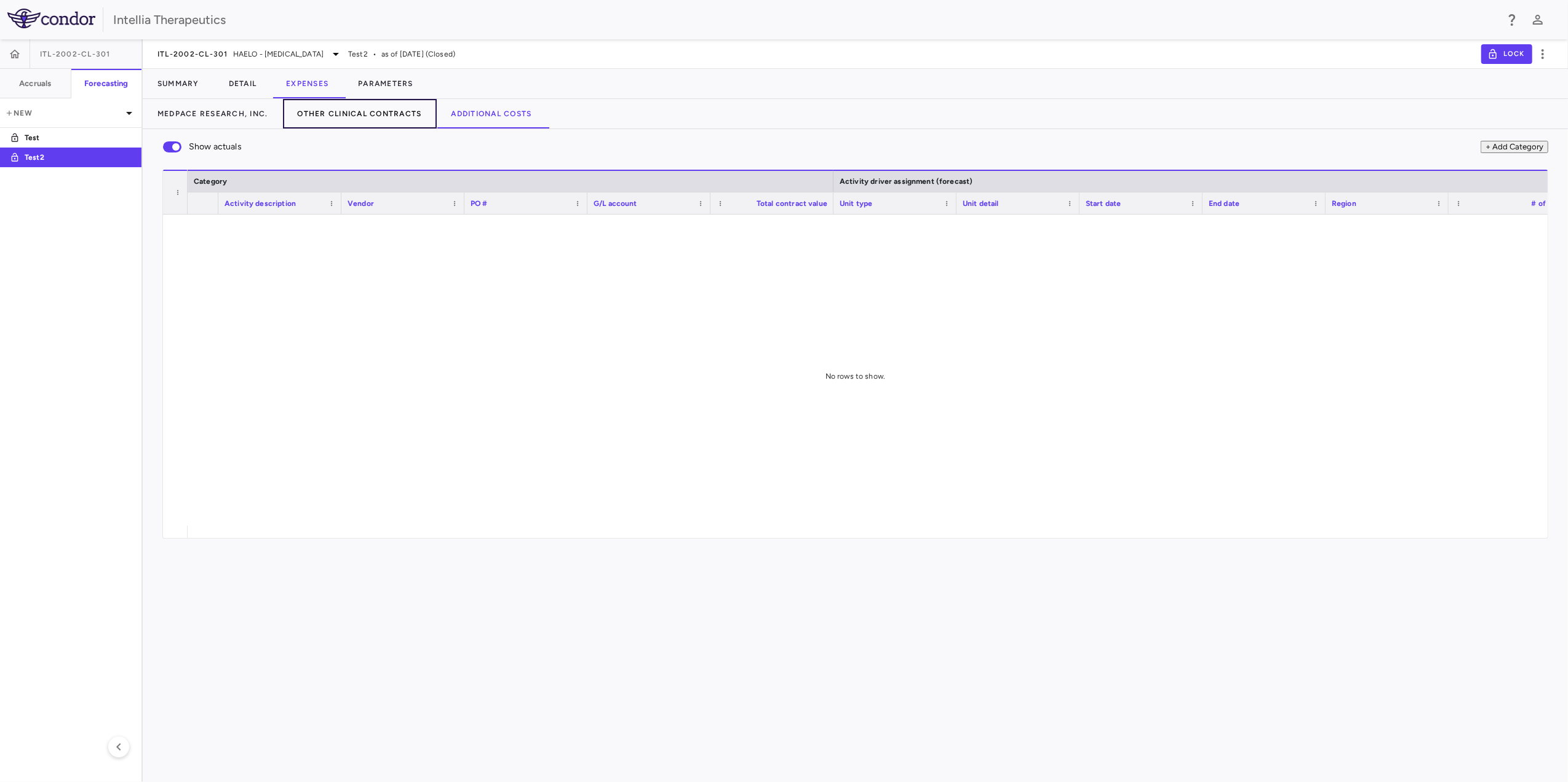
click at [392, 116] on button "Other Clinical Contracts" at bounding box center [360, 113] width 154 height 29
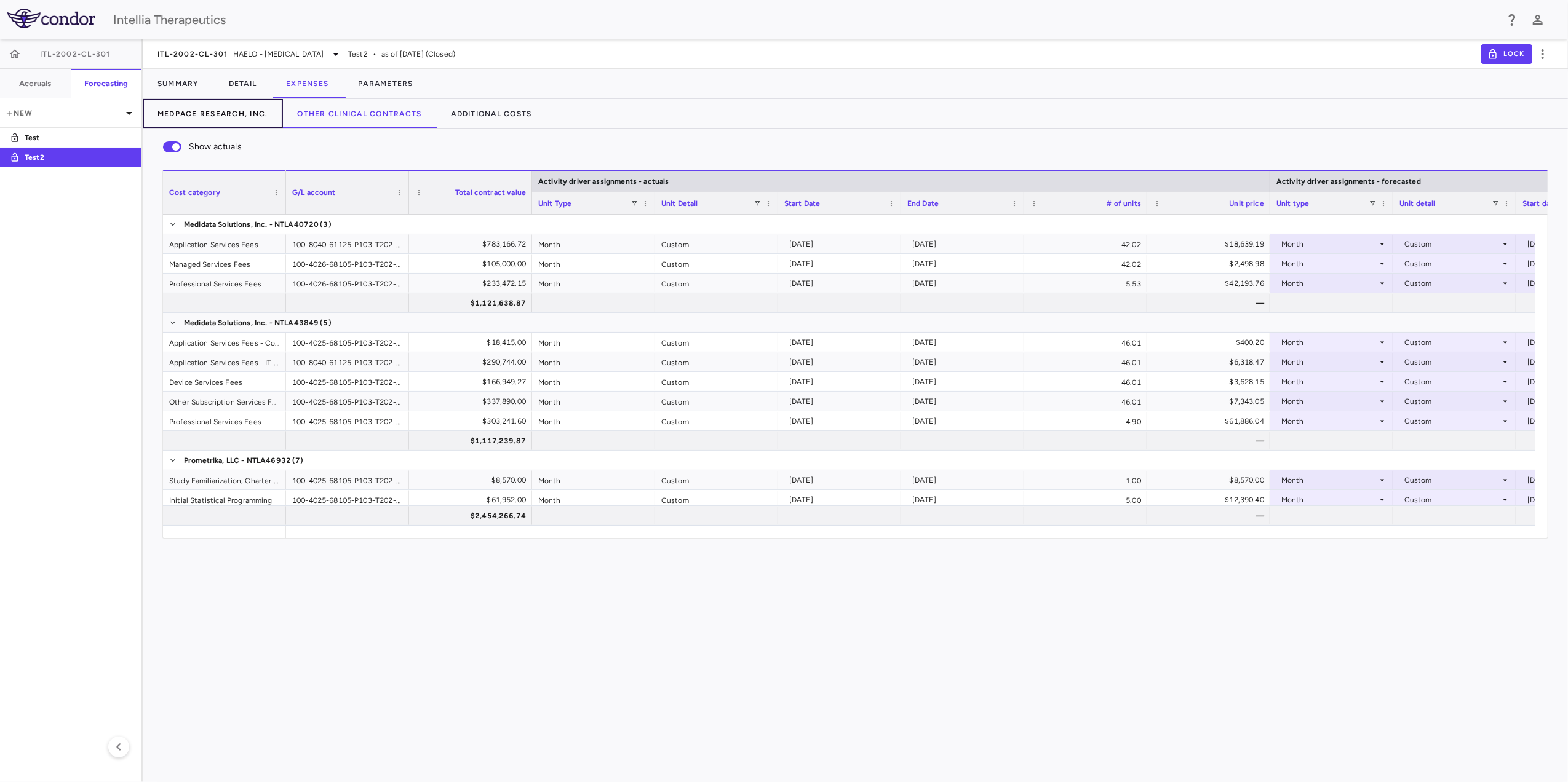
click at [234, 120] on button "Medpace Research, Inc." at bounding box center [212, 113] width 140 height 29
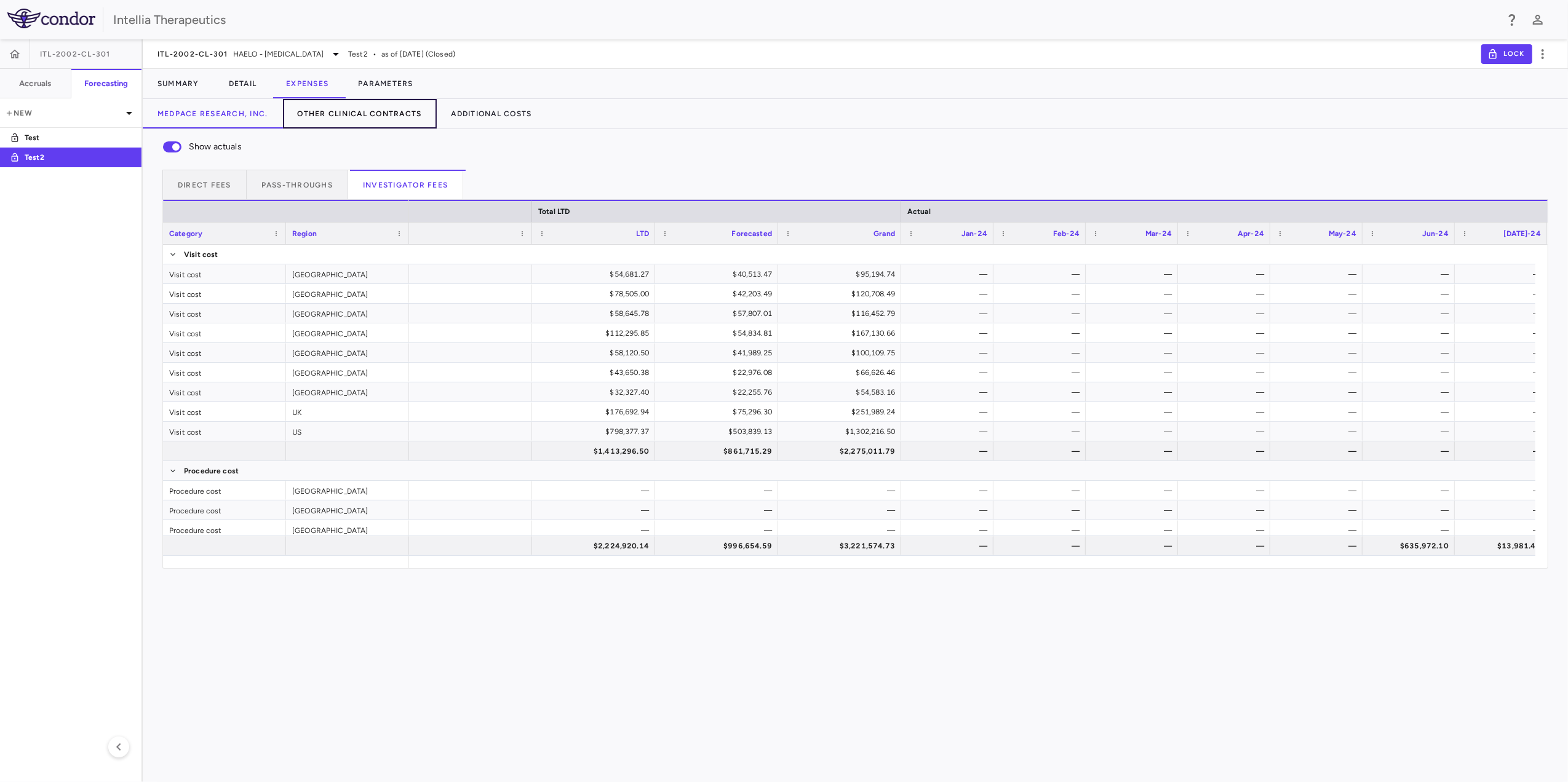
click at [337, 118] on button "Other Clinical Contracts" at bounding box center [360, 113] width 154 height 29
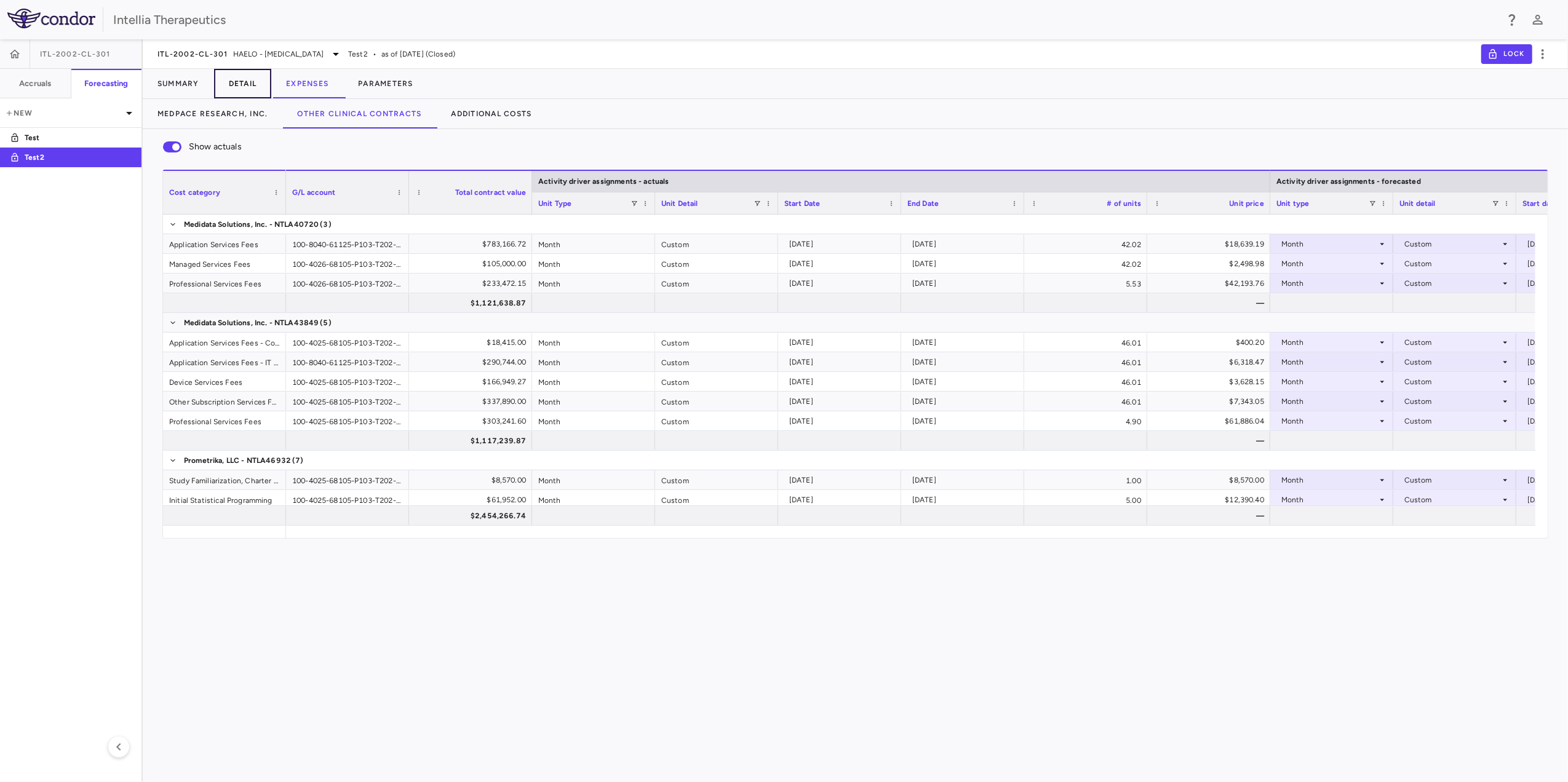
click at [257, 85] on button "Detail" at bounding box center [242, 83] width 58 height 29
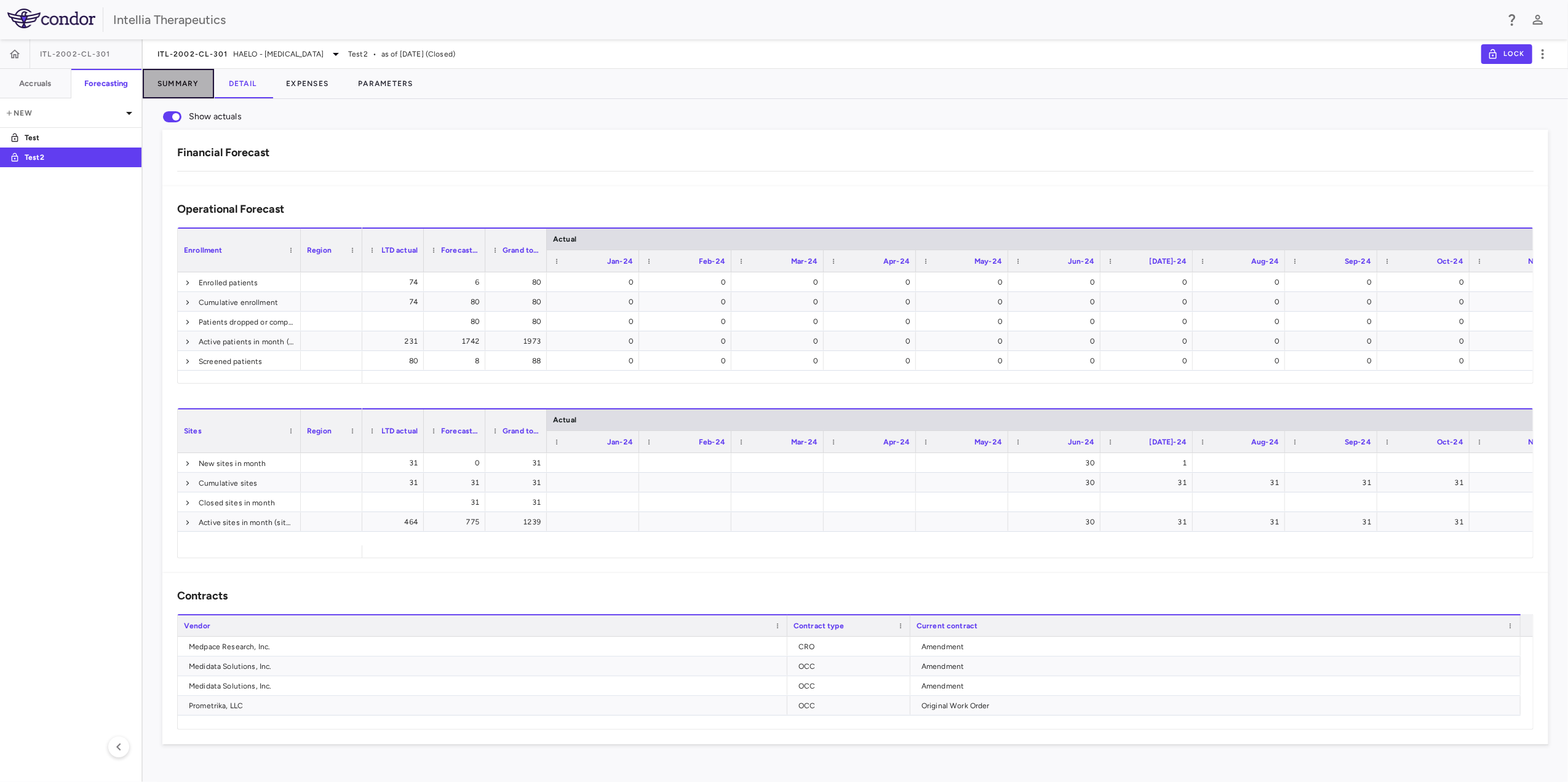
click at [198, 79] on button "Summary" at bounding box center [178, 83] width 71 height 29
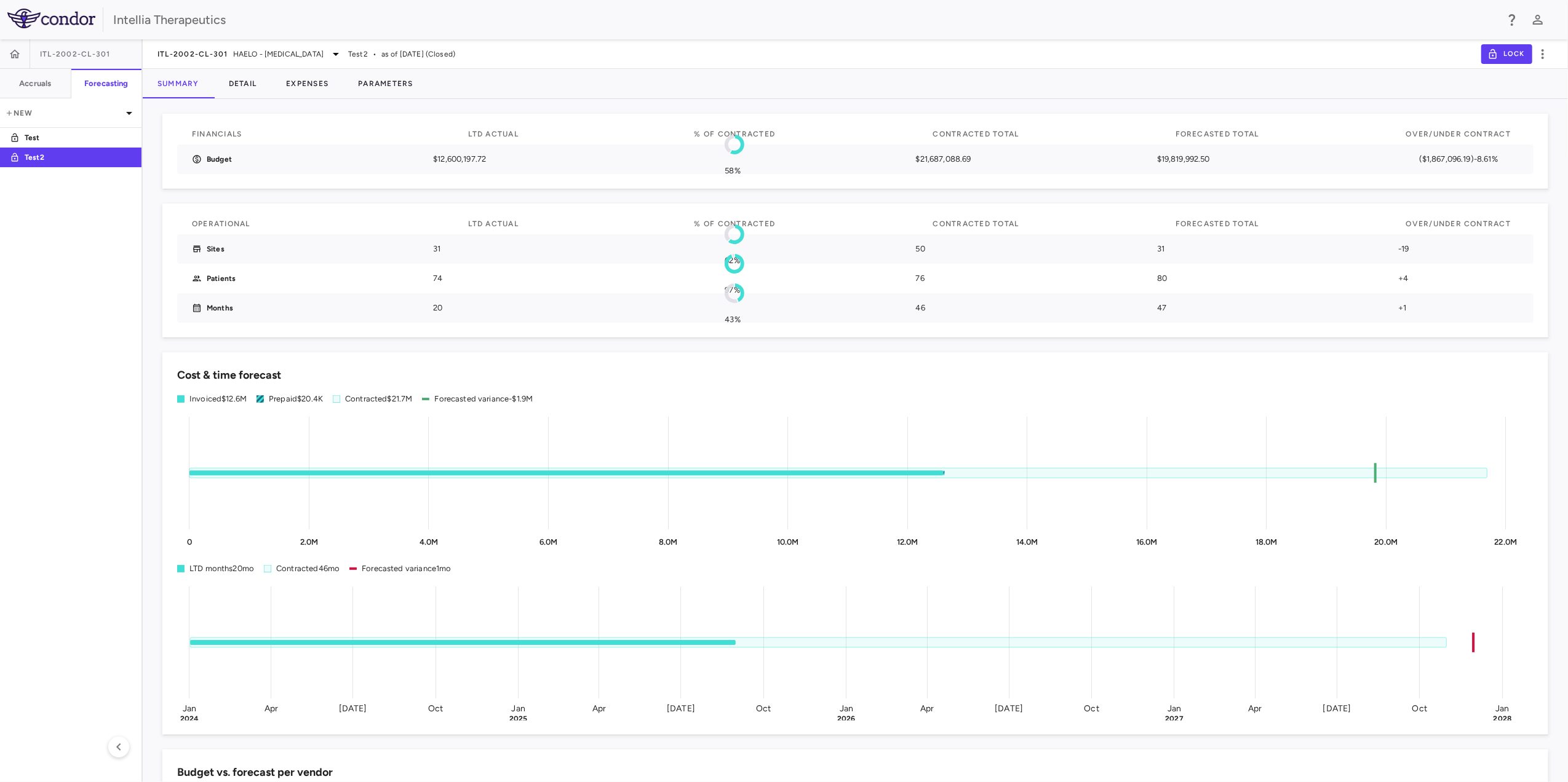
click at [72, 276] on aside "ITL-2002-CL-301 Accruals Forecasting New Test Test2" at bounding box center [71, 411] width 143 height 743
click at [301, 94] on button "Expenses" at bounding box center [307, 83] width 72 height 29
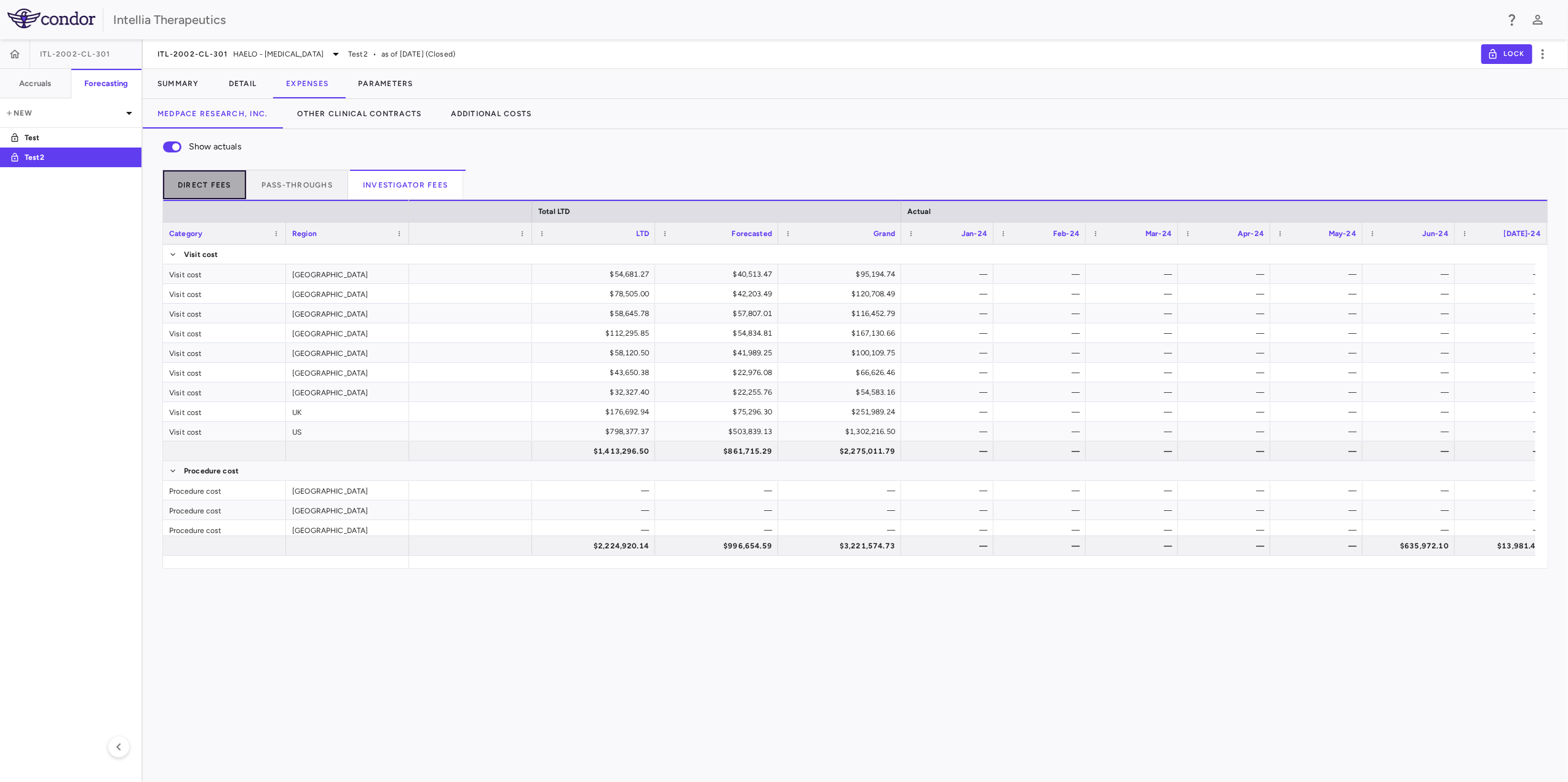
click at [184, 178] on button "Direct Fees" at bounding box center [204, 185] width 84 height 29
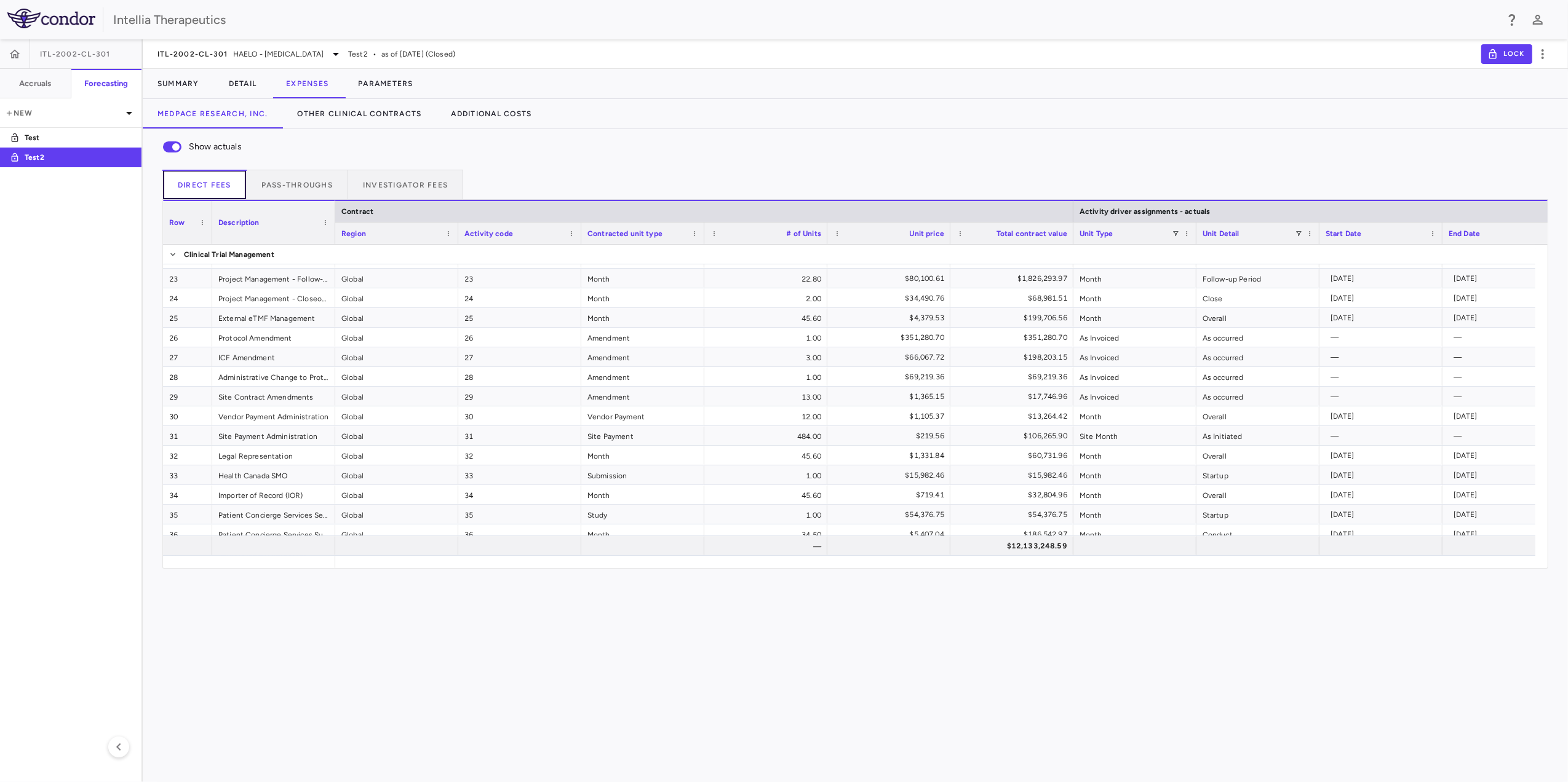
scroll to position [579, 0]
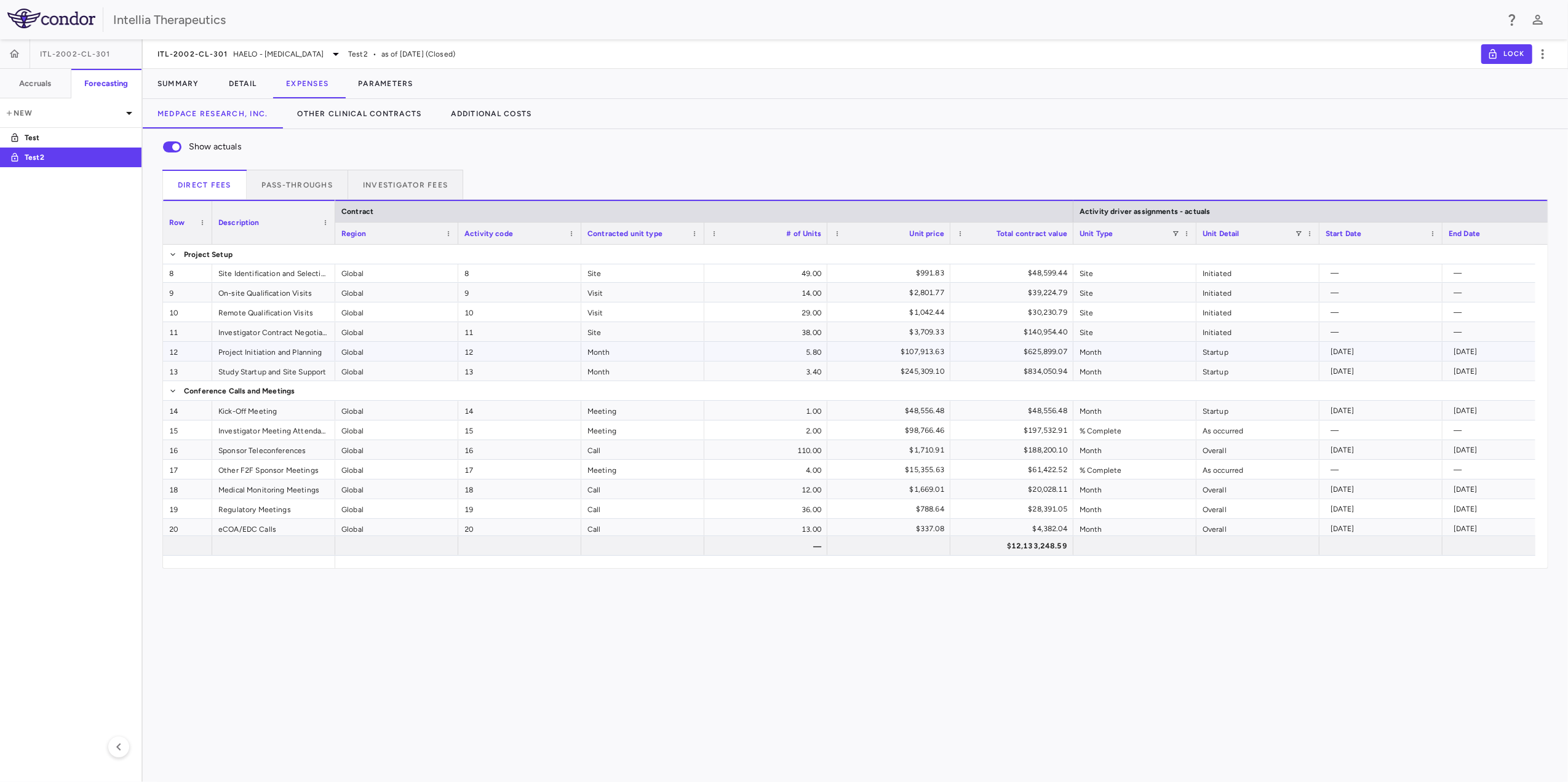
scroll to position [164, 0]
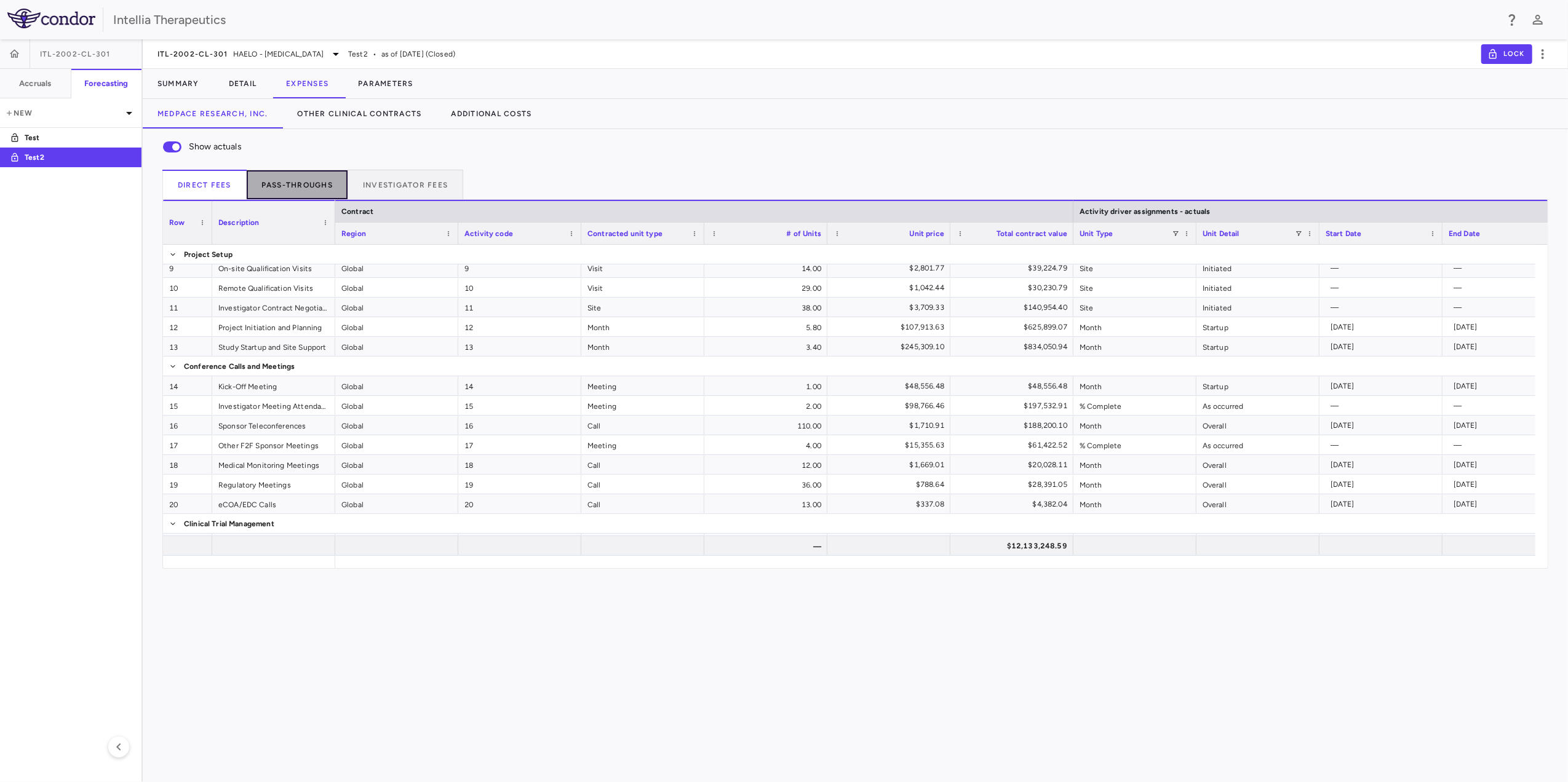
click at [313, 193] on button "Pass-throughs" at bounding box center [297, 185] width 101 height 29
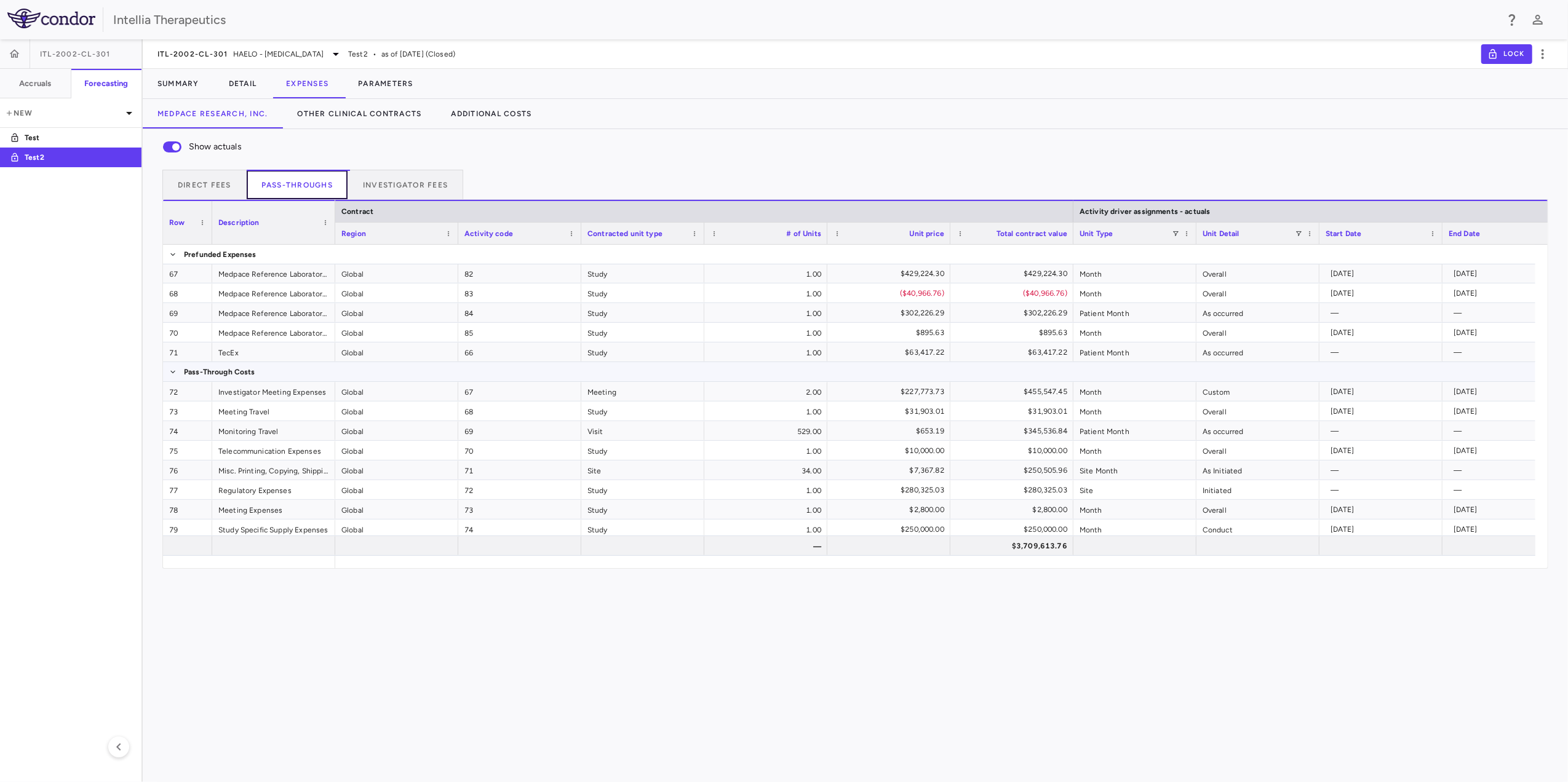
scroll to position [0, 0]
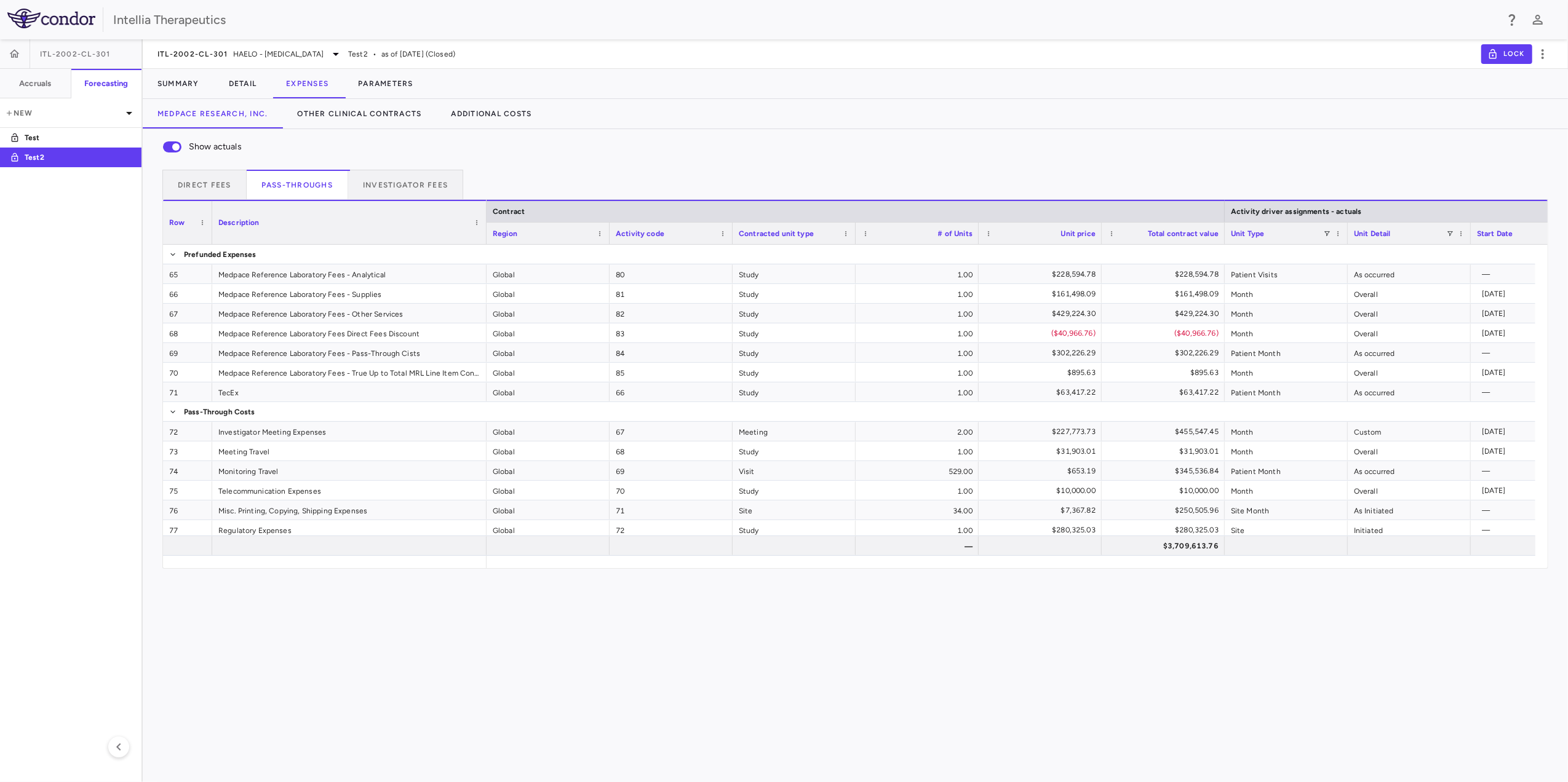
drag, startPoint x: 332, startPoint y: 232, endPoint x: 483, endPoint y: 232, distance: 151.0
click at [483, 232] on div at bounding box center [486, 222] width 5 height 43
click at [418, 185] on button "Investigator Fees" at bounding box center [406, 185] width 115 height 29
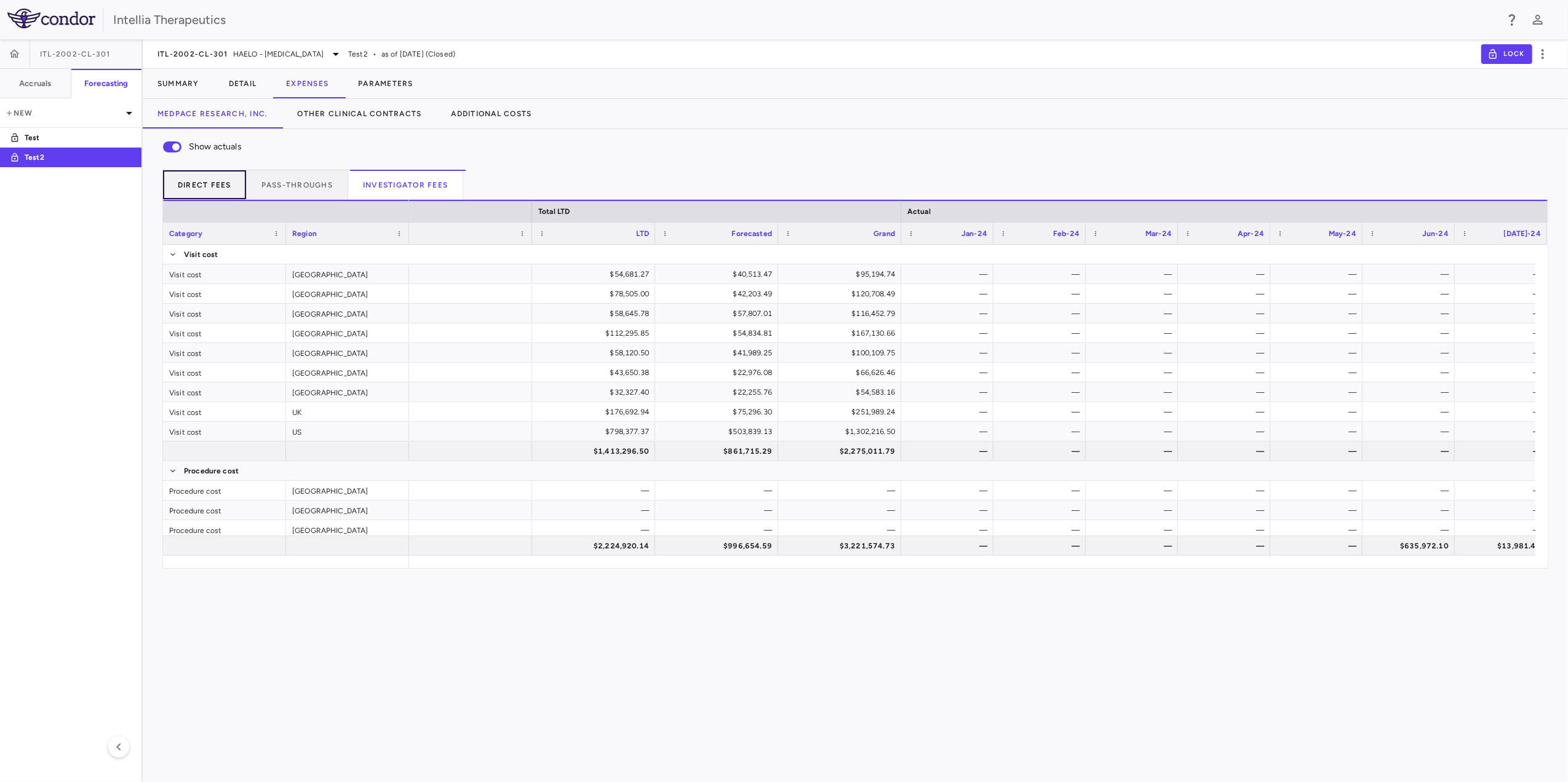
click at [215, 185] on button "Direct Fees" at bounding box center [204, 185] width 84 height 29
